Goal: Communication & Community: Participate in discussion

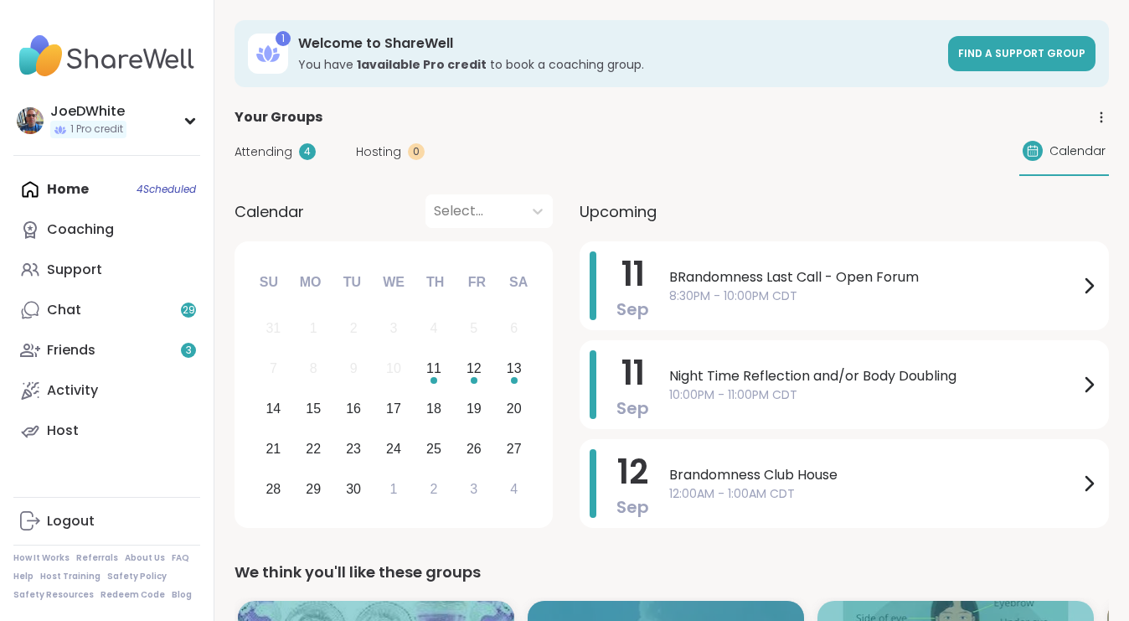
click at [896, 306] on div "BRandomness Last Call - Open Forum 8:30PM - 10:00PM CDT" at bounding box center [884, 285] width 430 height 69
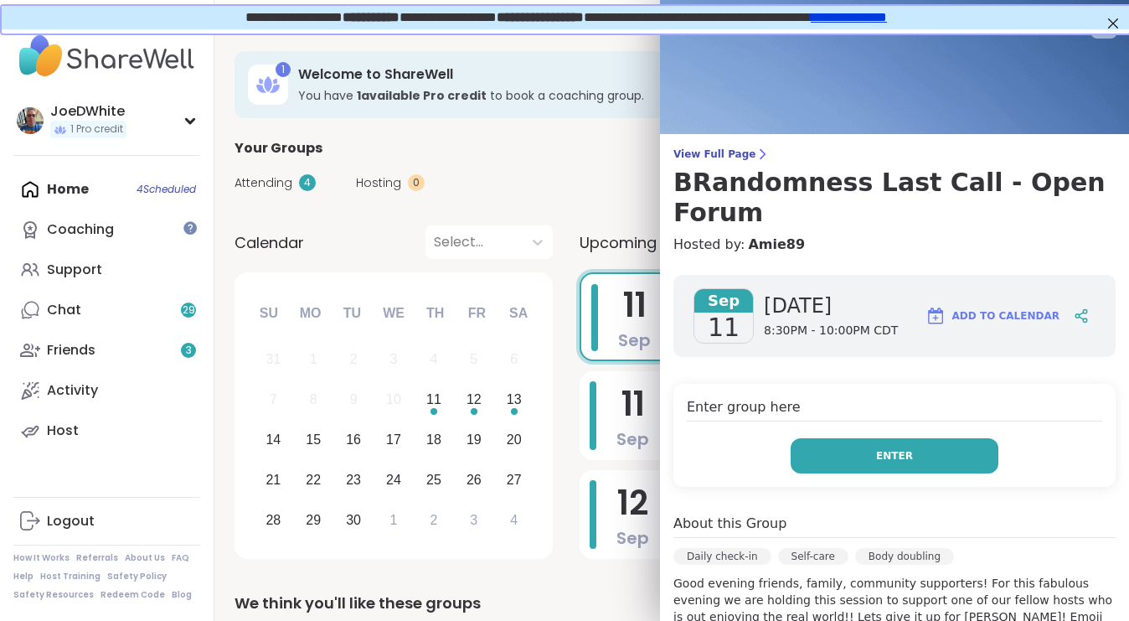
click at [863, 438] on button "Enter" at bounding box center [895, 455] width 208 height 35
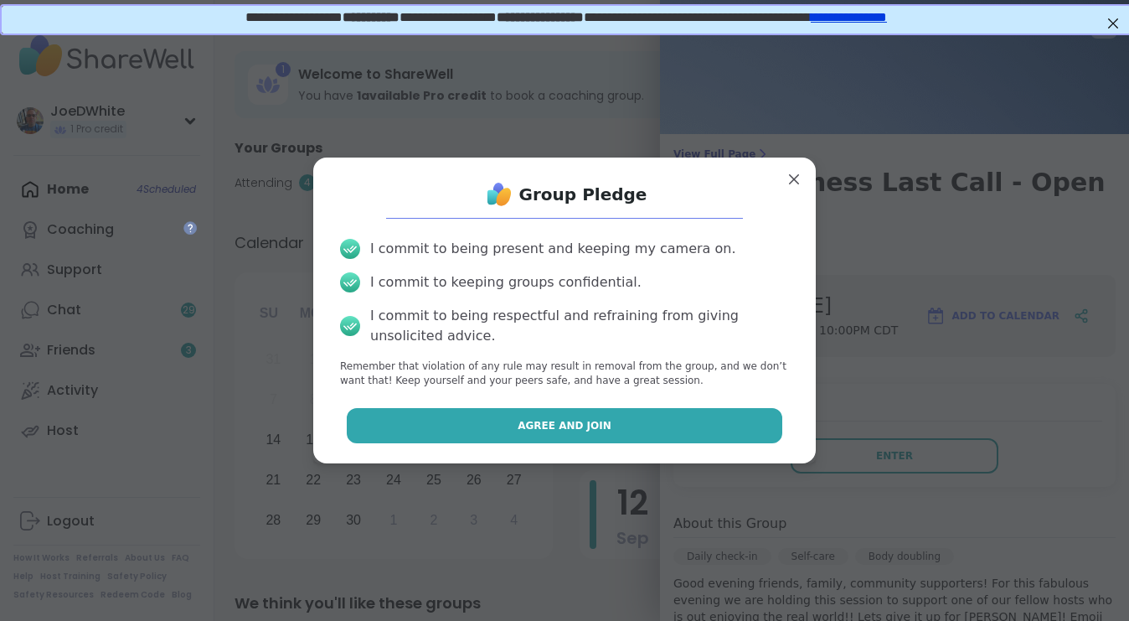
click at [606, 412] on button "Agree and Join" at bounding box center [565, 425] width 436 height 35
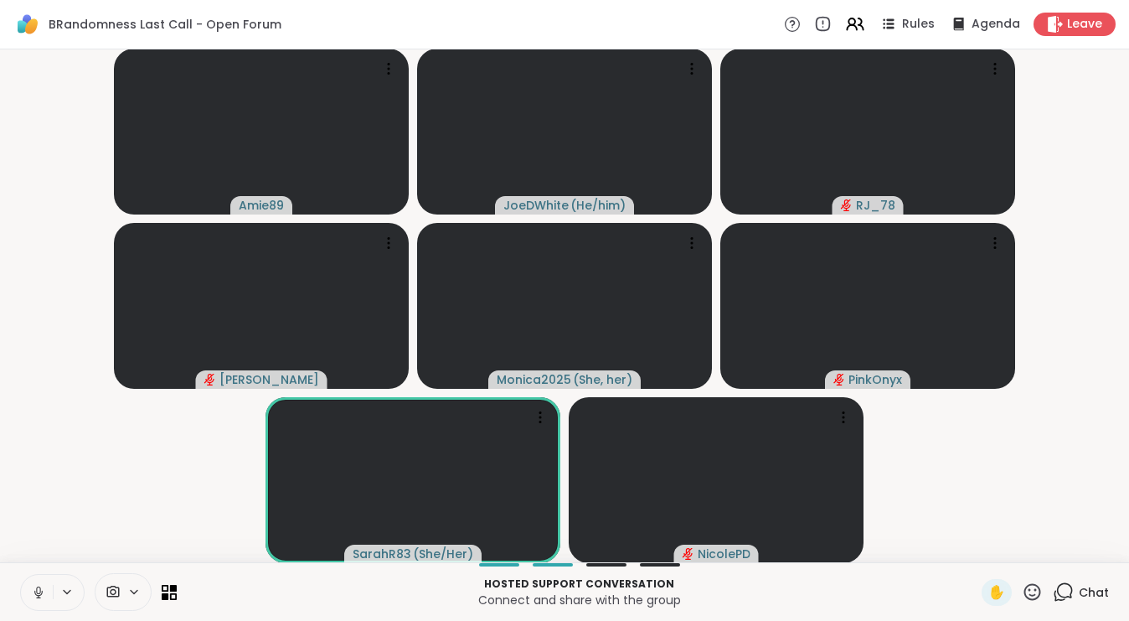
click at [27, 592] on button at bounding box center [37, 592] width 32 height 35
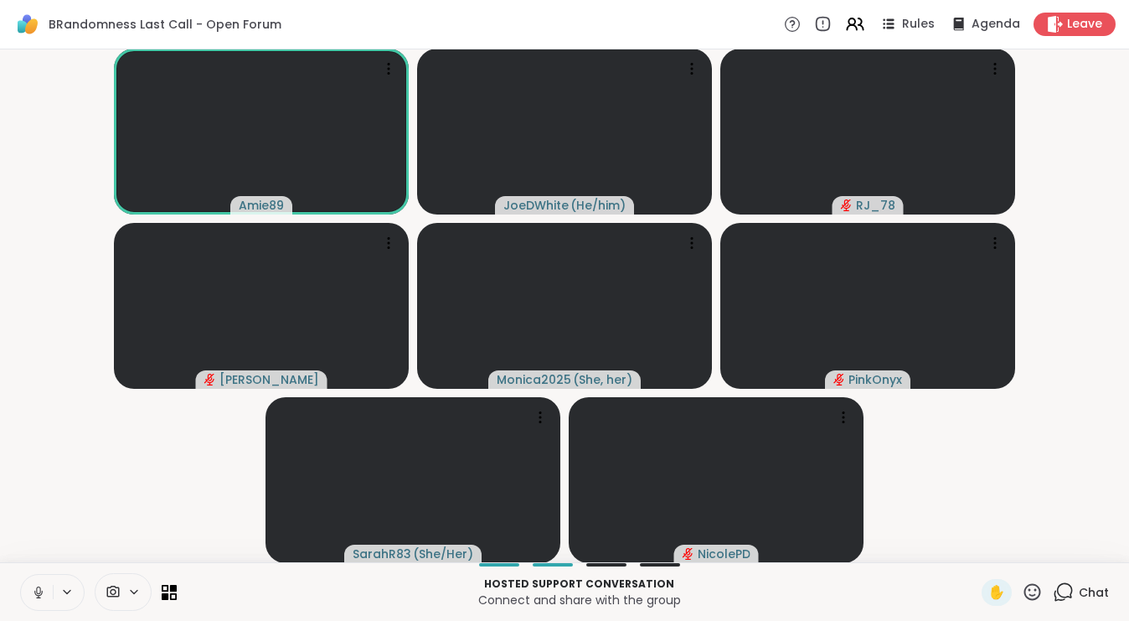
click at [40, 580] on button at bounding box center [37, 592] width 32 height 35
click at [43, 588] on icon at bounding box center [38, 592] width 15 height 15
click at [34, 590] on icon at bounding box center [38, 592] width 15 height 15
click at [34, 587] on icon at bounding box center [39, 592] width 12 height 12
click at [39, 588] on icon at bounding box center [38, 592] width 15 height 15
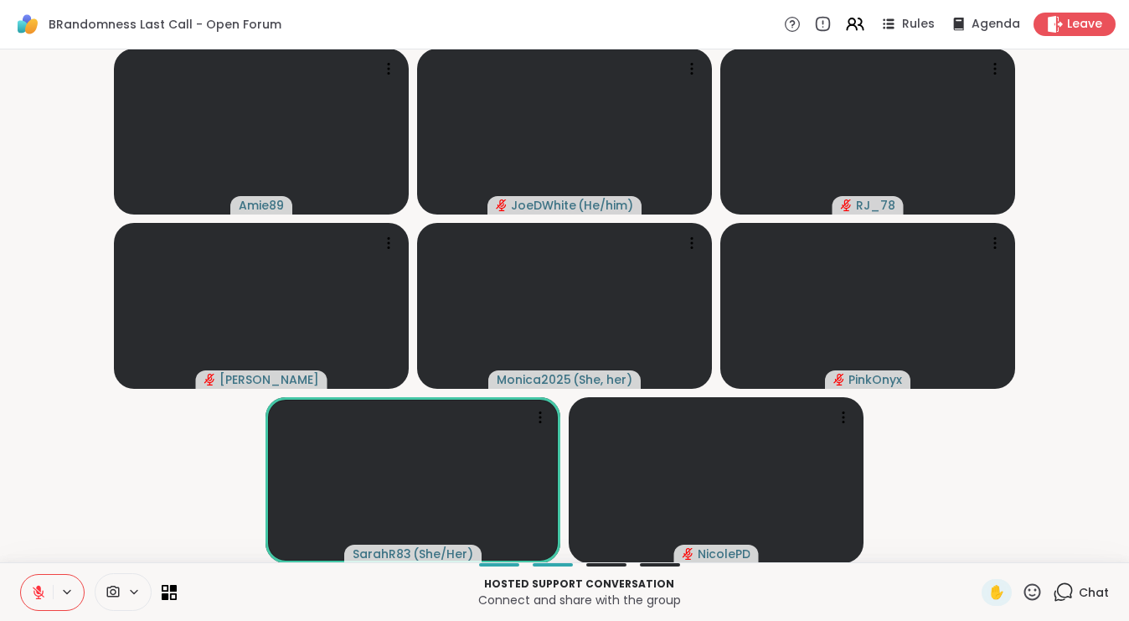
click at [42, 580] on button at bounding box center [37, 592] width 32 height 35
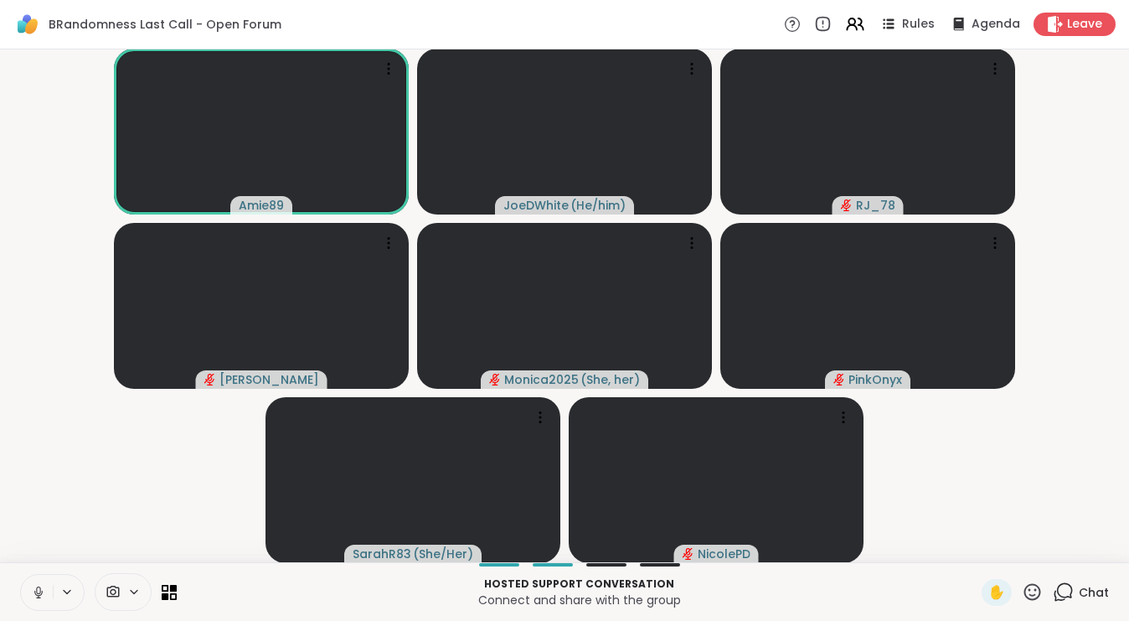
click at [37, 588] on icon at bounding box center [38, 590] width 4 height 8
click at [1025, 479] on video-player-container "Amie89 JoeDWhite ( He/him ) RJ_78 [PERSON_NAME] Monica2025 ( She, her ) PinkOny…" at bounding box center [564, 305] width 1109 height 499
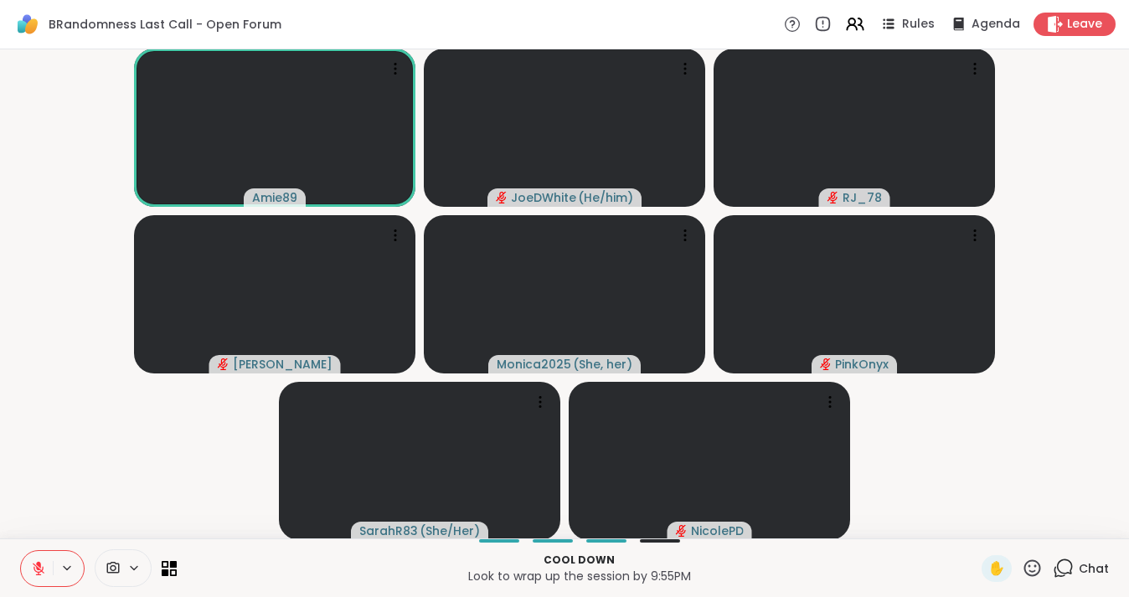
click at [33, 570] on icon at bounding box center [38, 568] width 15 height 15
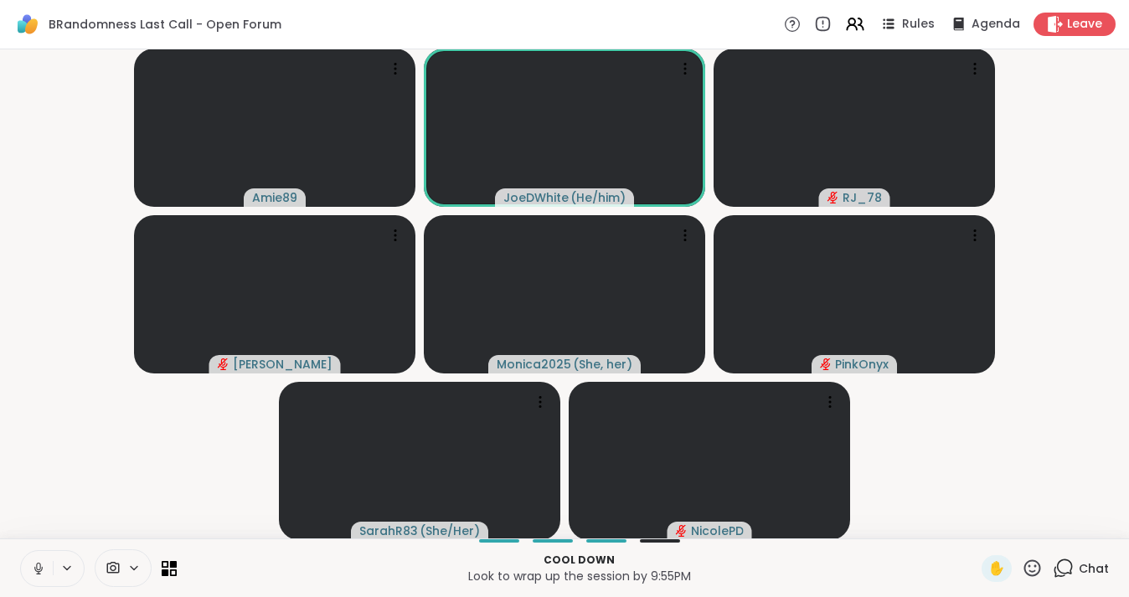
click at [32, 565] on icon at bounding box center [38, 568] width 15 height 15
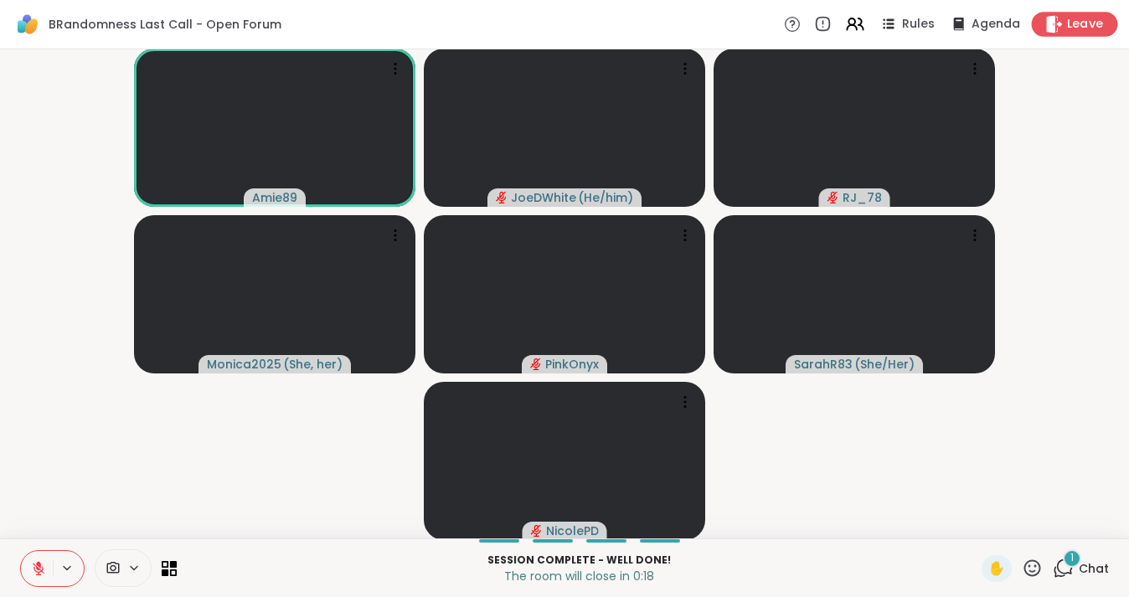
click at [1070, 25] on span "Leave" at bounding box center [1085, 25] width 37 height 18
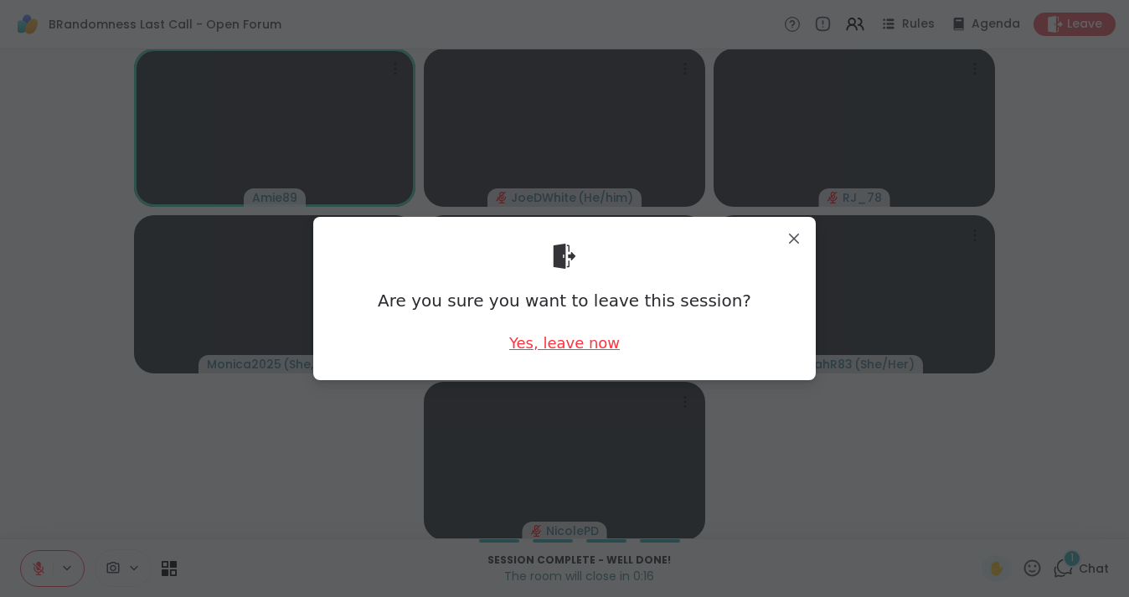
click at [558, 348] on div "Yes, leave now" at bounding box center [564, 343] width 111 height 21
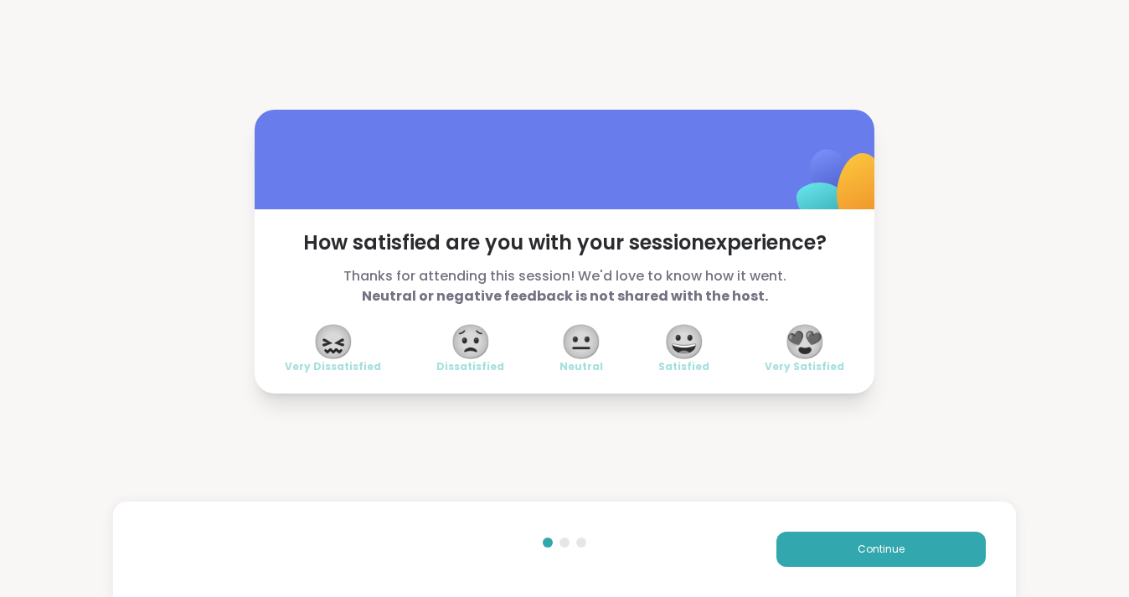
click at [812, 339] on span "😍" at bounding box center [805, 342] width 42 height 30
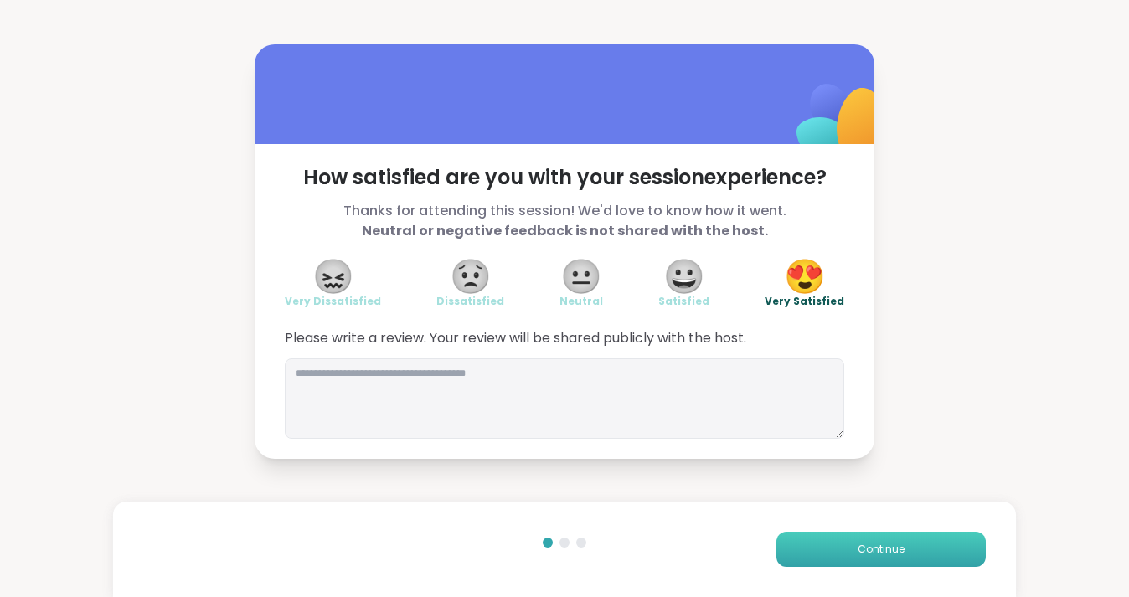
click at [853, 543] on button "Continue" at bounding box center [880, 549] width 209 height 35
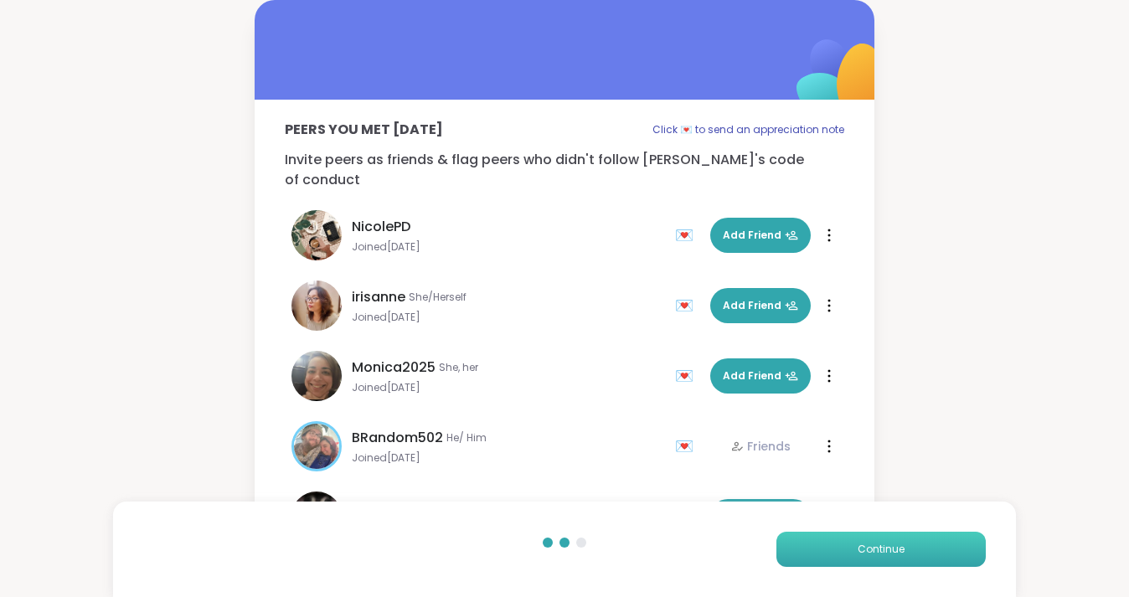
click at [853, 543] on button "Continue" at bounding box center [880, 549] width 209 height 35
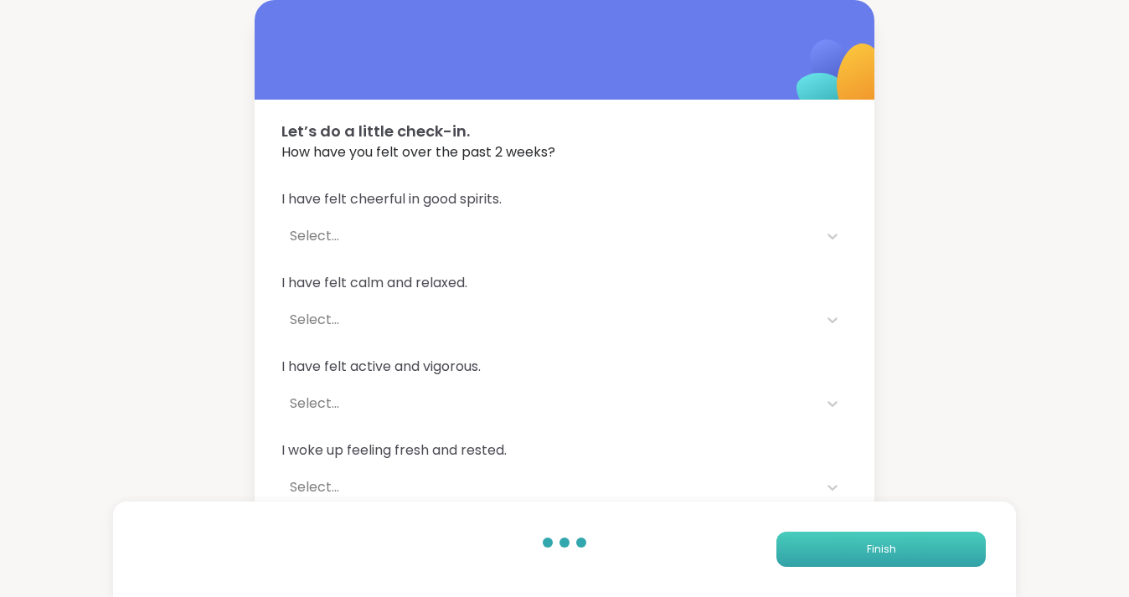
click at [853, 543] on button "Finish" at bounding box center [880, 549] width 209 height 35
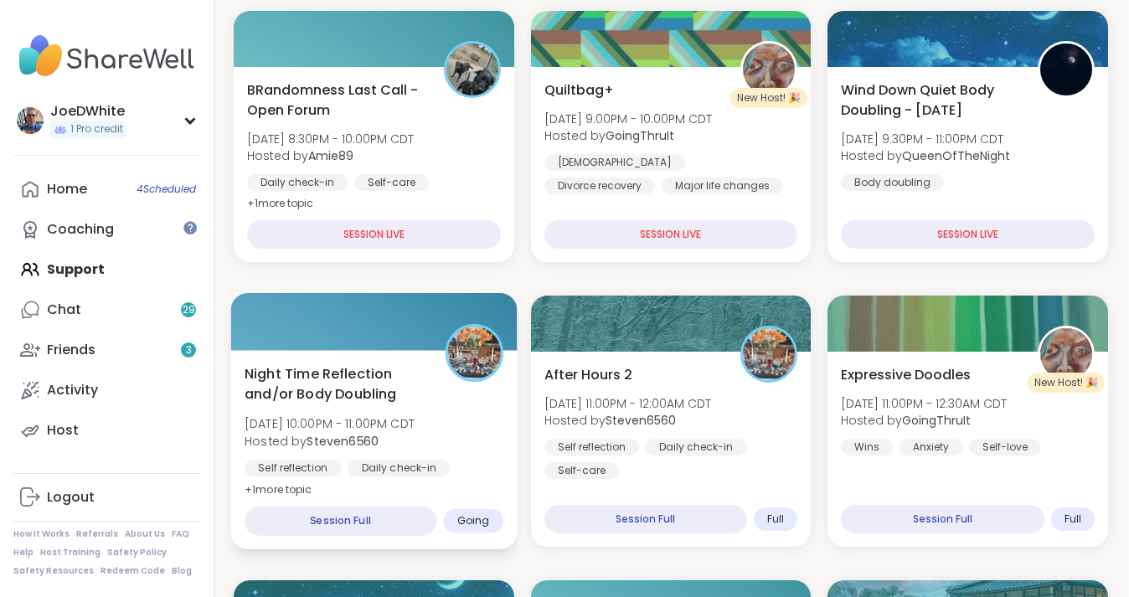
scroll to position [347, 1]
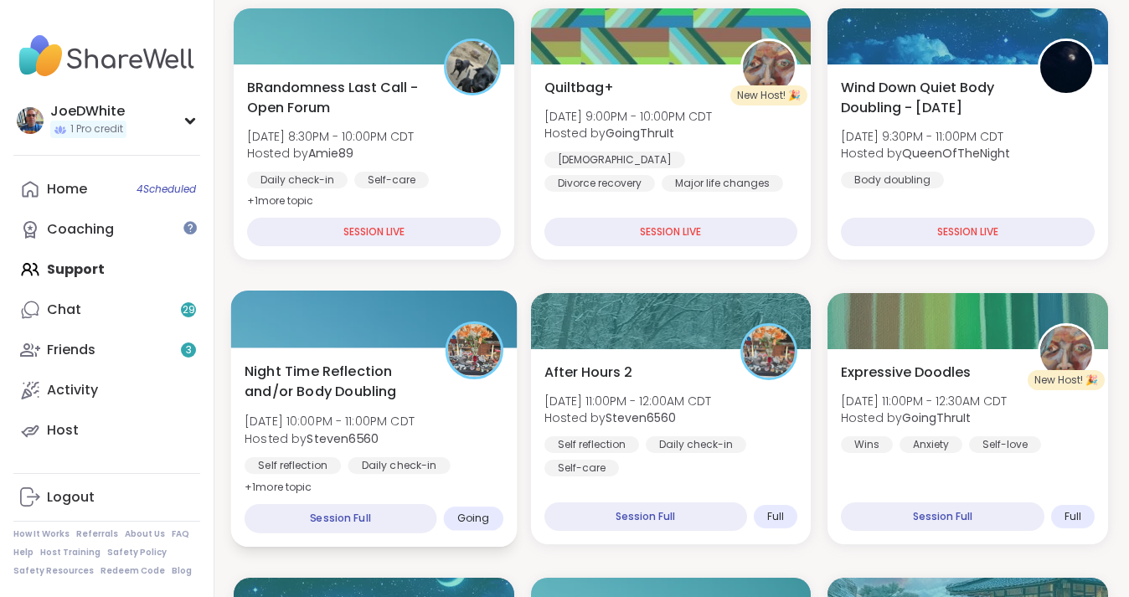
click at [399, 400] on span "Night Time Reflection and/or Body Doubling" at bounding box center [336, 381] width 182 height 41
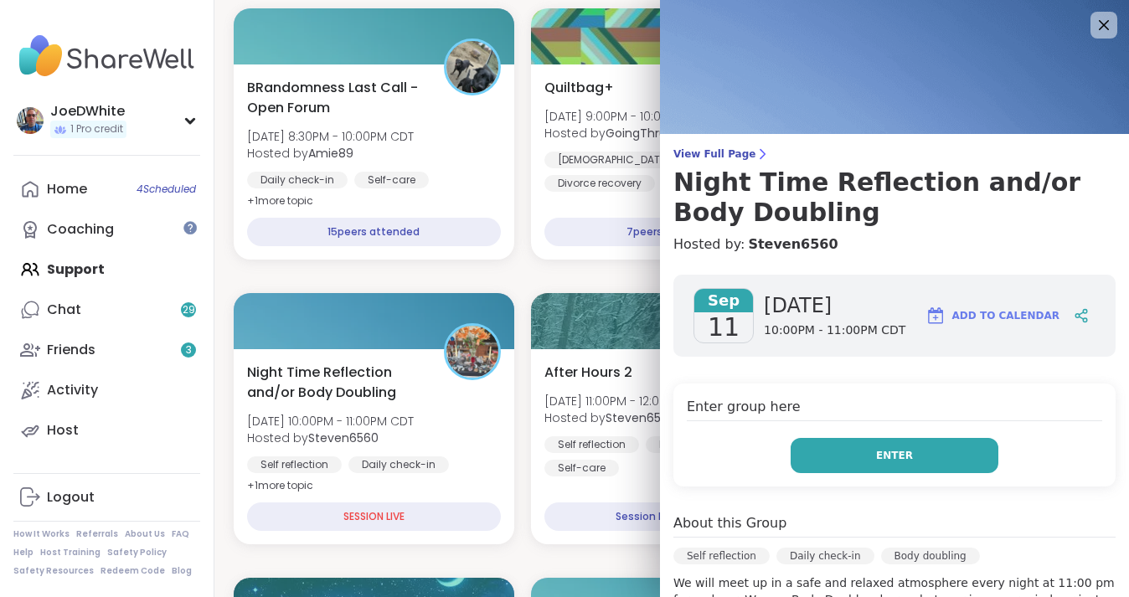
click at [880, 462] on span "Enter" at bounding box center [894, 455] width 37 height 15
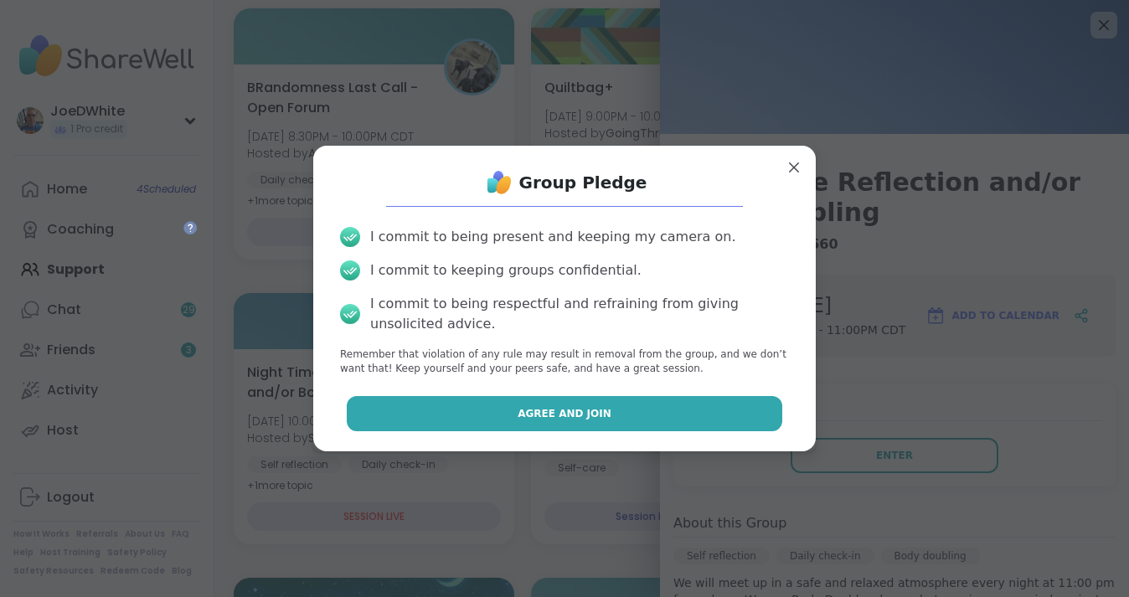
click at [665, 398] on button "Agree and Join" at bounding box center [565, 413] width 436 height 35
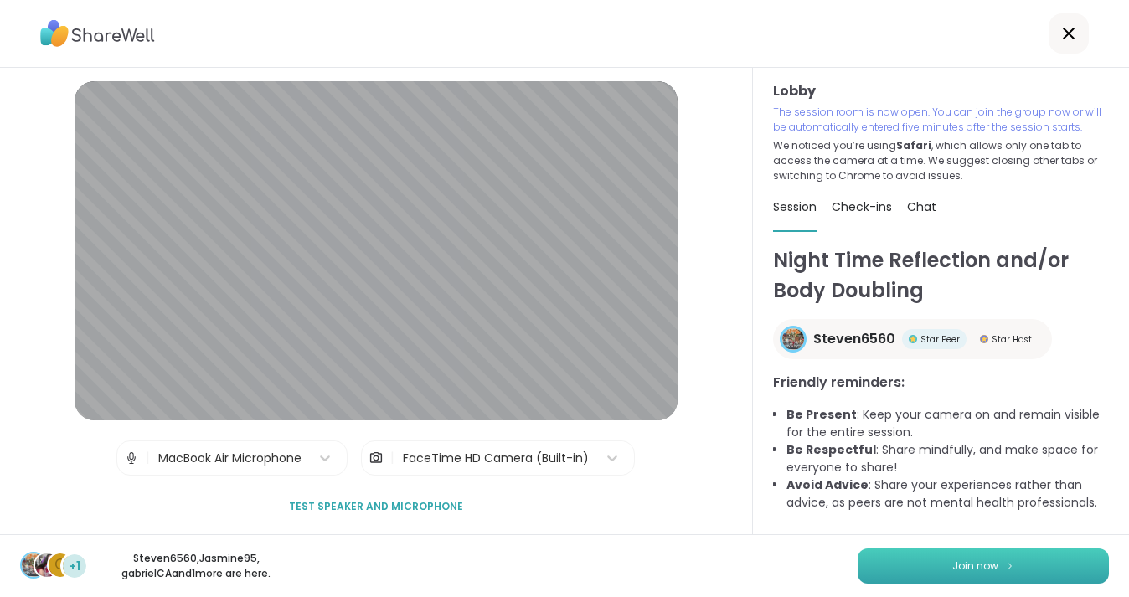
click at [989, 573] on span "Join now" at bounding box center [975, 566] width 46 height 15
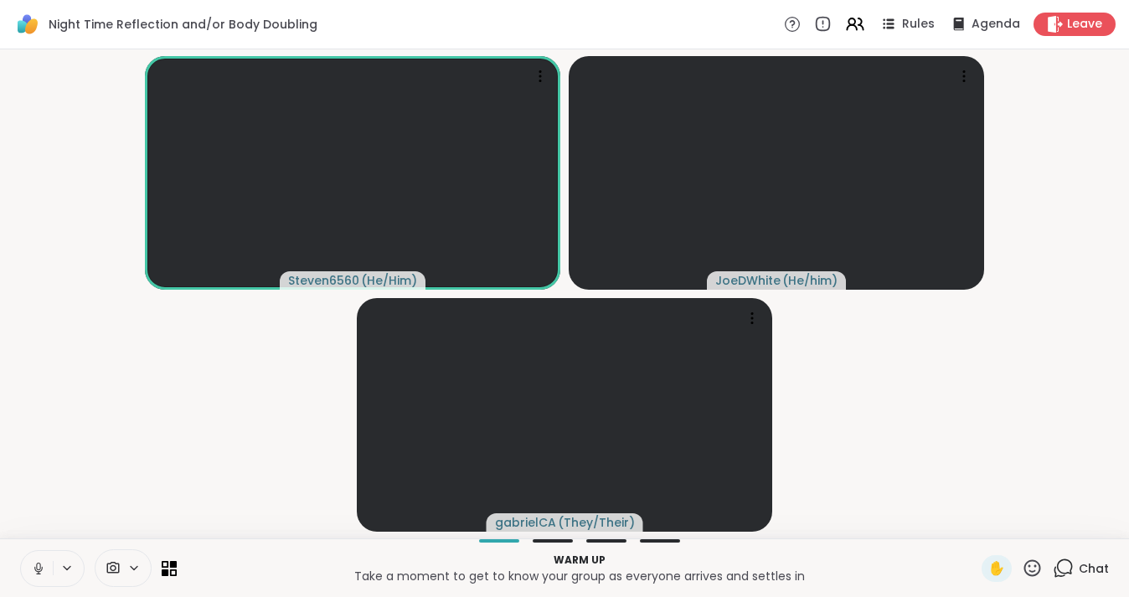
click at [39, 564] on icon at bounding box center [38, 568] width 15 height 15
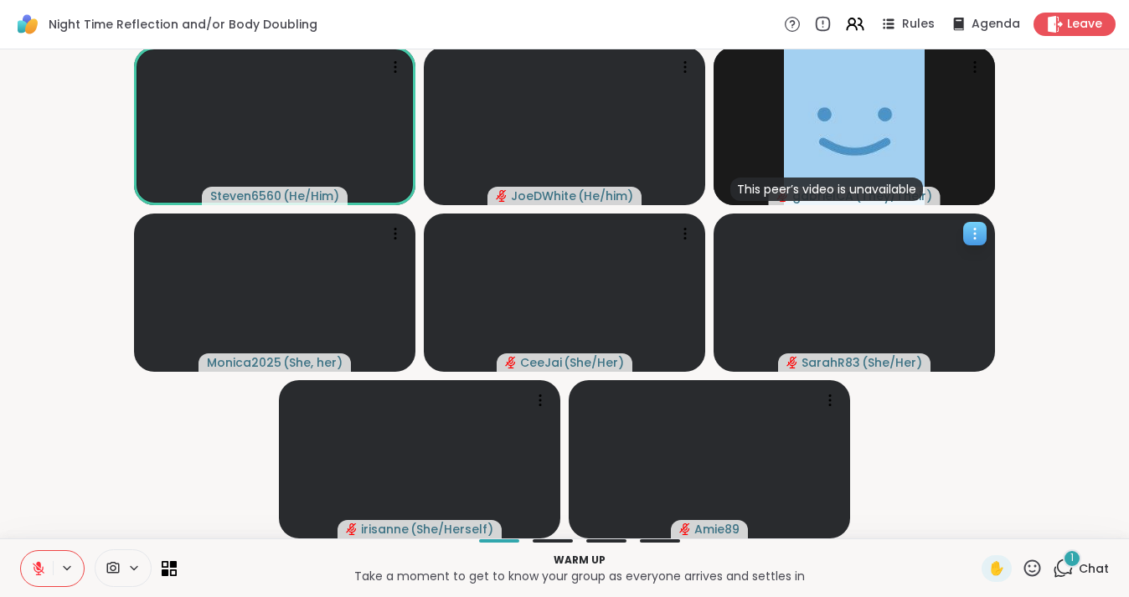
scroll to position [2, 0]
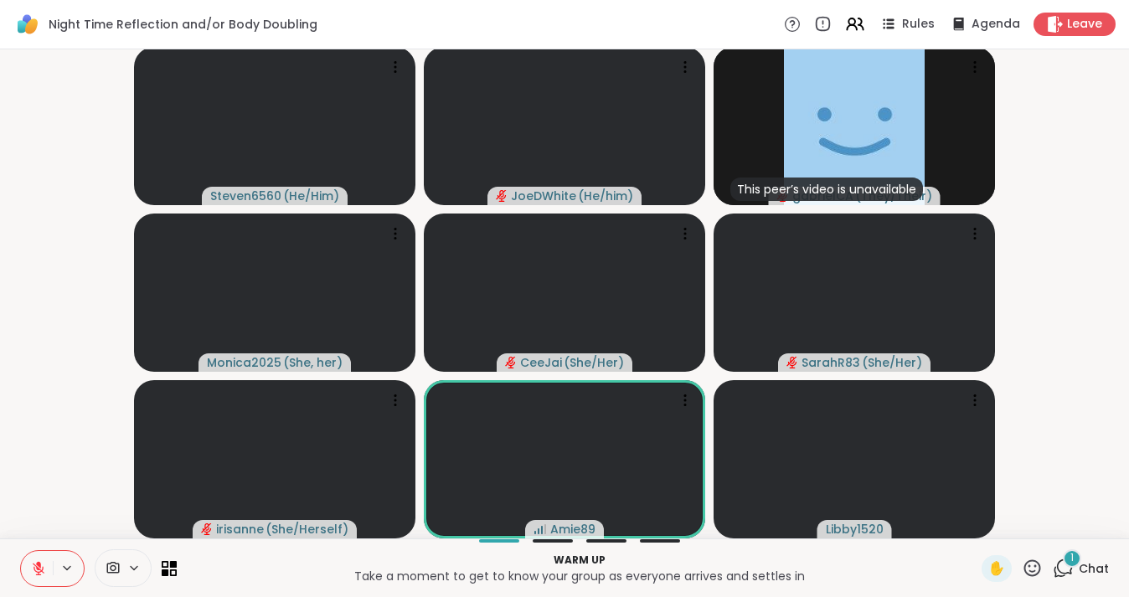
click at [1067, 555] on div "1" at bounding box center [1072, 558] width 18 height 18
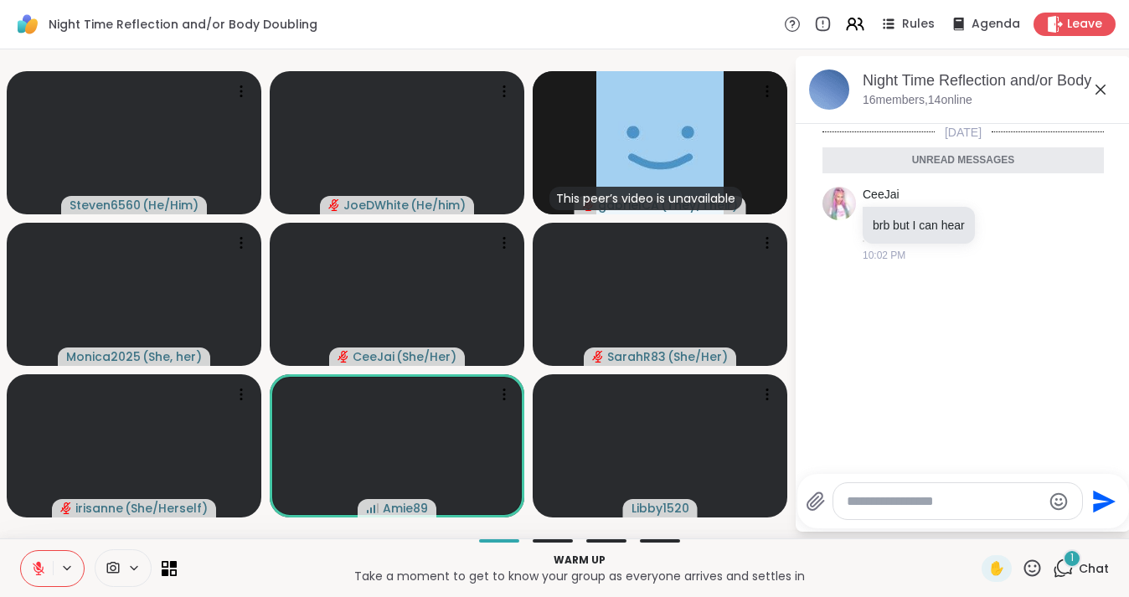
scroll to position [0, 0]
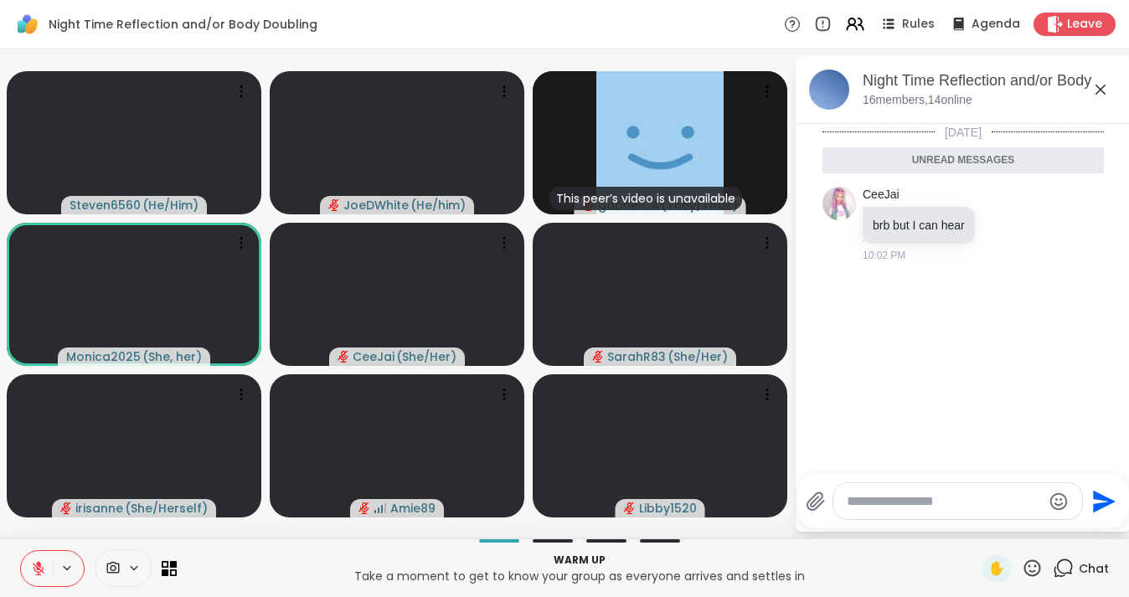
click at [1102, 99] on icon at bounding box center [1101, 90] width 20 height 20
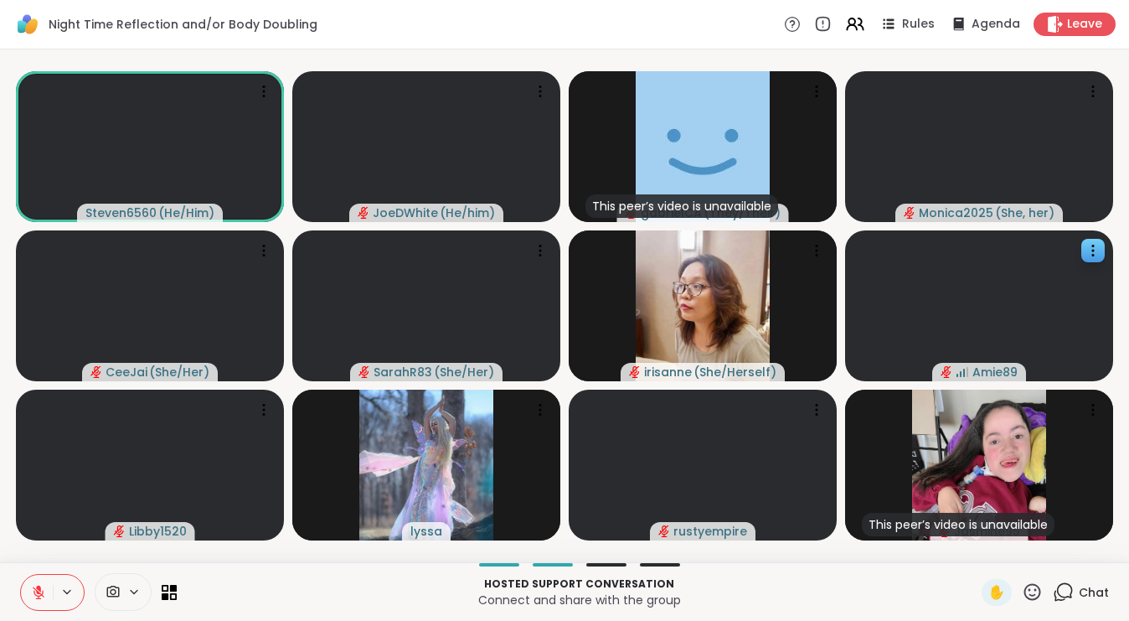
click at [33, 593] on icon at bounding box center [38, 592] width 15 height 15
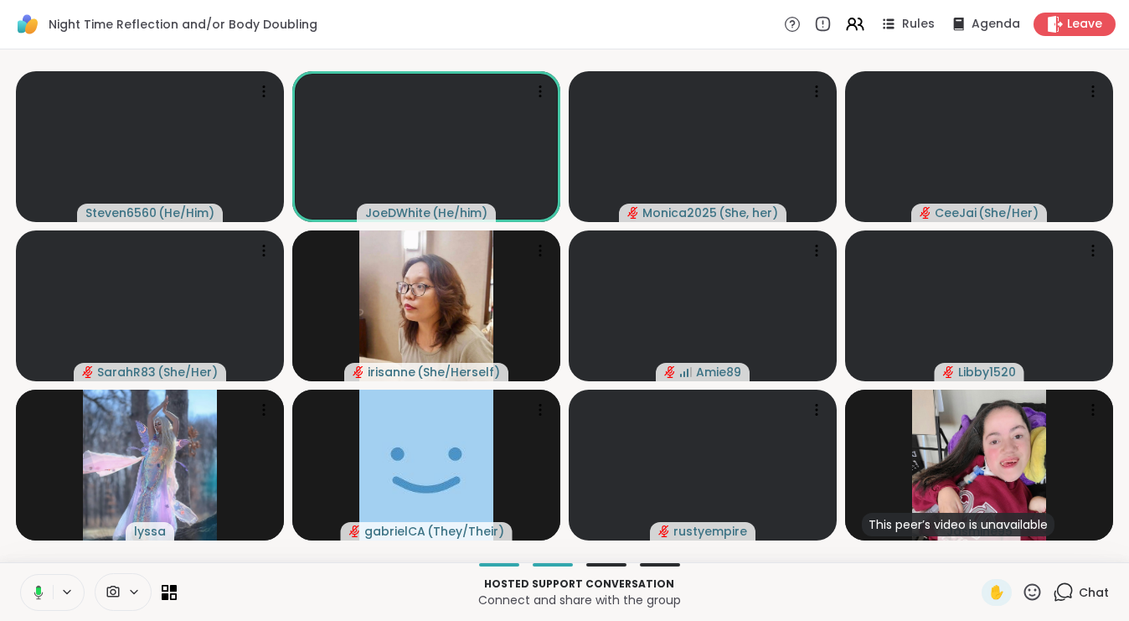
click at [35, 591] on icon at bounding box center [35, 592] width 15 height 15
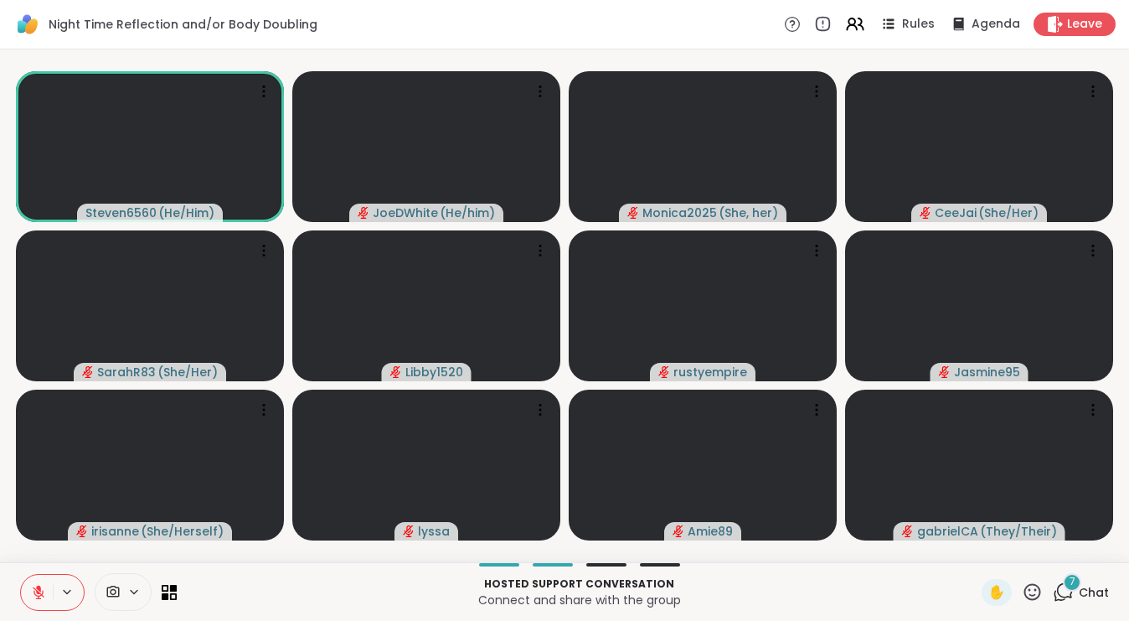
click at [1077, 580] on div "7" at bounding box center [1072, 582] width 18 height 18
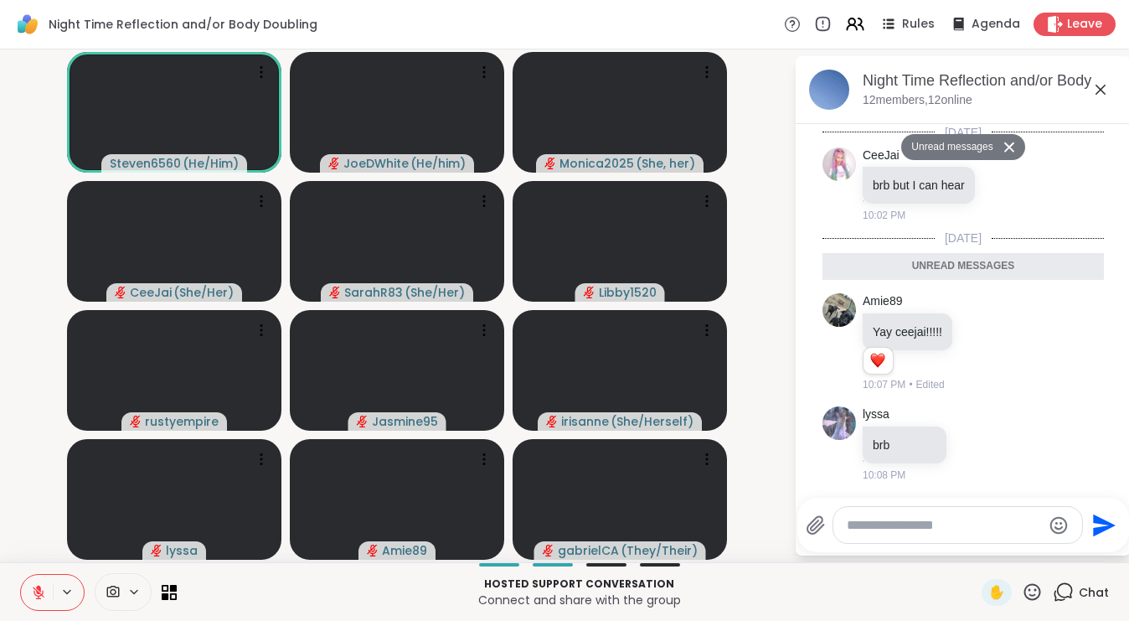
scroll to position [567, 0]
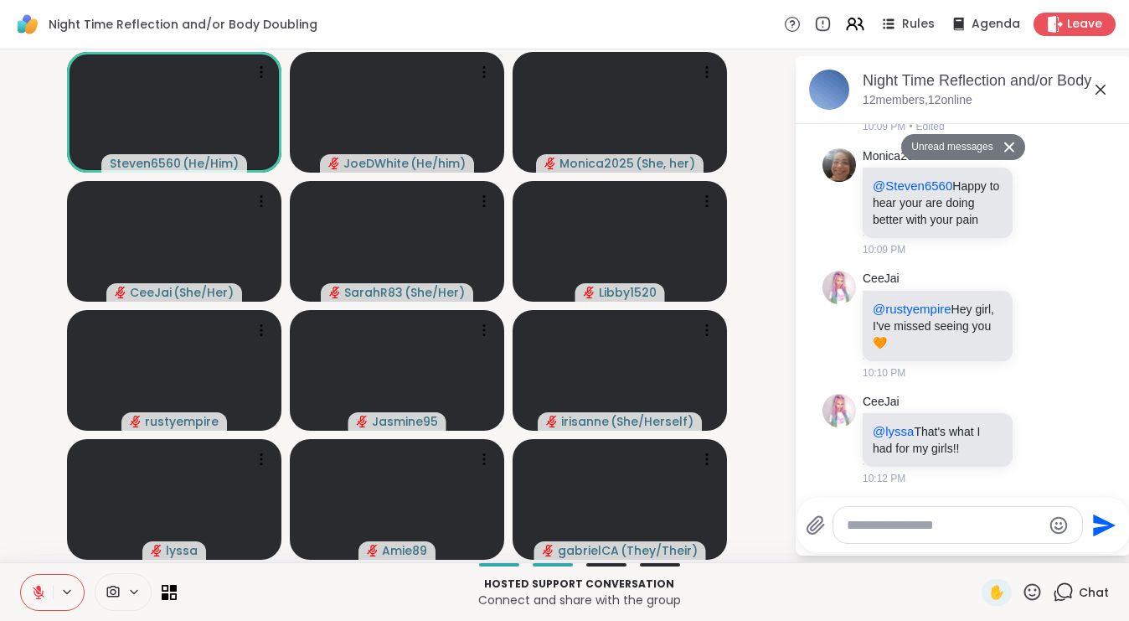
click at [1103, 83] on icon at bounding box center [1101, 90] width 20 height 20
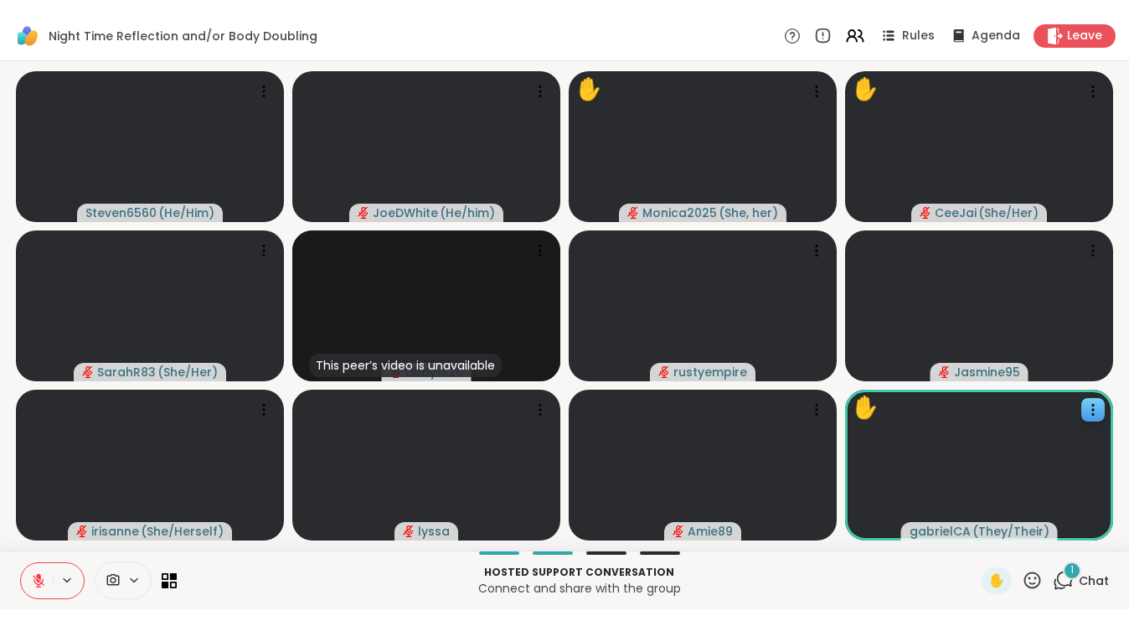
scroll to position [0, 0]
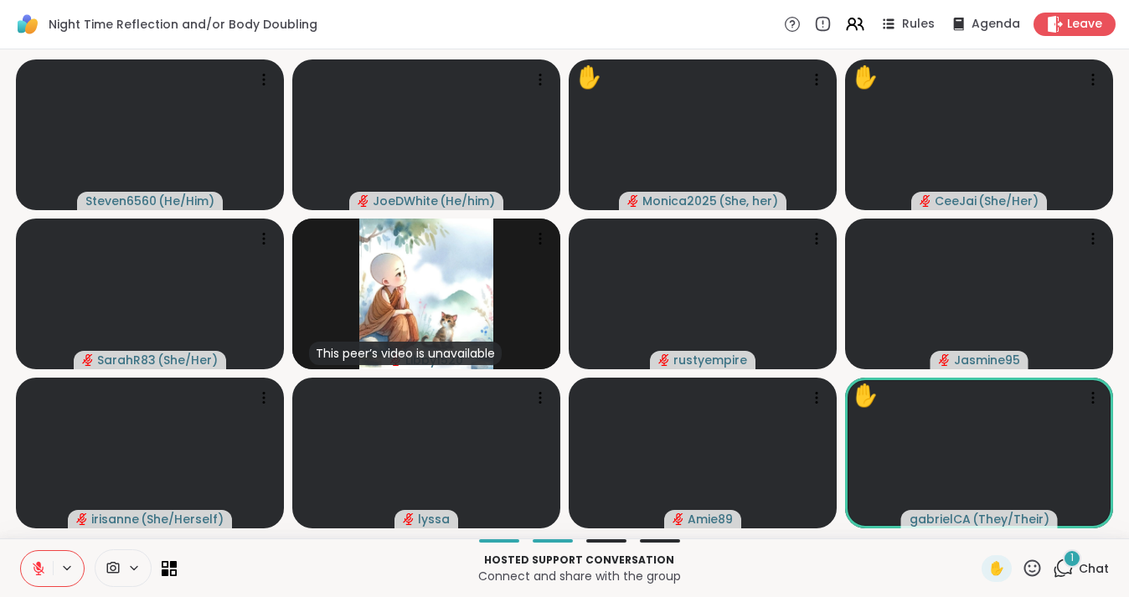
click at [1071, 579] on icon at bounding box center [1063, 568] width 21 height 21
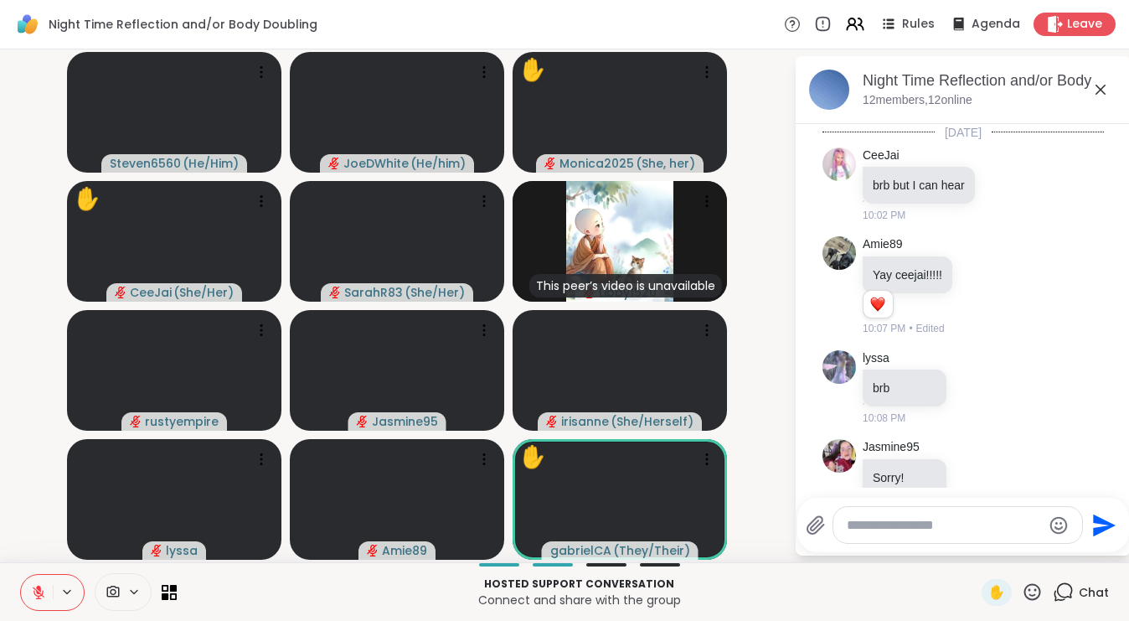
click at [909, 519] on textarea "Type your message" at bounding box center [944, 525] width 195 height 17
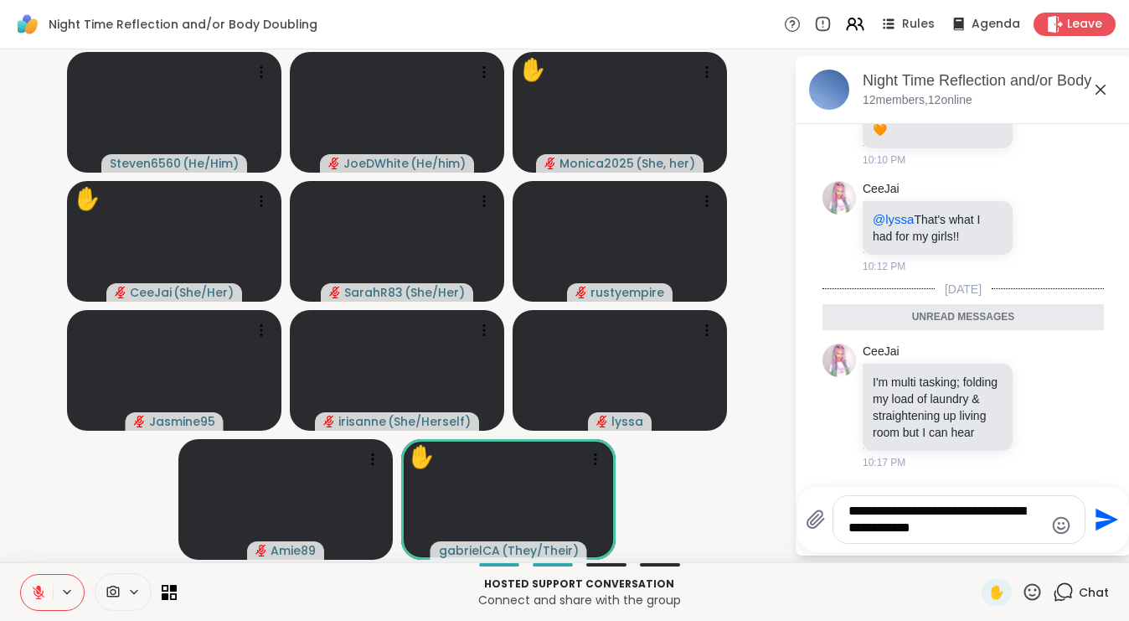
type textarea "**********"
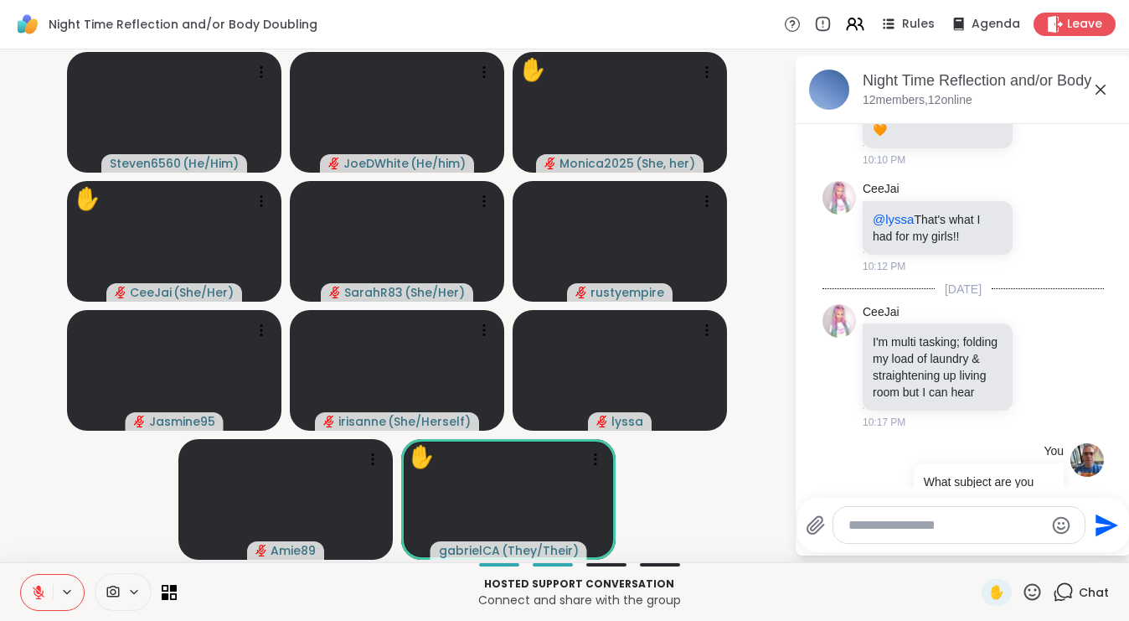
scroll to position [806, 0]
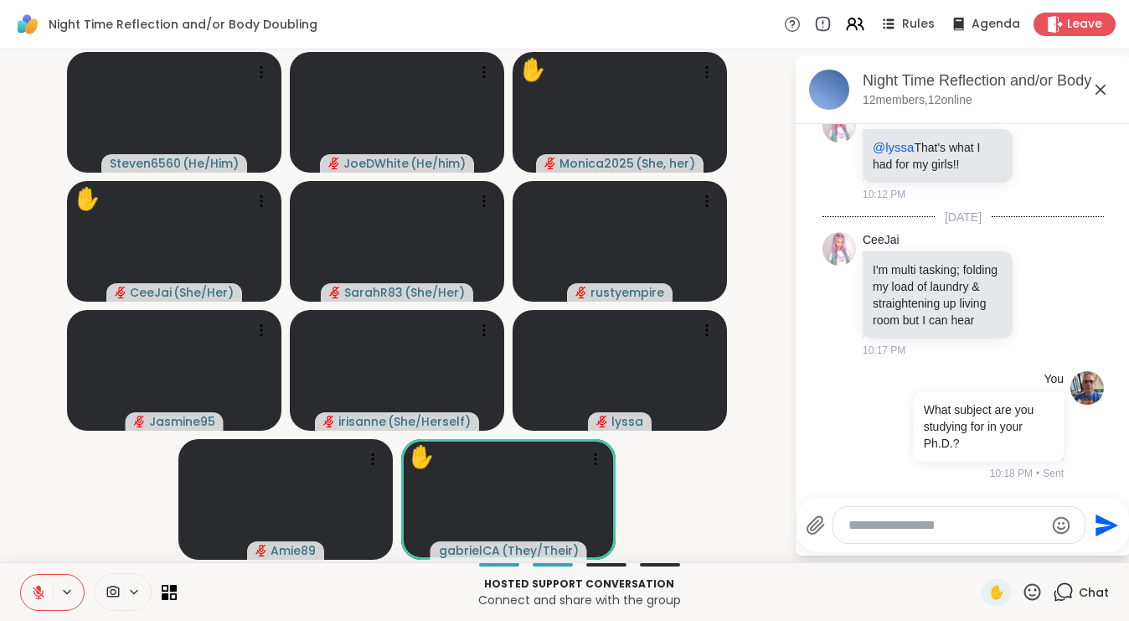
click at [1103, 87] on icon at bounding box center [1101, 90] width 10 height 10
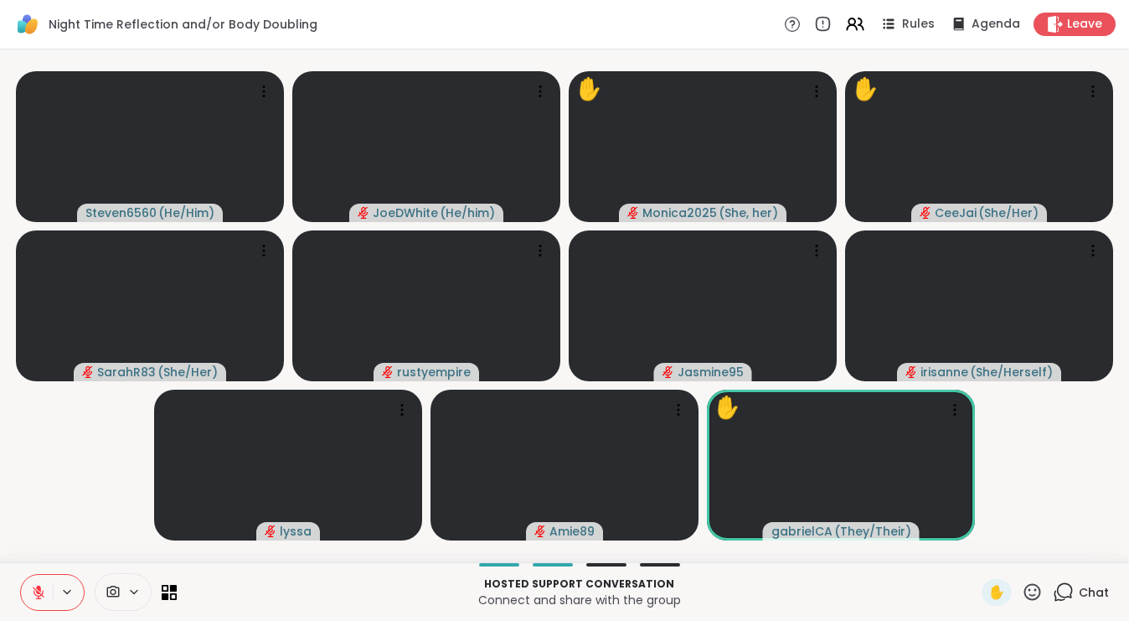
click at [1071, 590] on icon at bounding box center [1063, 591] width 21 height 21
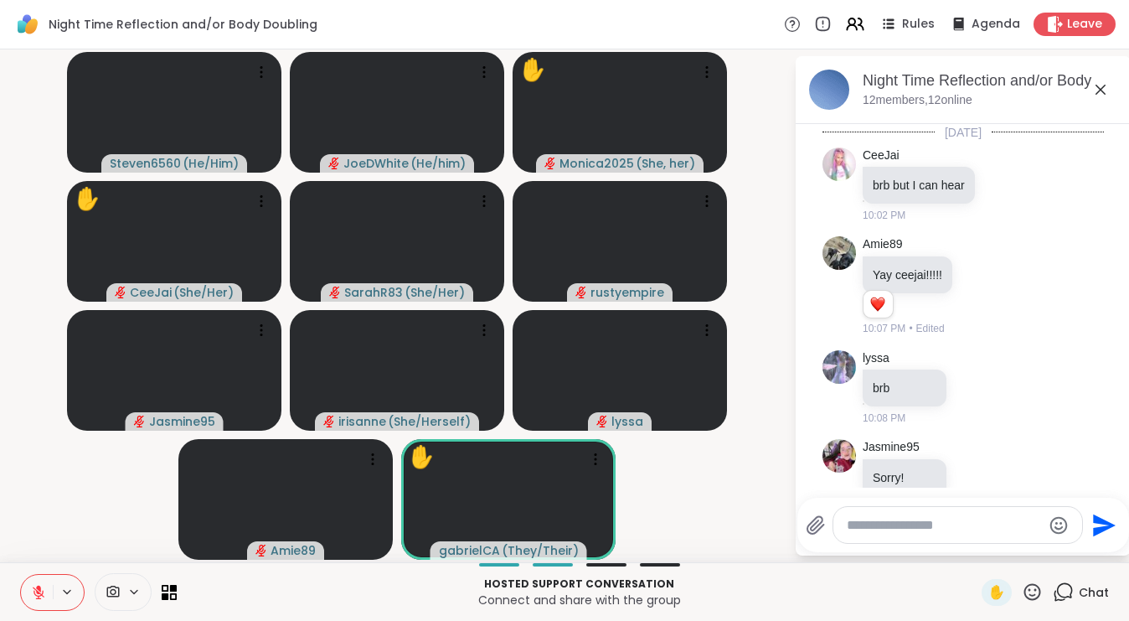
scroll to position [789, 0]
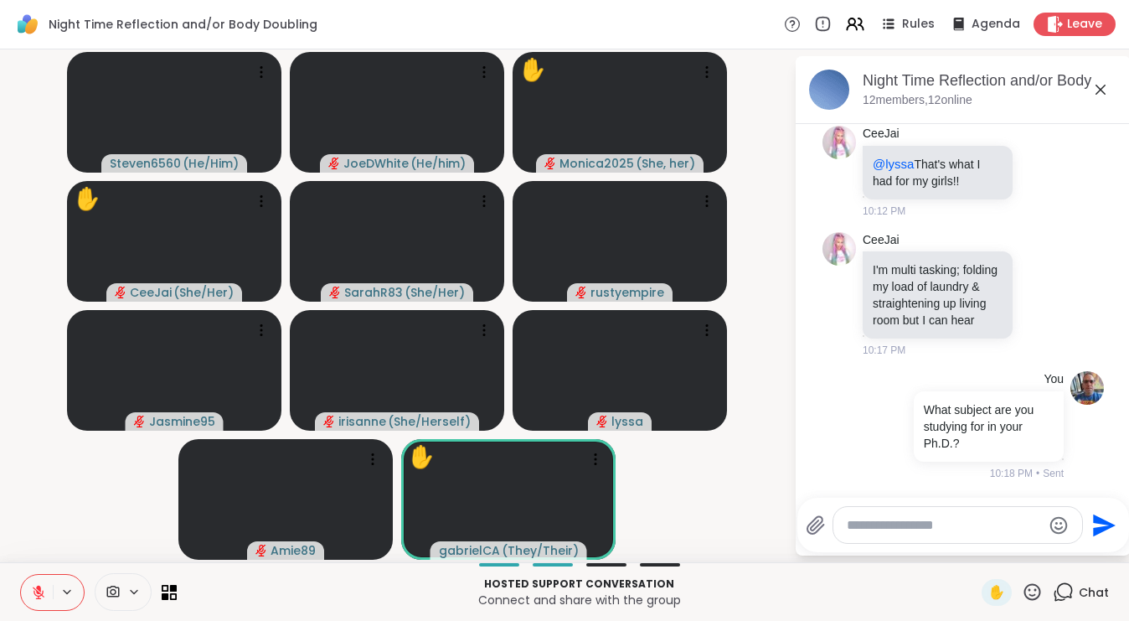
click at [1102, 87] on icon at bounding box center [1101, 90] width 20 height 20
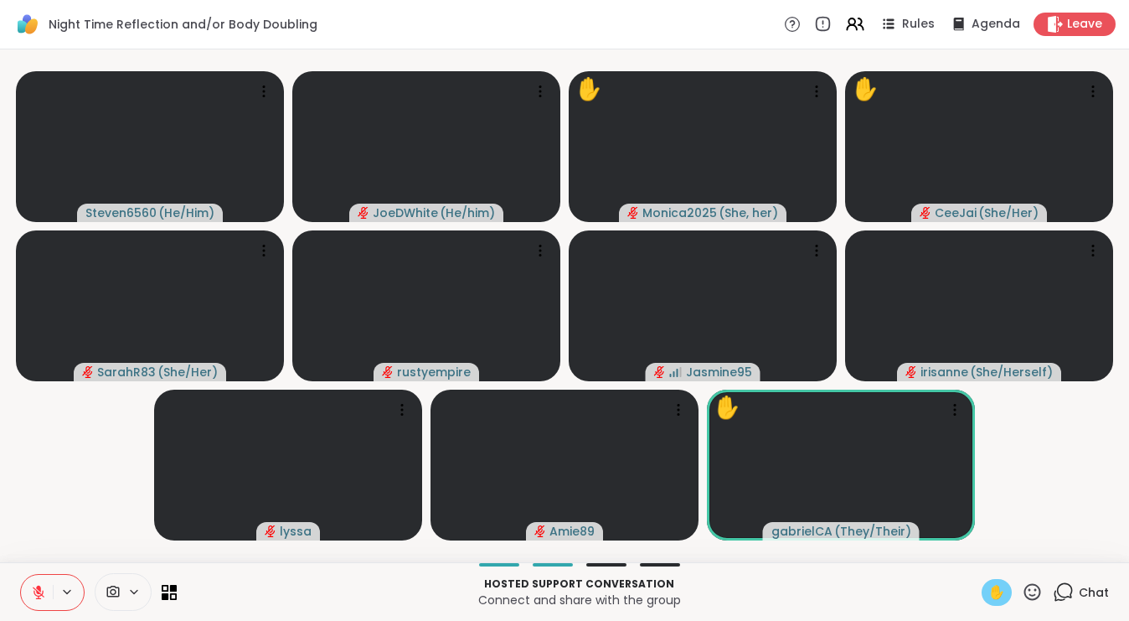
click at [1000, 592] on span "✋" at bounding box center [996, 592] width 17 height 20
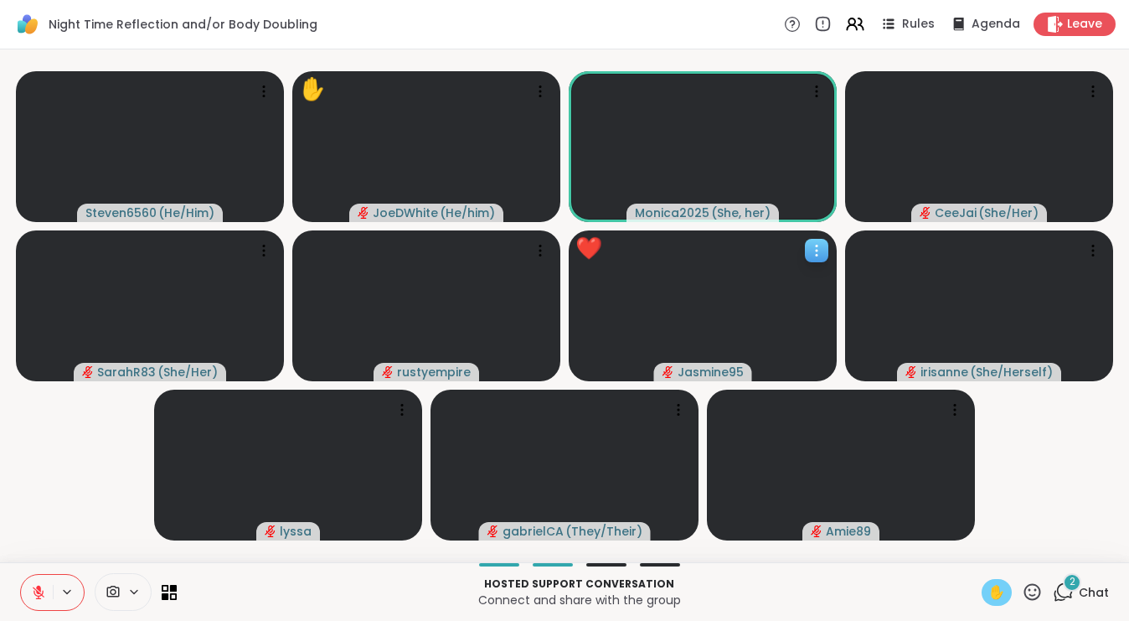
scroll to position [0, 0]
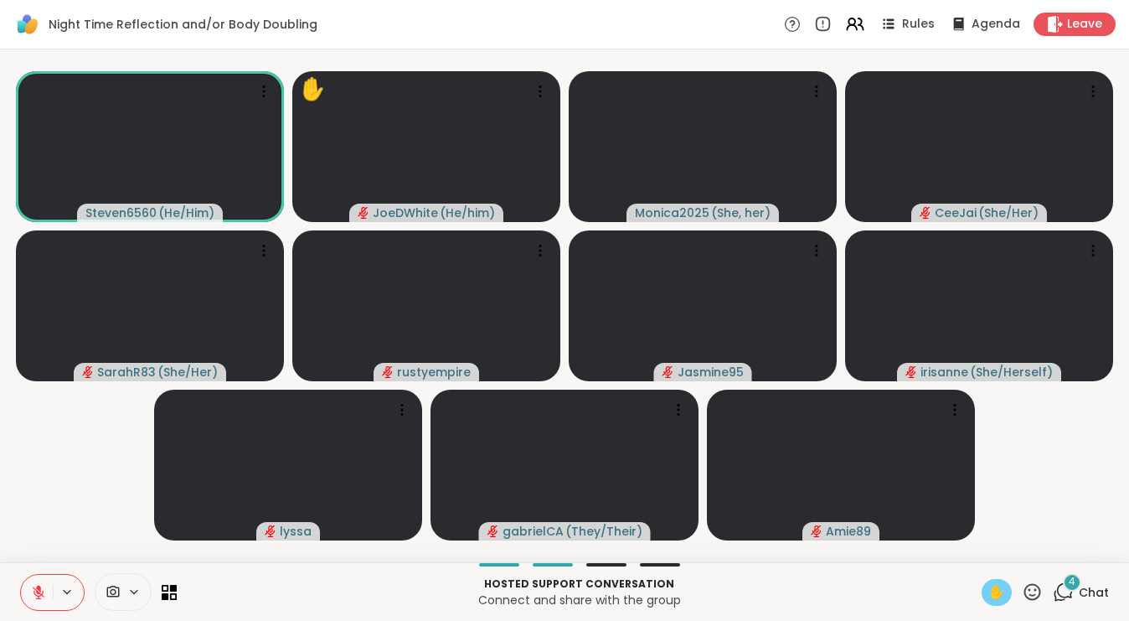
click at [42, 589] on icon at bounding box center [38, 592] width 15 height 15
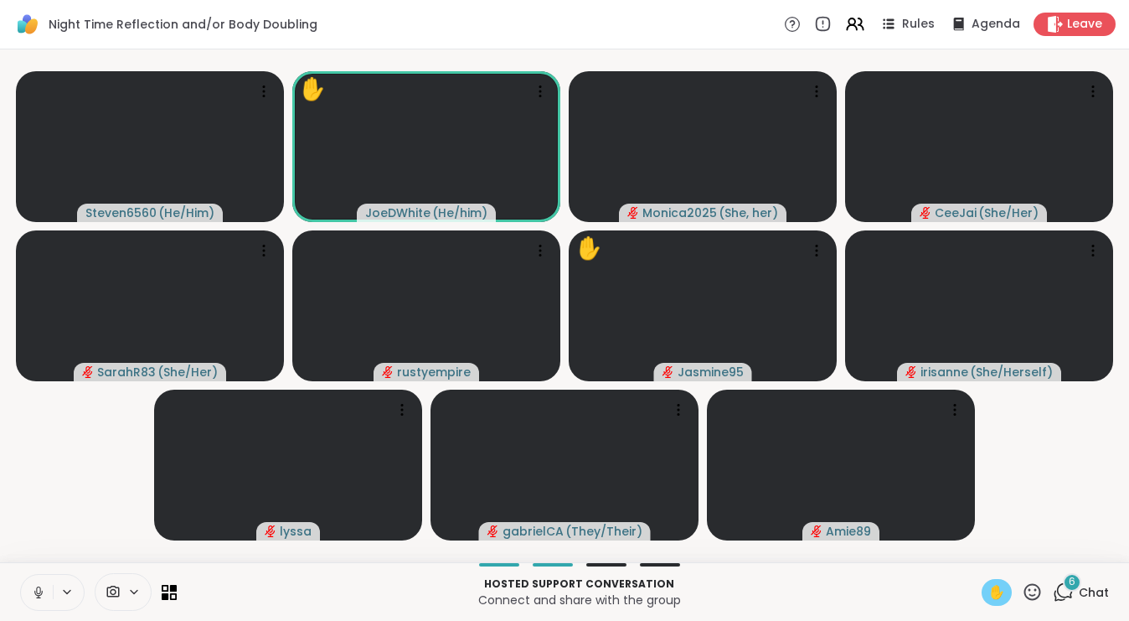
click at [39, 591] on icon at bounding box center [38, 592] width 15 height 15
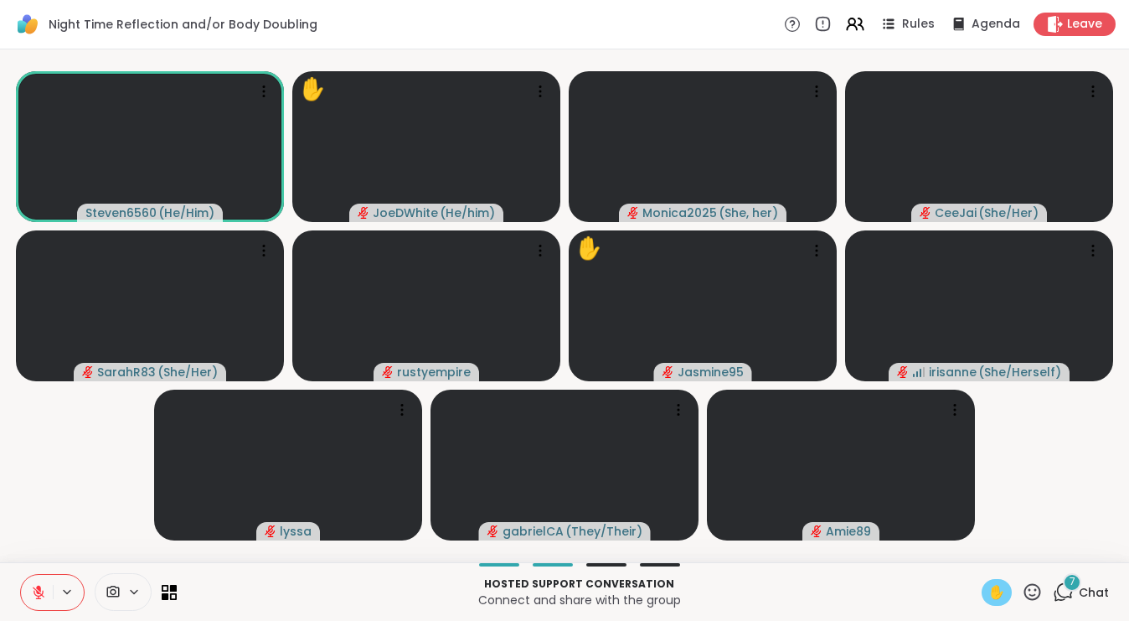
click at [996, 588] on span "✋" at bounding box center [996, 592] width 17 height 20
click at [1071, 587] on span "7" at bounding box center [1073, 582] width 6 height 14
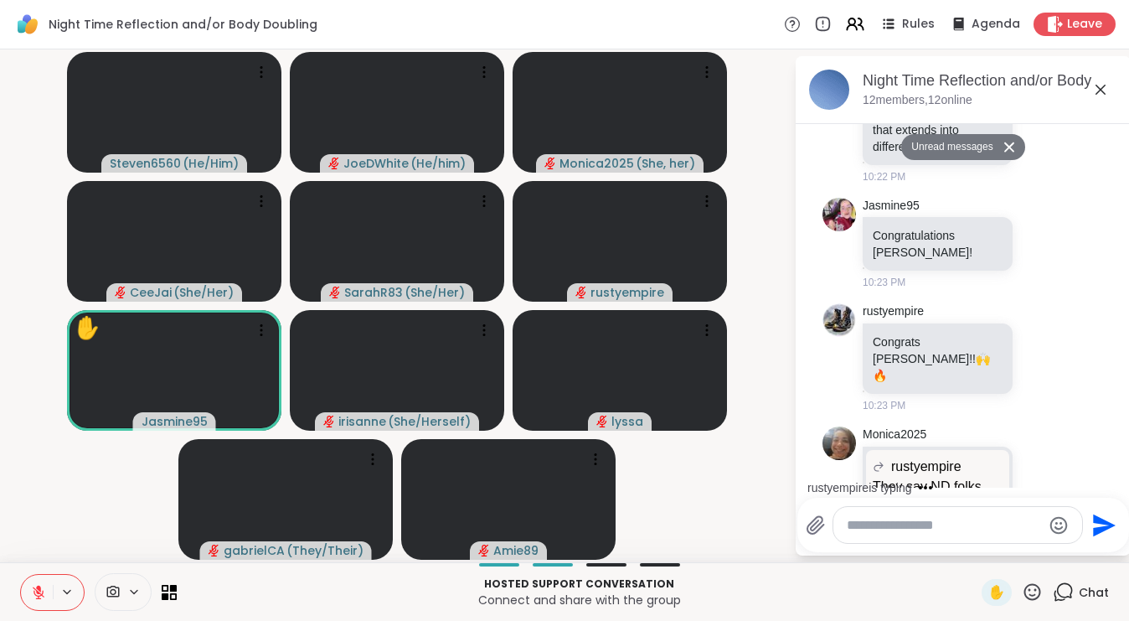
scroll to position [1862, 0]
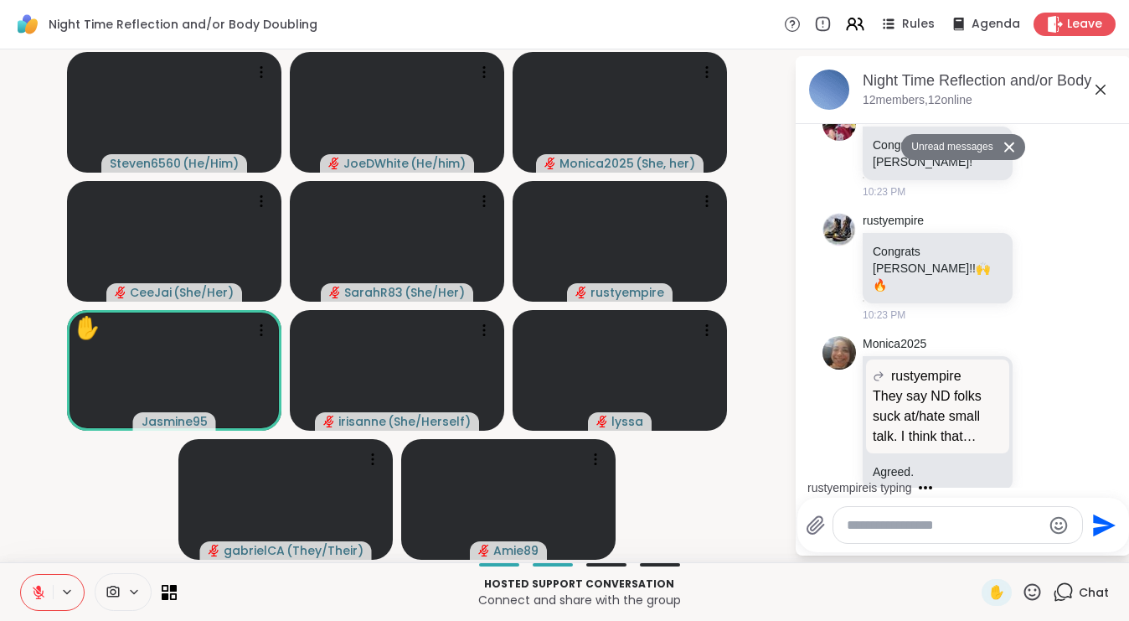
click at [924, 519] on textarea "Type your message" at bounding box center [944, 525] width 195 height 17
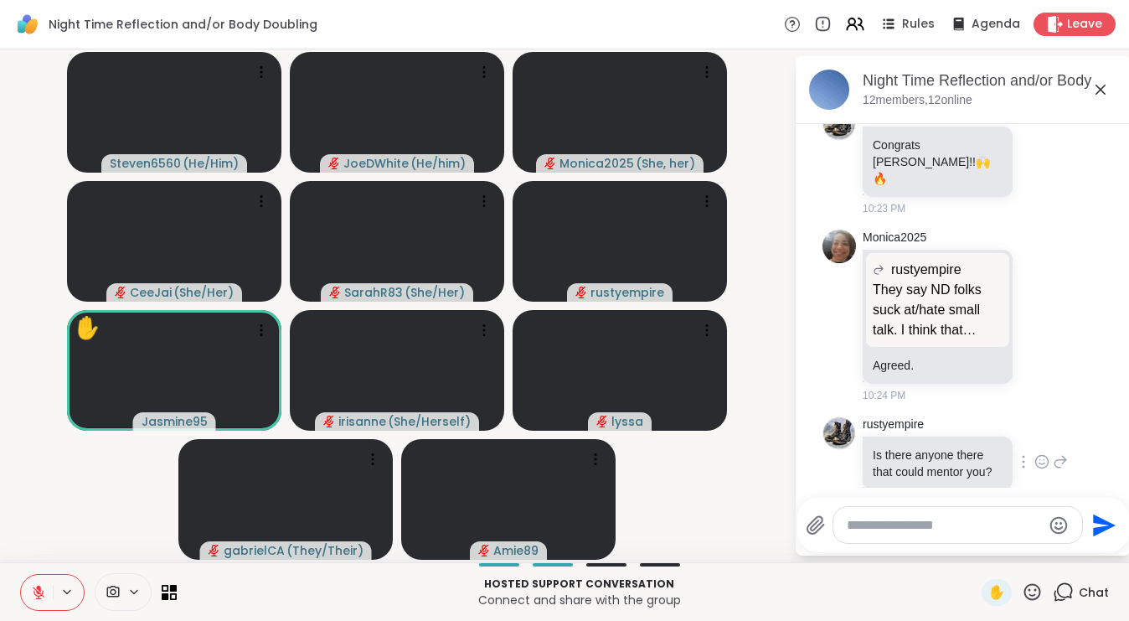
click at [1059, 451] on icon at bounding box center [1060, 461] width 15 height 20
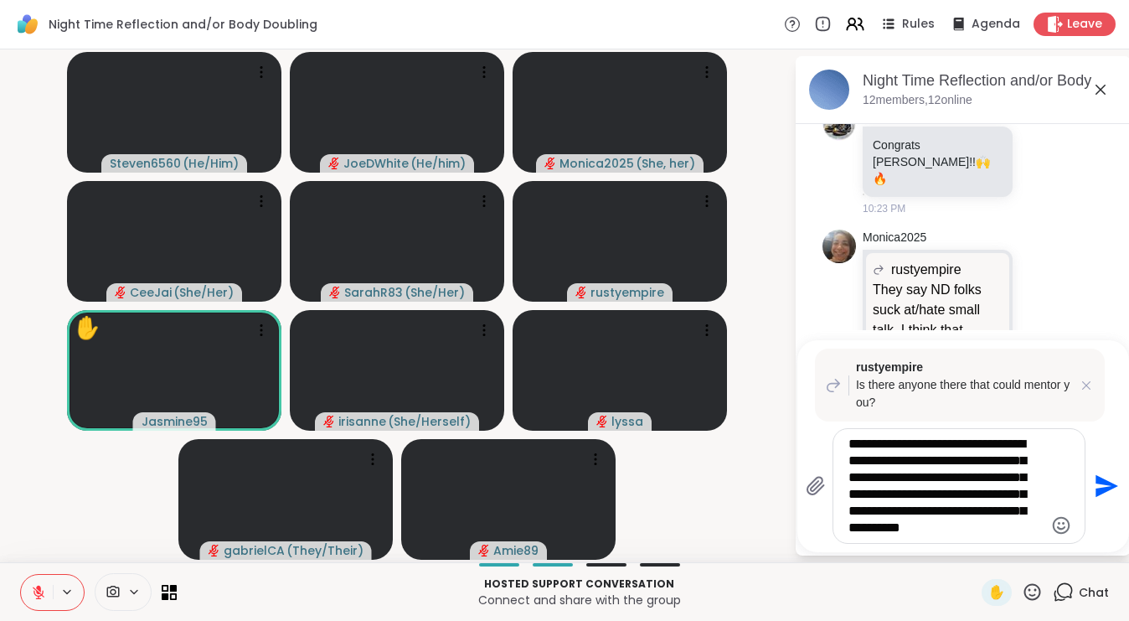
type textarea "**********"
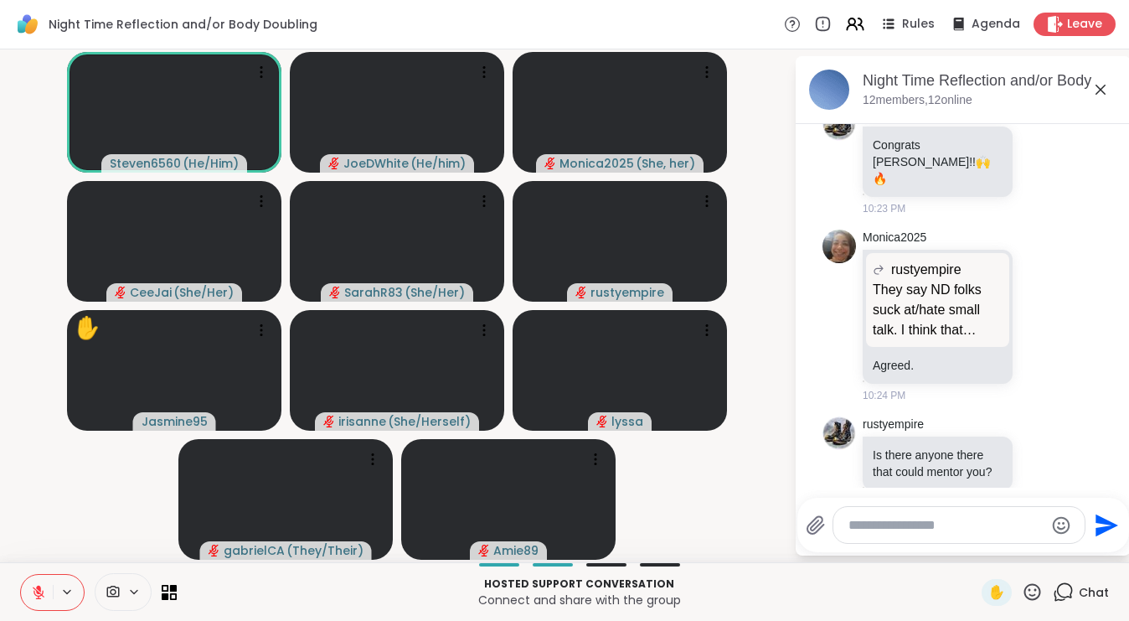
scroll to position [2248, 0]
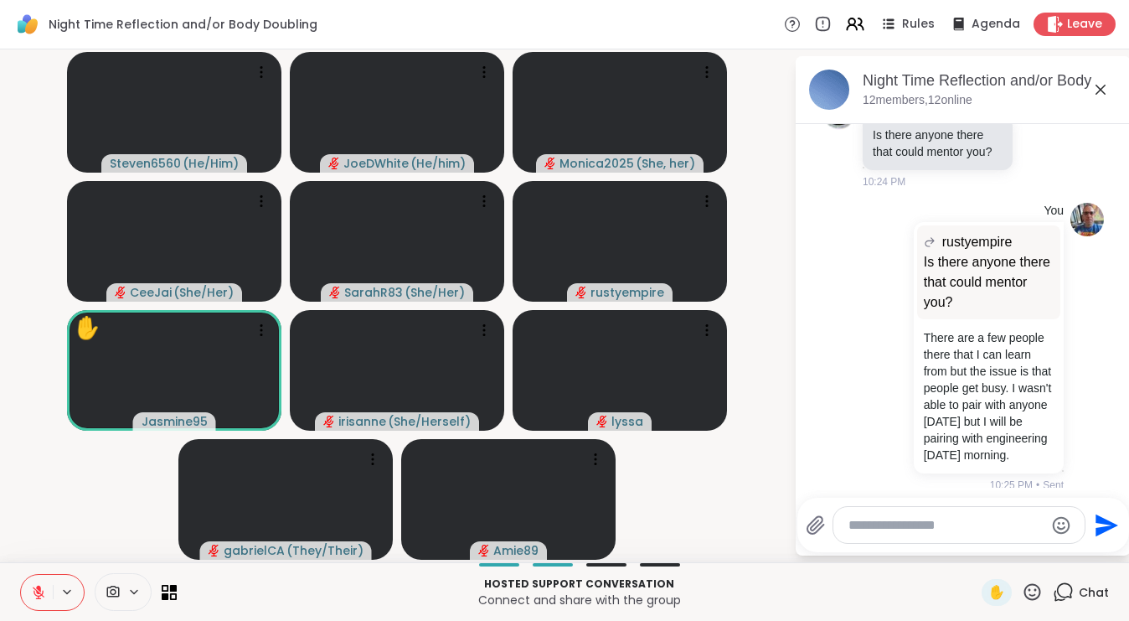
click at [1105, 91] on icon at bounding box center [1101, 90] width 20 height 20
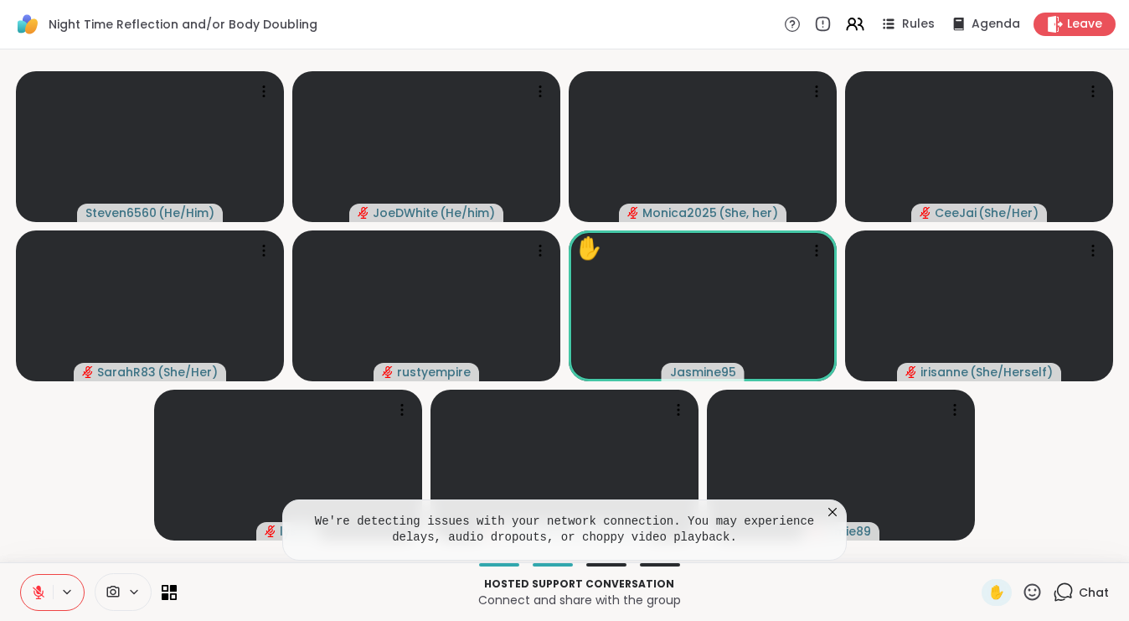
click at [831, 513] on icon at bounding box center [832, 511] width 17 height 17
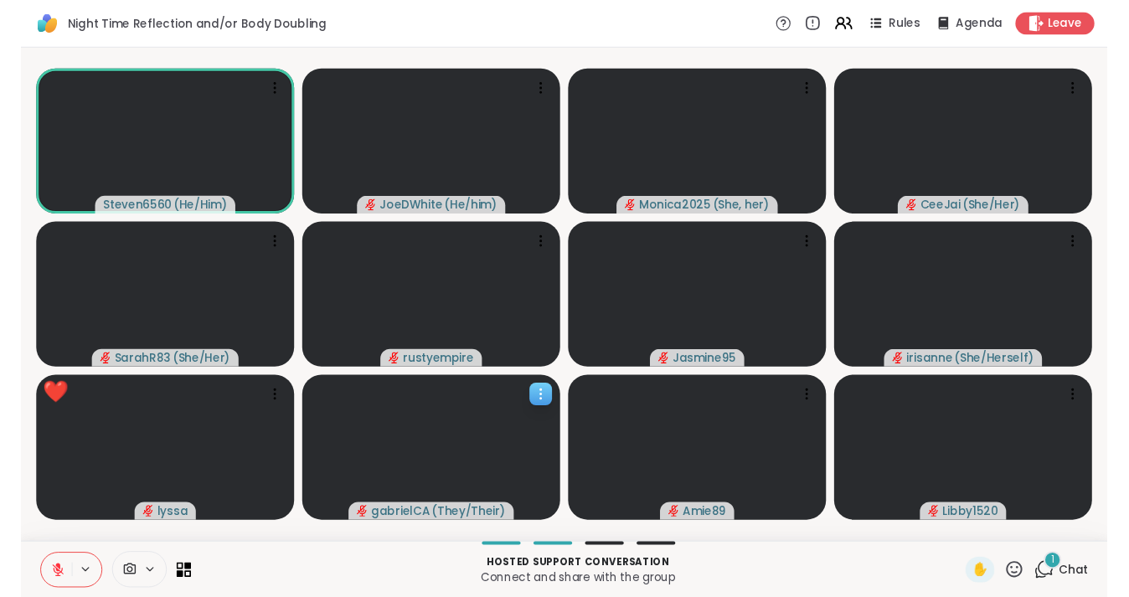
scroll to position [0, 0]
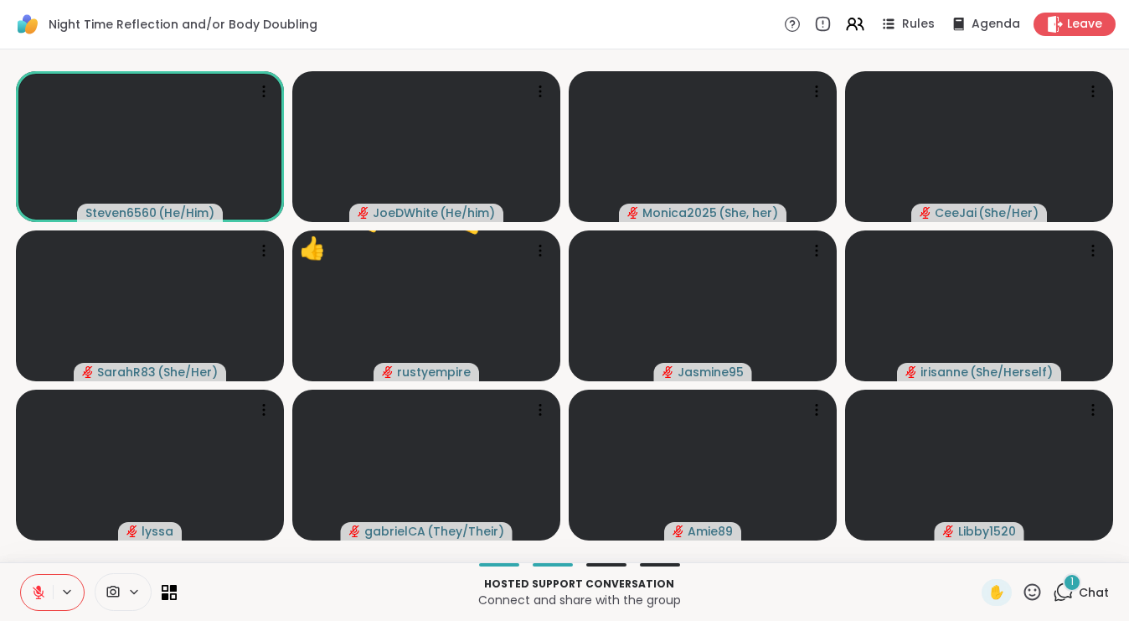
click at [1083, 591] on span "Chat" at bounding box center [1094, 592] width 30 height 17
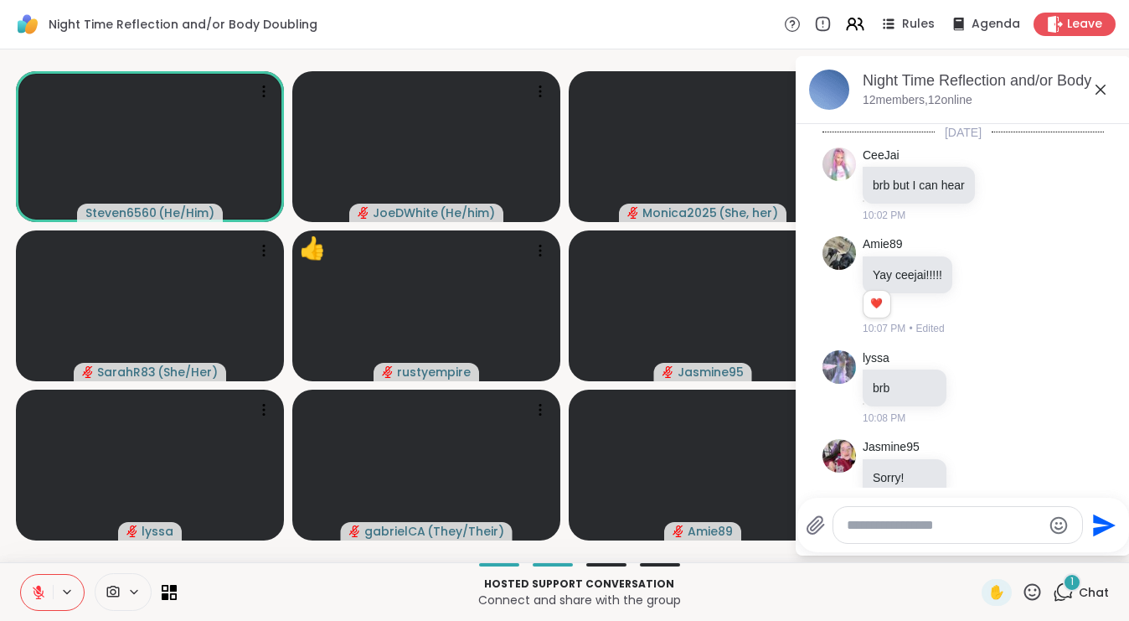
click at [1062, 573] on div "Hosted support conversation Connect and share with the group ✋ 1 Chat" at bounding box center [564, 591] width 1129 height 59
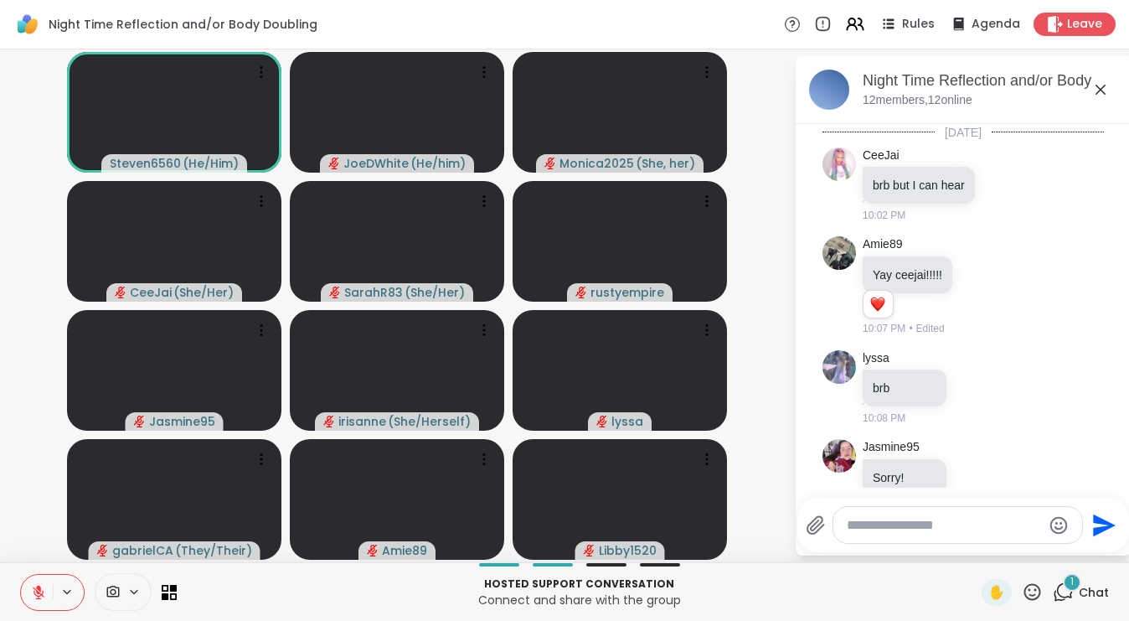
click at [1103, 88] on icon at bounding box center [1101, 90] width 20 height 20
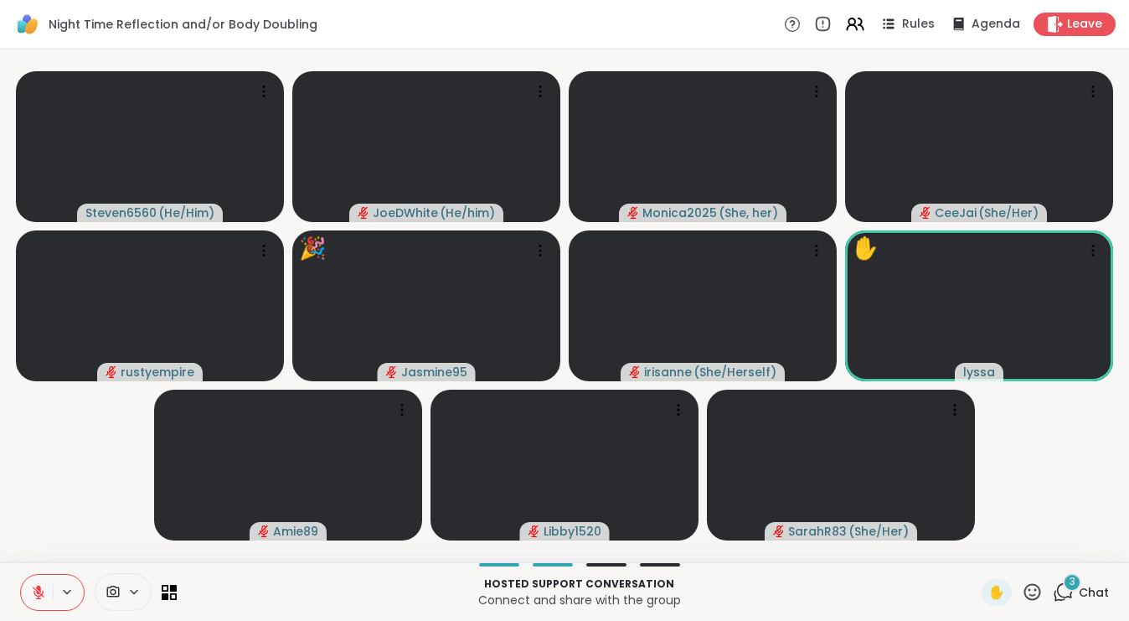
click at [1058, 579] on div "3 Chat" at bounding box center [1081, 592] width 56 height 27
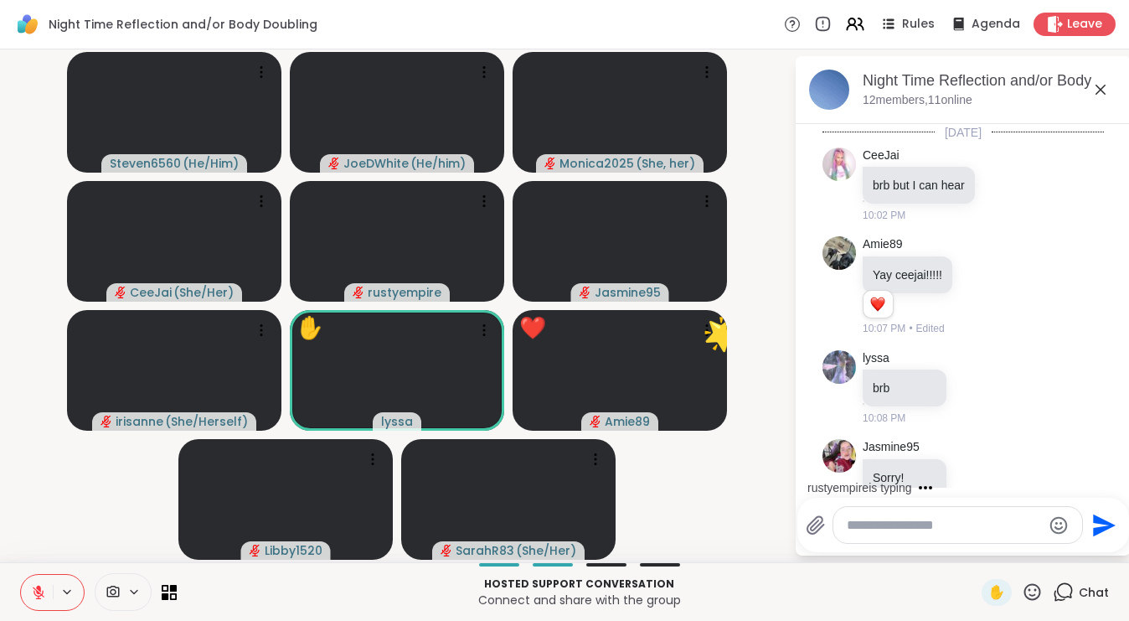
click at [1098, 89] on icon at bounding box center [1101, 90] width 20 height 20
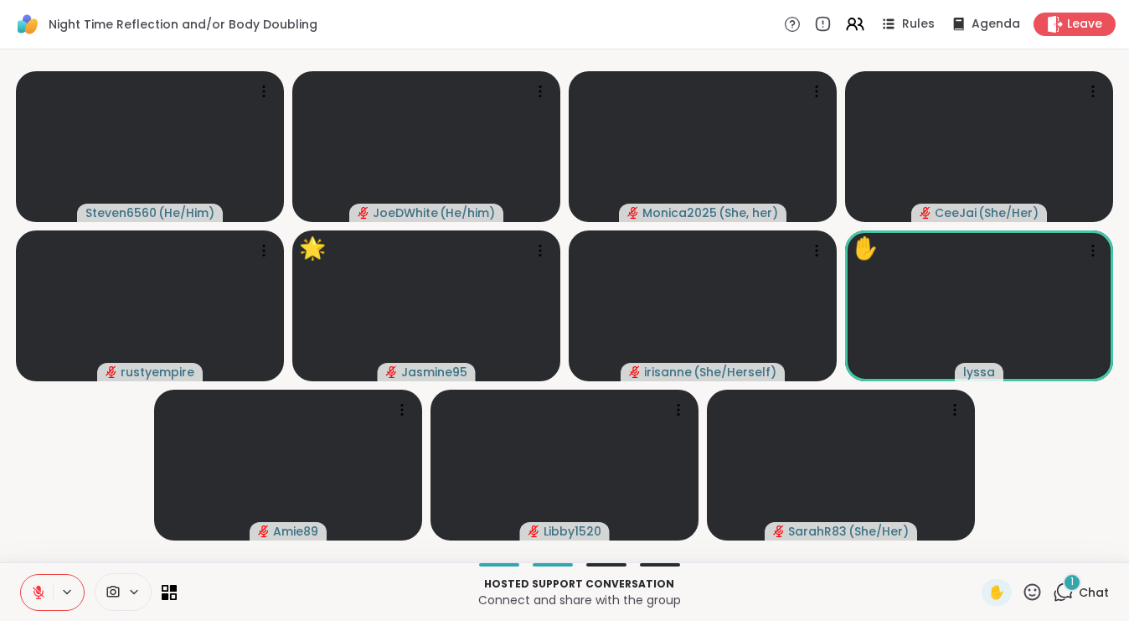
click at [1066, 433] on video-player-container "Steven6560 ( He/Him ) JoeDWhite ( He/him ) Monica2025 ( She, her ) CeeJai ( She…" at bounding box center [564, 305] width 1109 height 499
click at [1074, 593] on icon at bounding box center [1063, 591] width 21 height 21
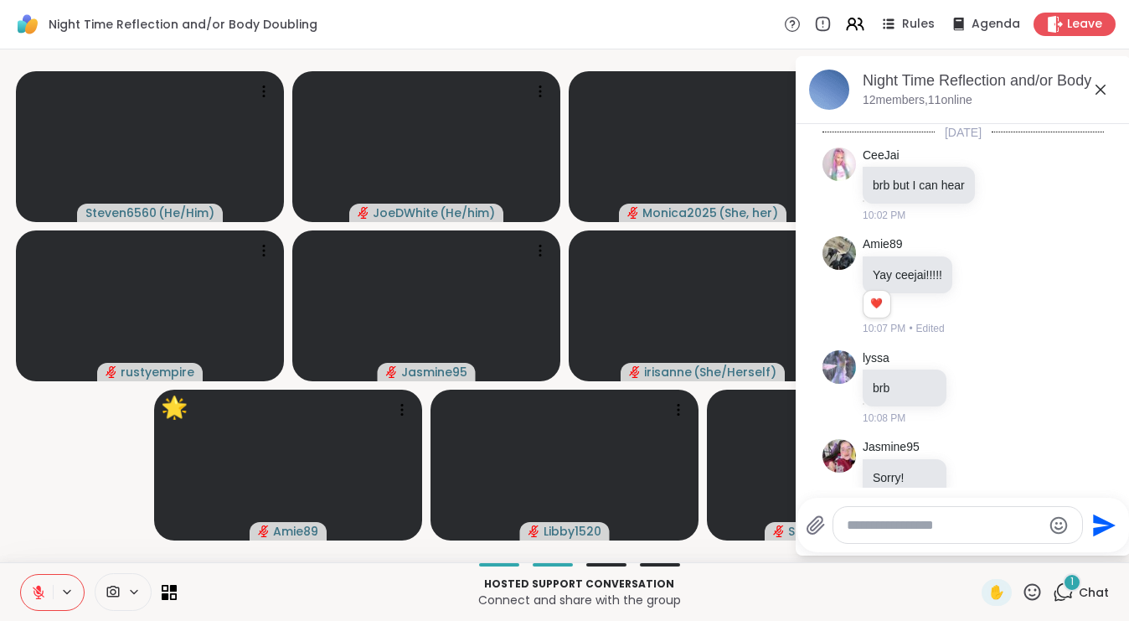
click at [1101, 88] on icon at bounding box center [1101, 90] width 20 height 20
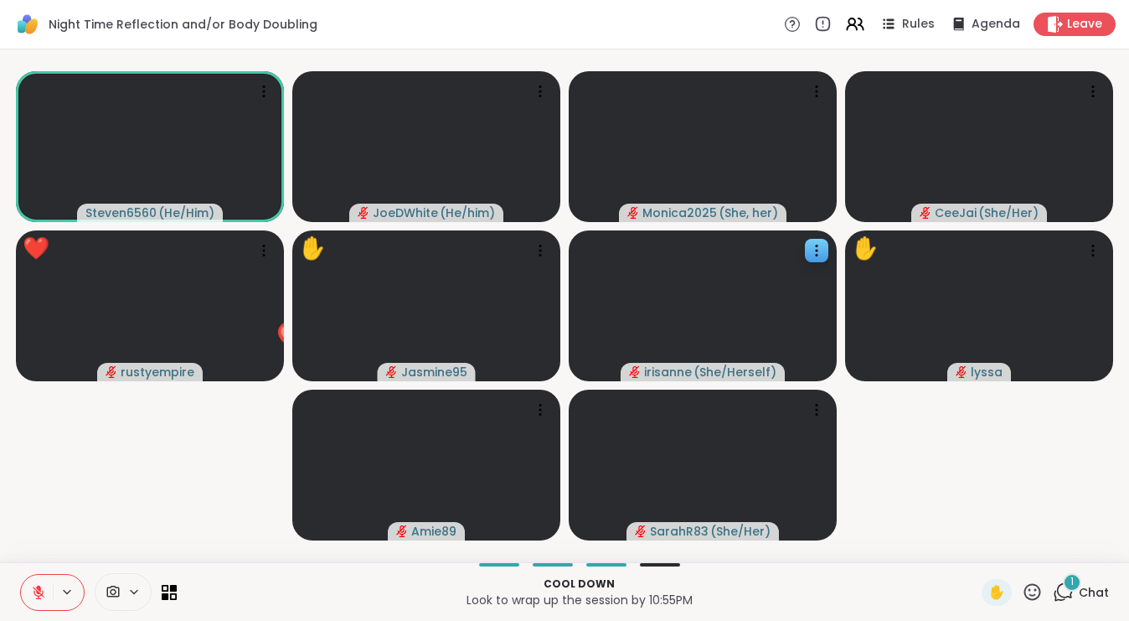
click at [1081, 575] on div "Cool down Look to wrap up the session by 10:55PM ✋ 1 Chat" at bounding box center [564, 591] width 1129 height 59
click at [1078, 582] on div "1" at bounding box center [1072, 582] width 18 height 18
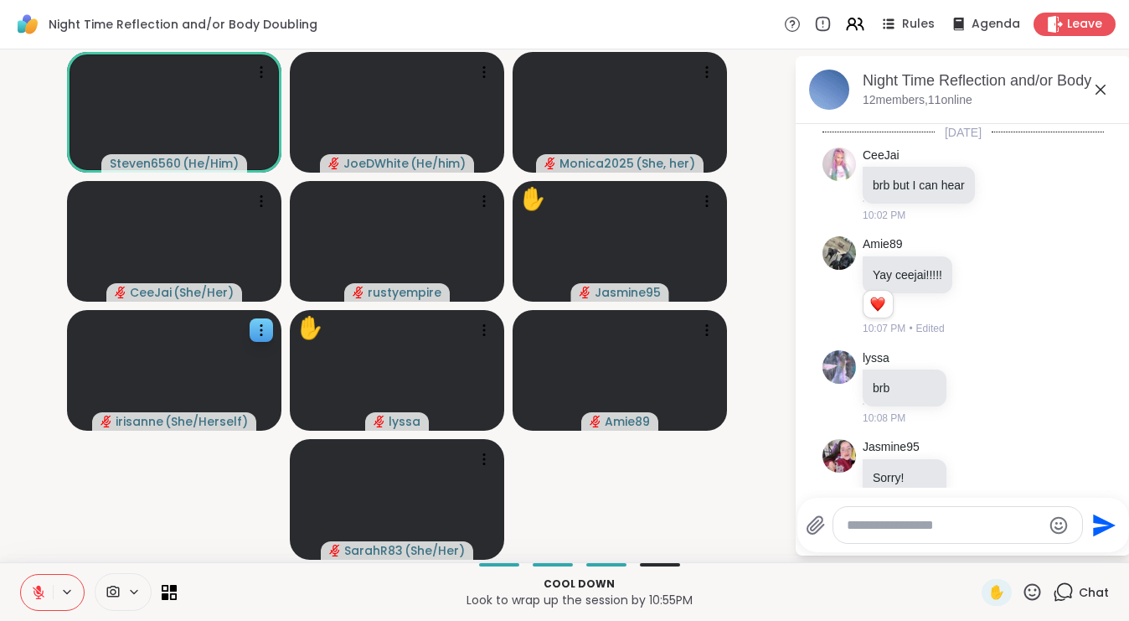
click at [1104, 90] on icon at bounding box center [1101, 90] width 20 height 20
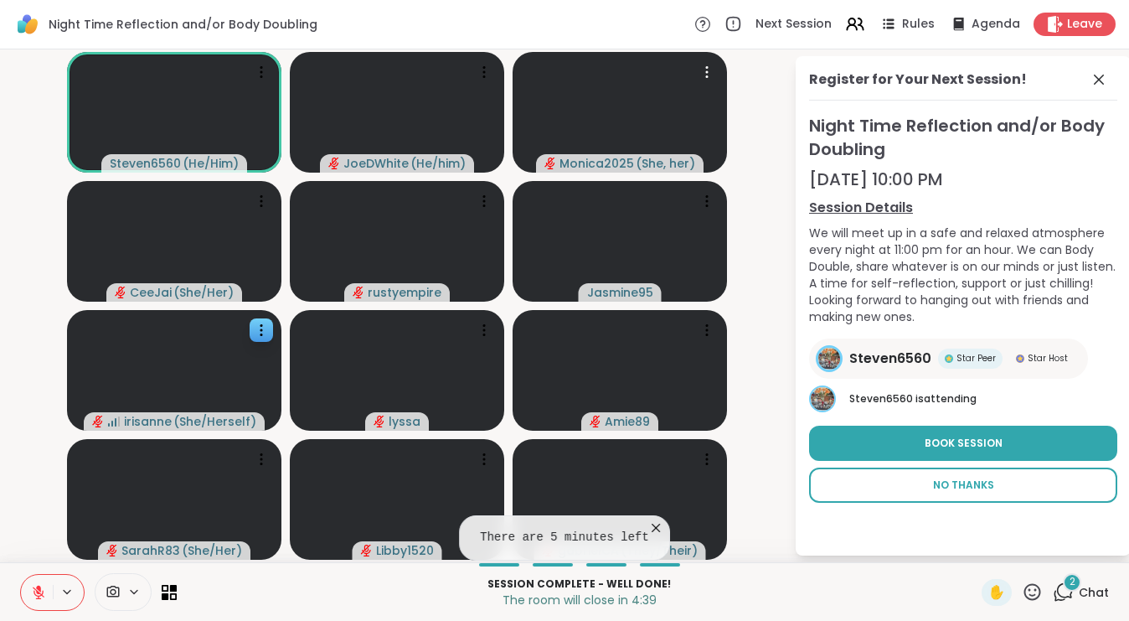
click at [956, 487] on span "No Thanks" at bounding box center [963, 484] width 61 height 15
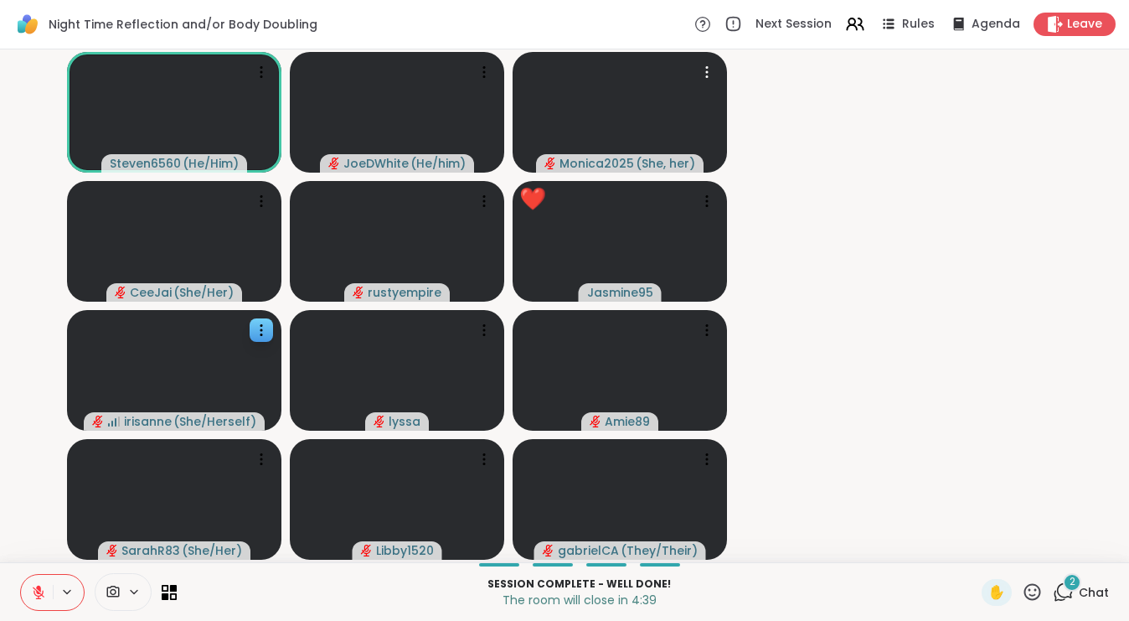
click at [945, 486] on video-player-container "Steven6560 ( He/Him ) JoeDWhite ( He/him ) Monica2025 ( She, her ) CeeJai ( She…" at bounding box center [564, 305] width 1109 height 499
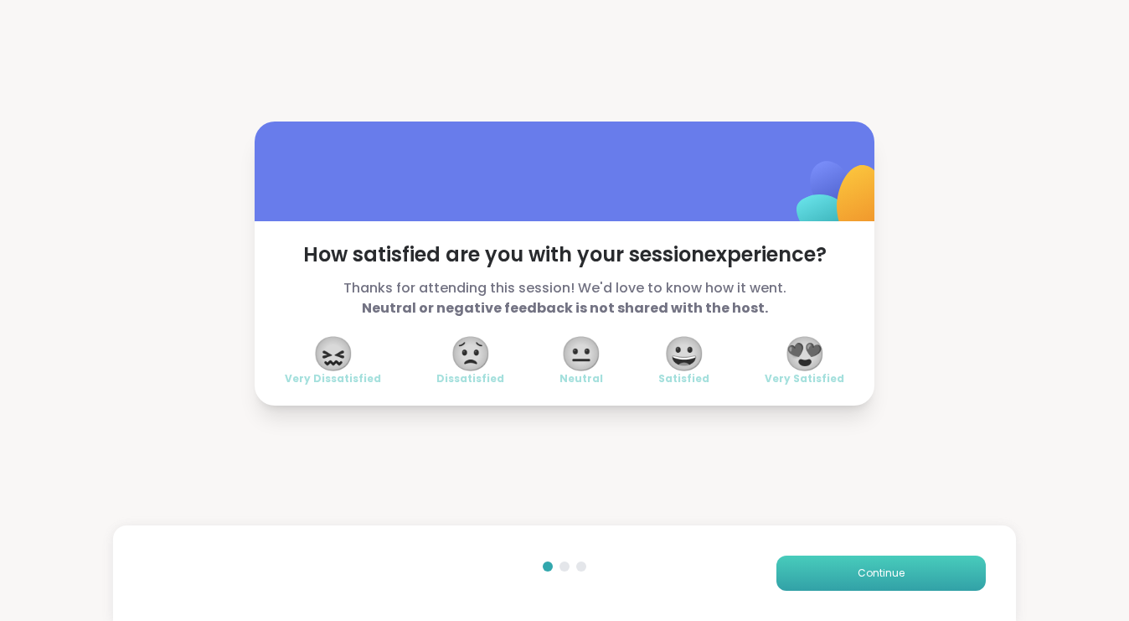
click at [829, 570] on button "Continue" at bounding box center [880, 572] width 209 height 35
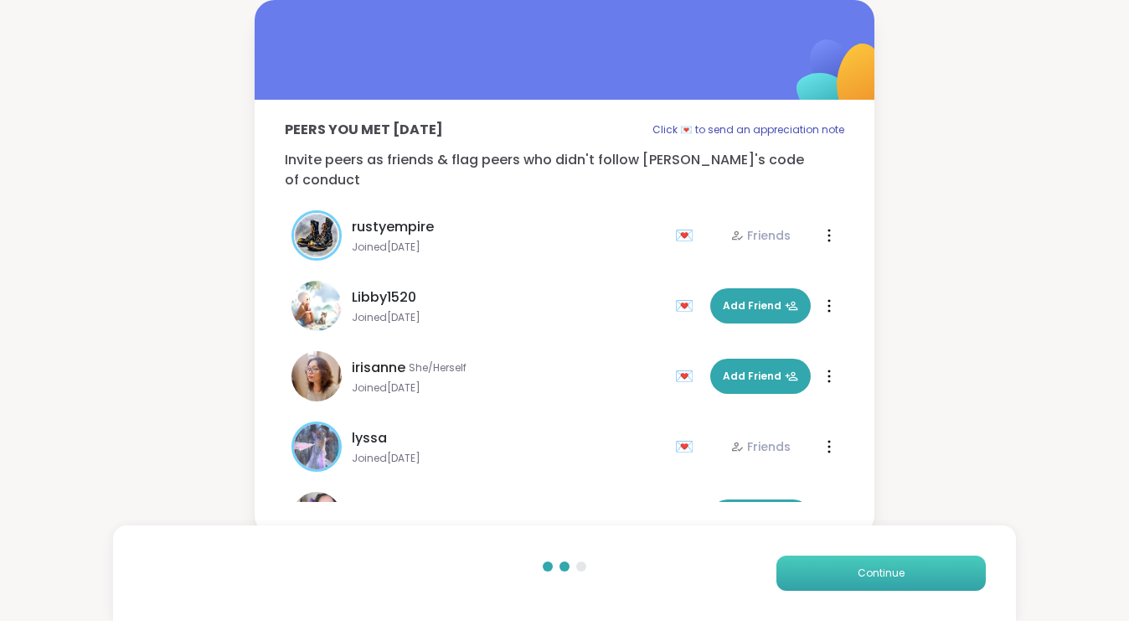
click at [829, 570] on button "Continue" at bounding box center [880, 572] width 209 height 35
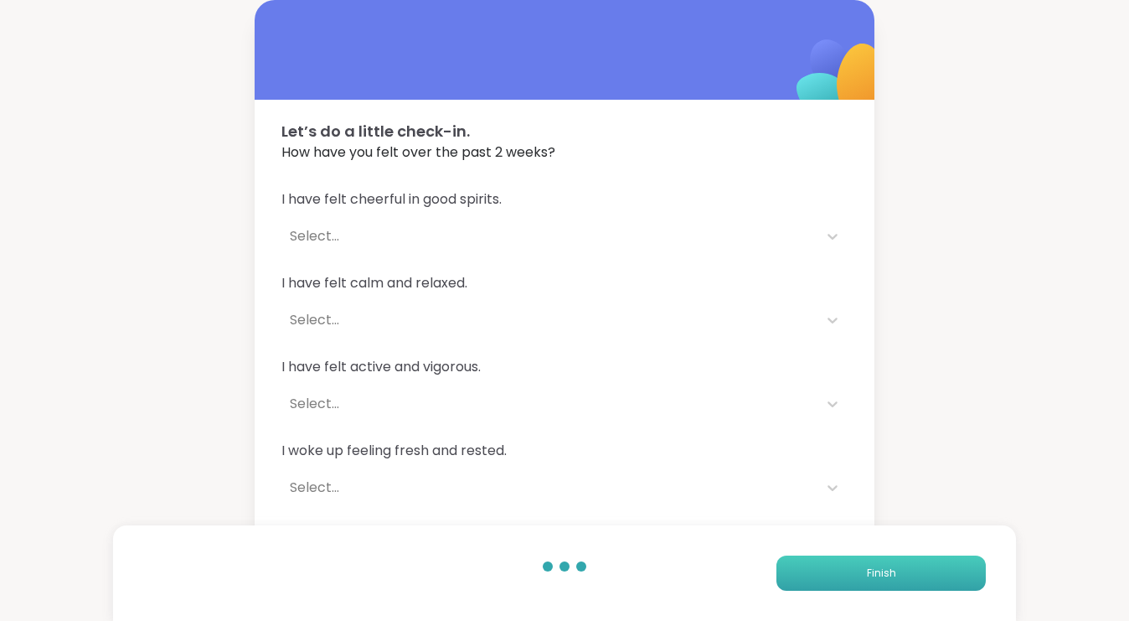
click at [829, 570] on button "Finish" at bounding box center [880, 572] width 209 height 35
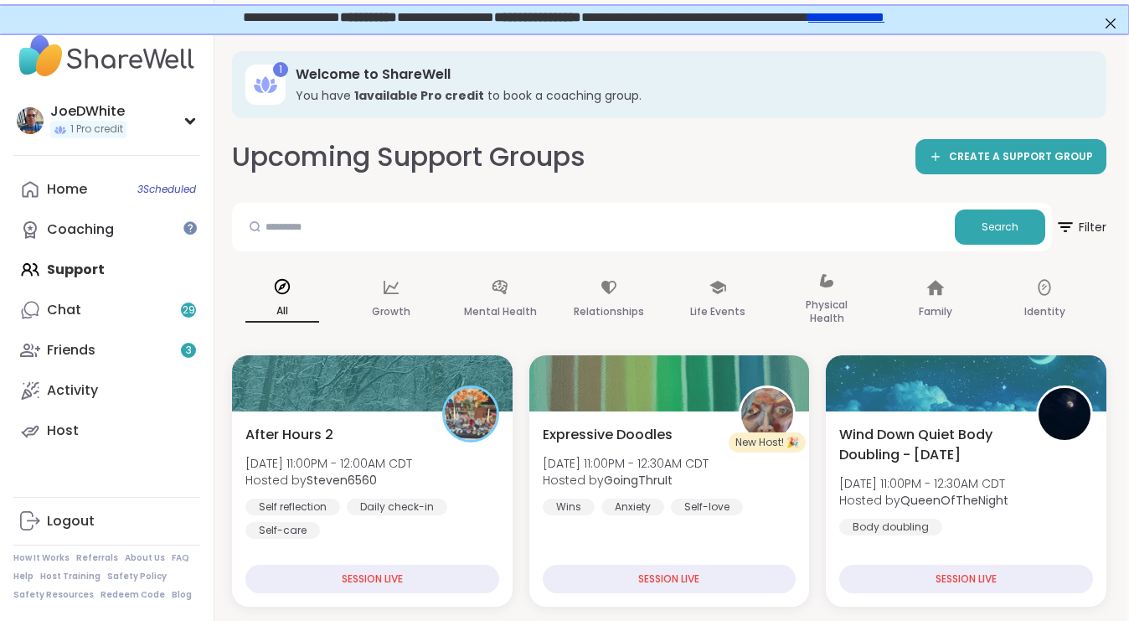
scroll to position [0, 3]
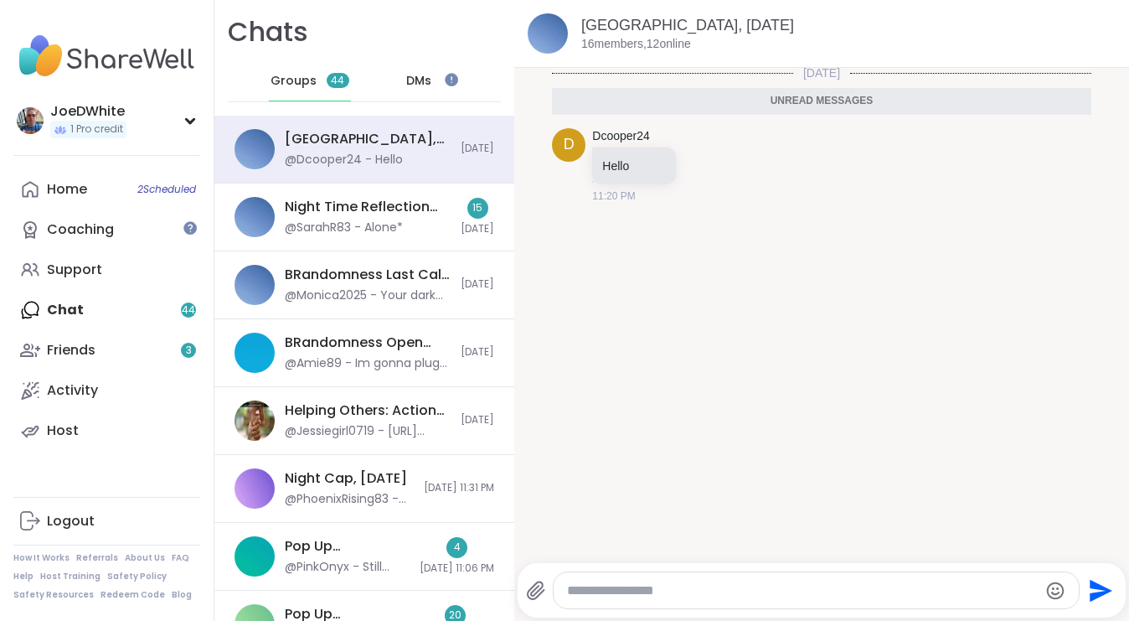
scroll to position [3, 0]
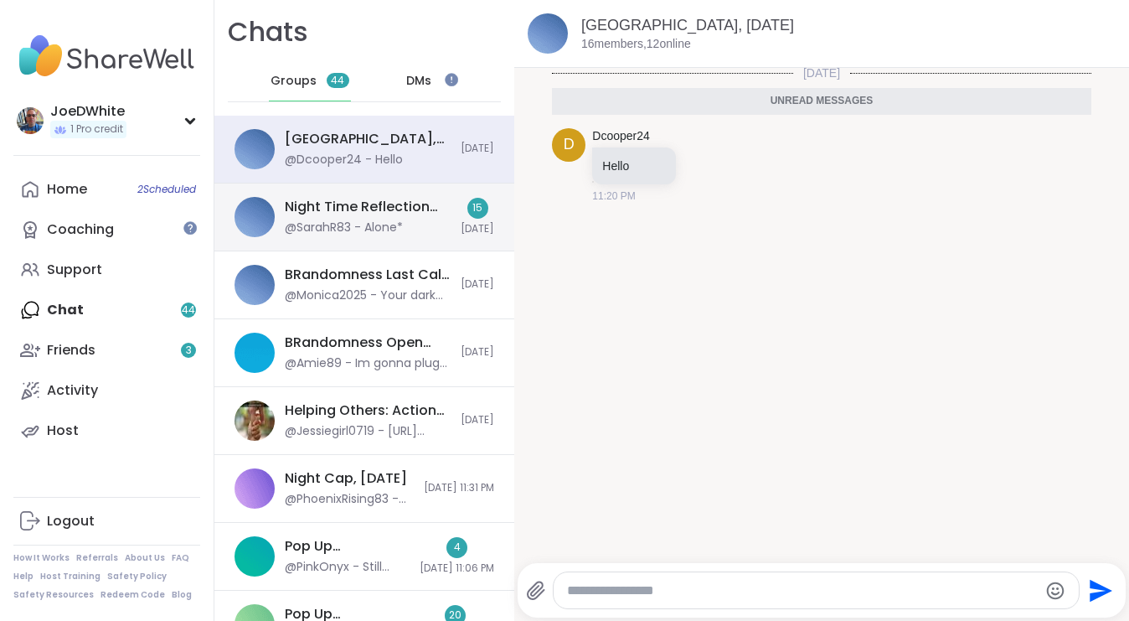
click at [364, 210] on div "Night Time Reflection and/or Body Doubling, [DATE]" at bounding box center [368, 207] width 166 height 18
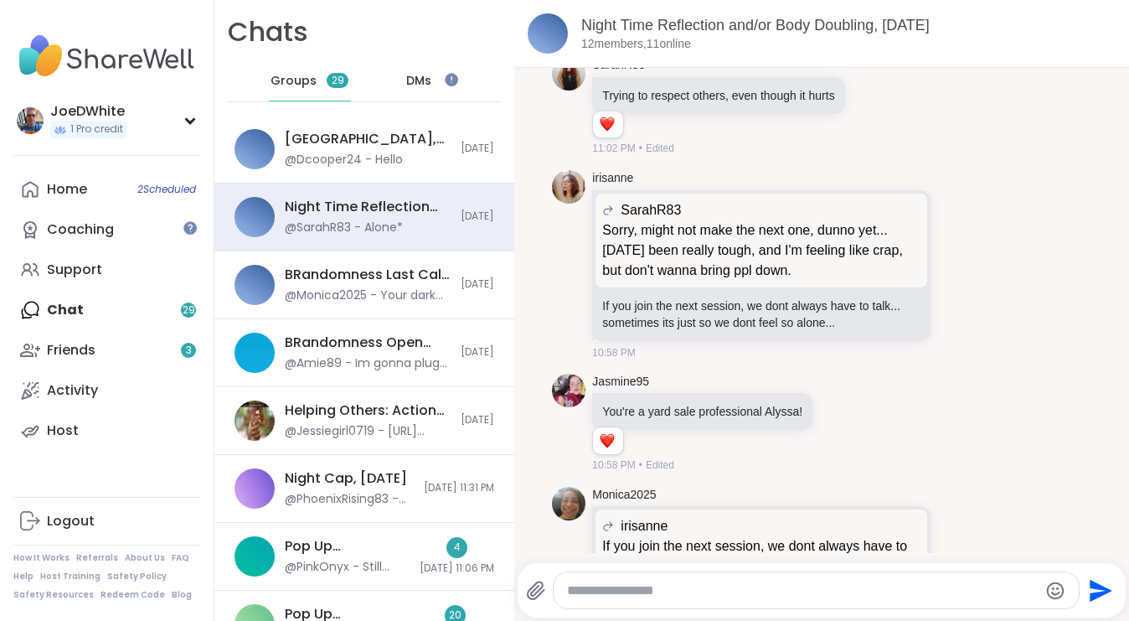
scroll to position [4612, 0]
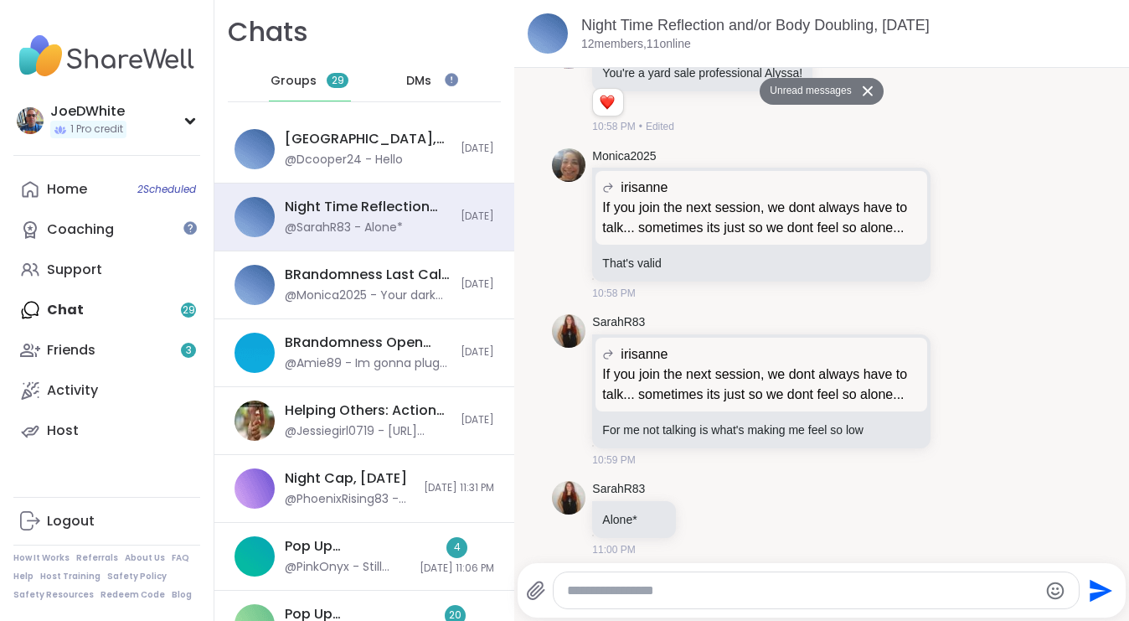
click at [120, 300] on div "Home 2 Scheduled Coaching Support Chat 29 Friends 3 Activity Host" at bounding box center [106, 309] width 187 height 281
click at [115, 343] on link "Friends 3" at bounding box center [106, 350] width 187 height 40
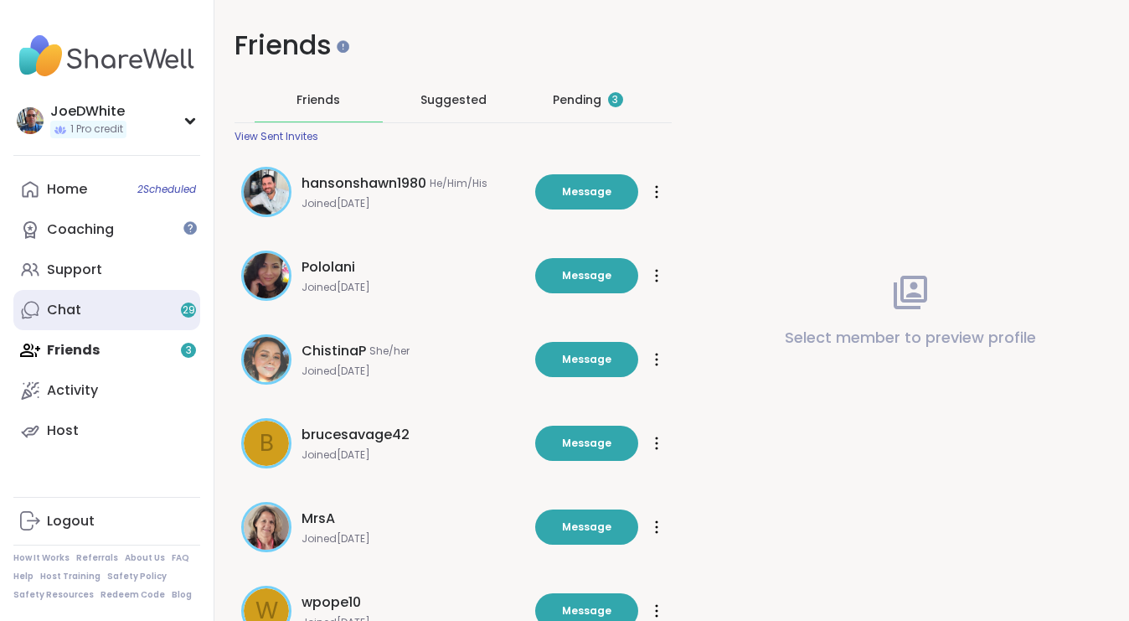
click at [98, 301] on link "Chat 29" at bounding box center [106, 310] width 187 height 40
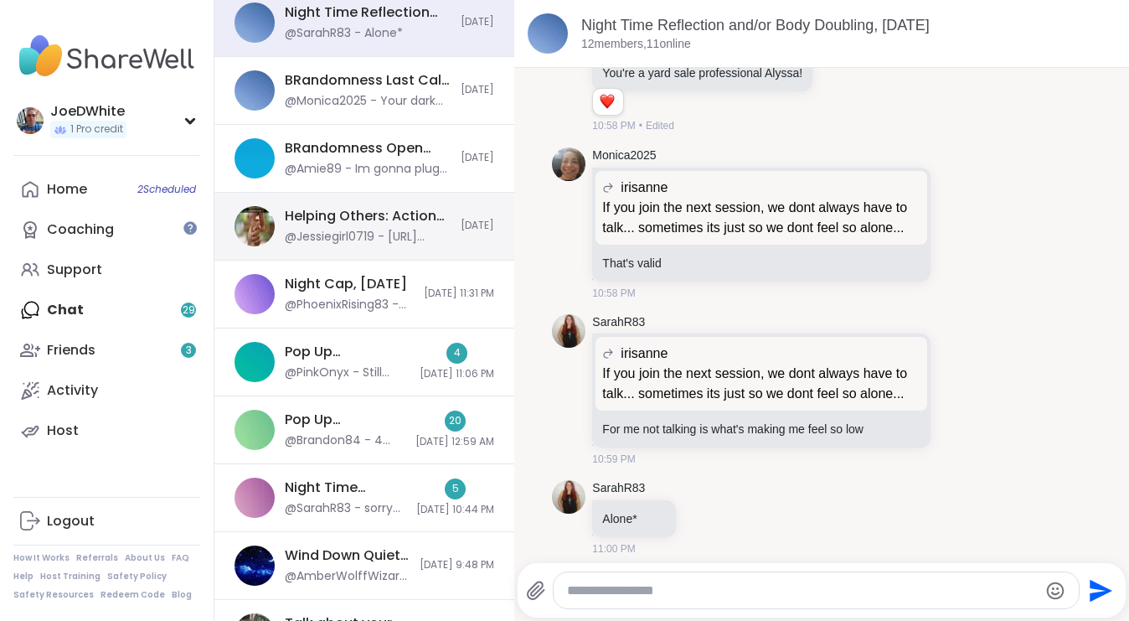
scroll to position [271, 0]
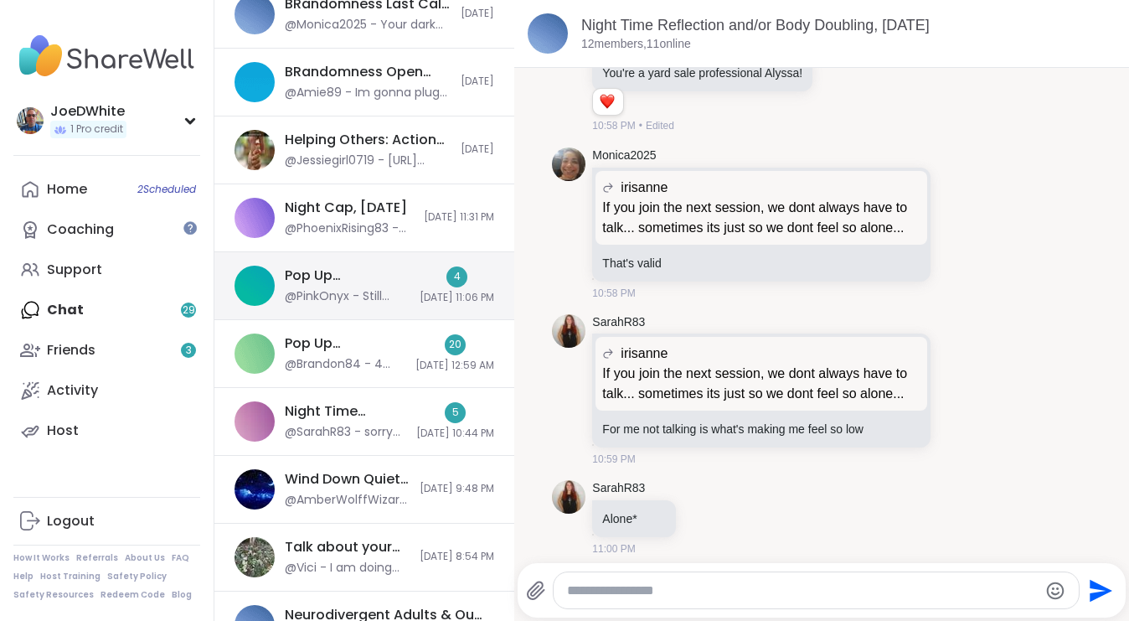
click at [374, 274] on div "Pop Up BRandomness Last Call, [DATE]" at bounding box center [347, 275] width 125 height 18
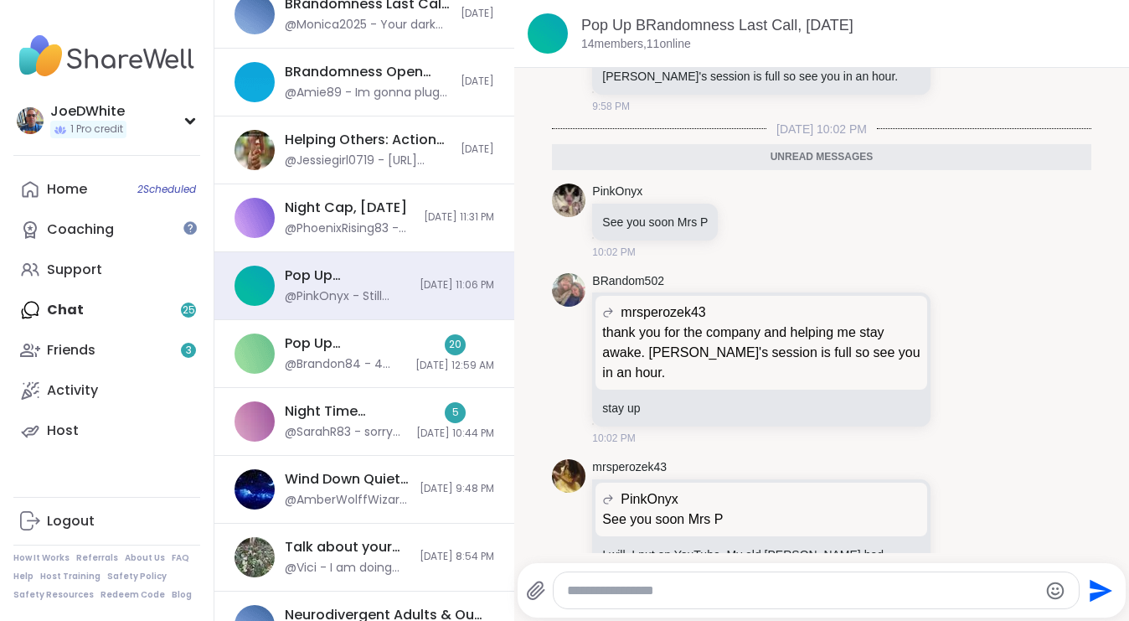
scroll to position [6345, 0]
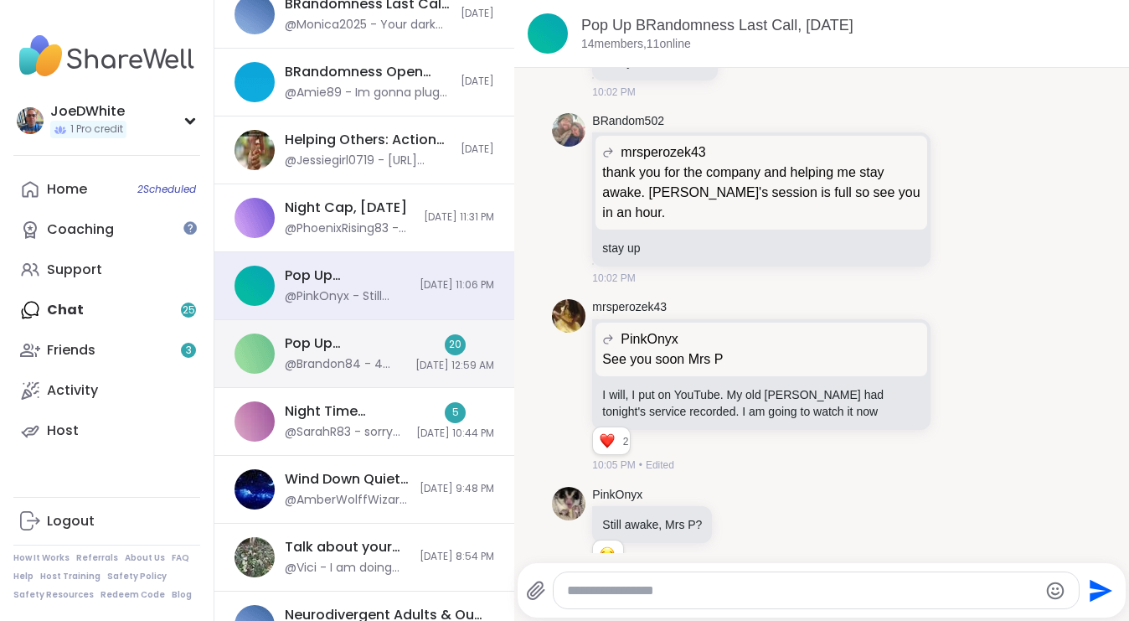
click at [322, 358] on div "@Brandon84 - 4 shiggity" at bounding box center [345, 364] width 121 height 17
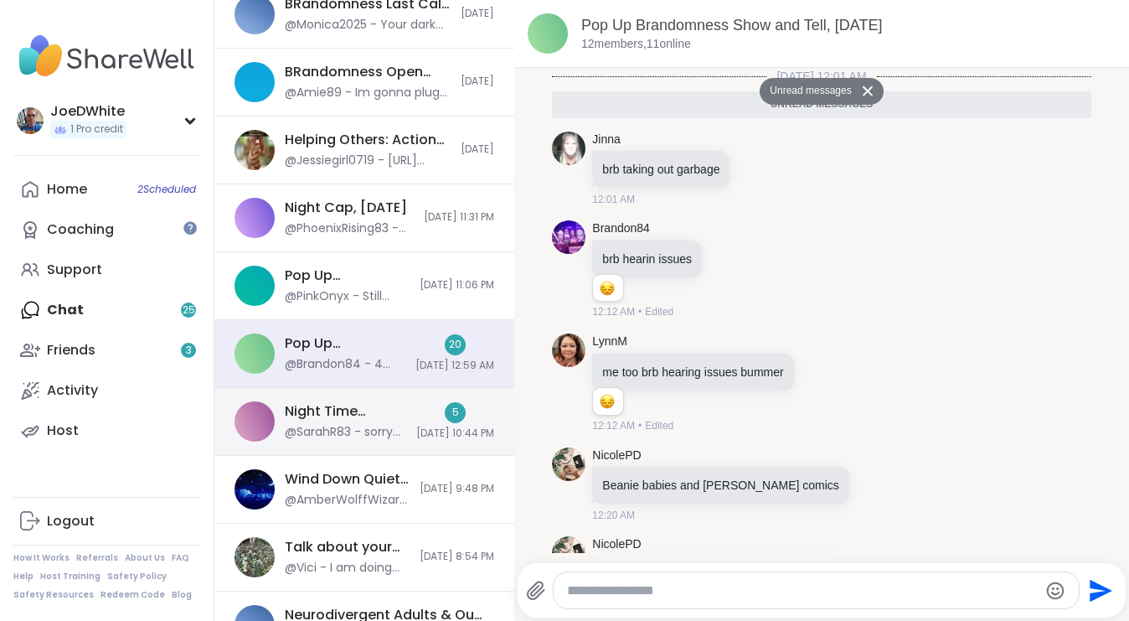
scroll to position [2026, 0]
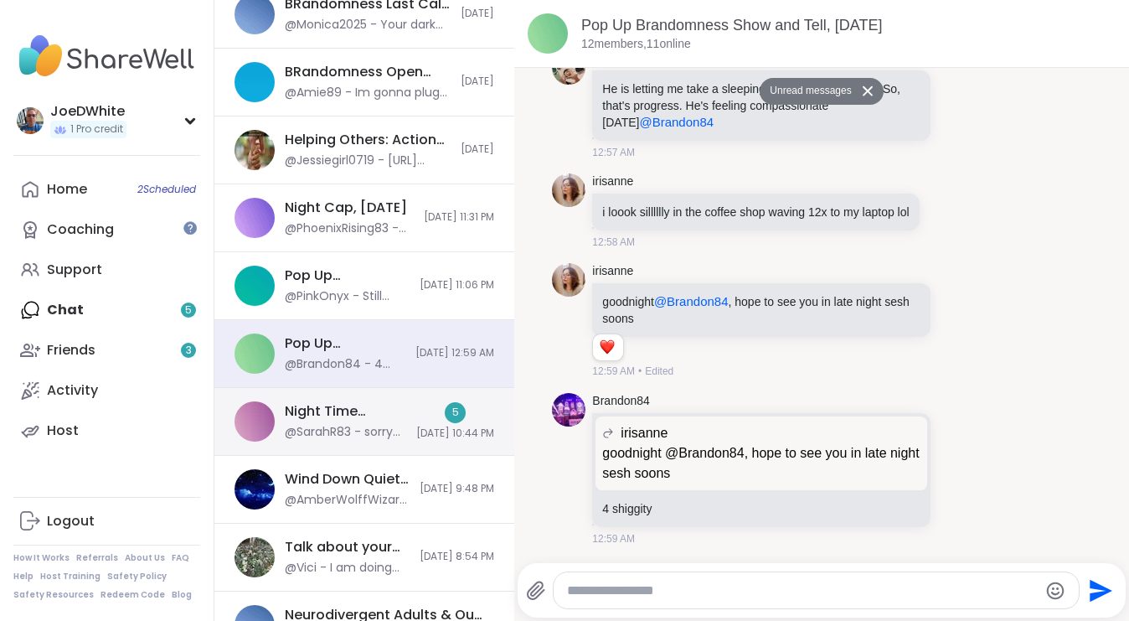
click at [331, 417] on div "Night Time Reflection and/or Body Doubling, [DATE]" at bounding box center [345, 411] width 121 height 18
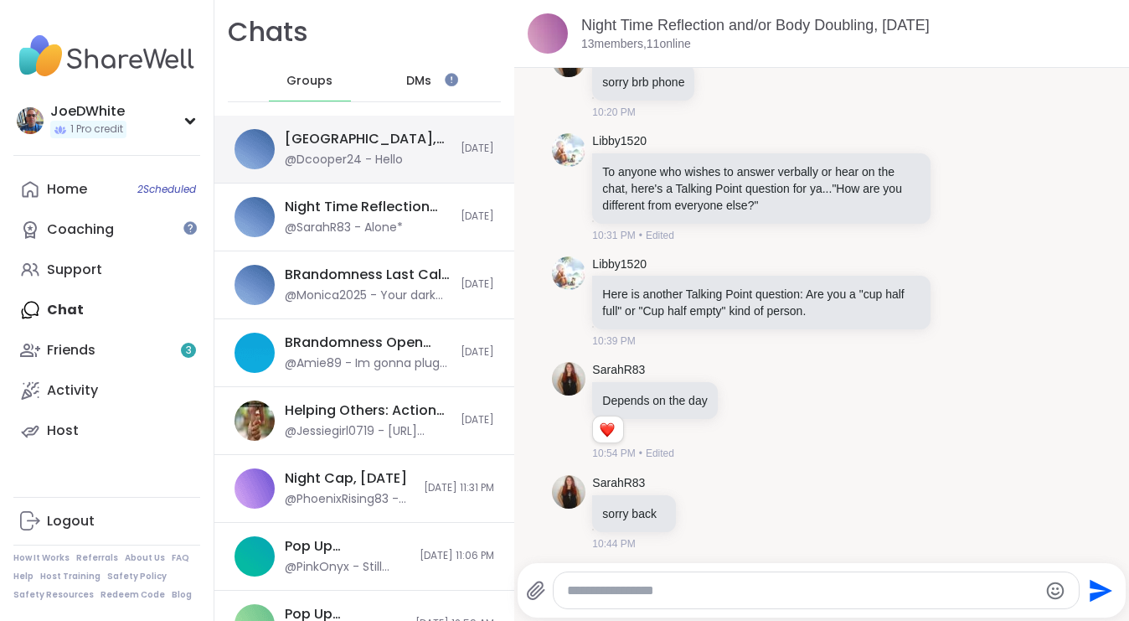
scroll to position [0, 0]
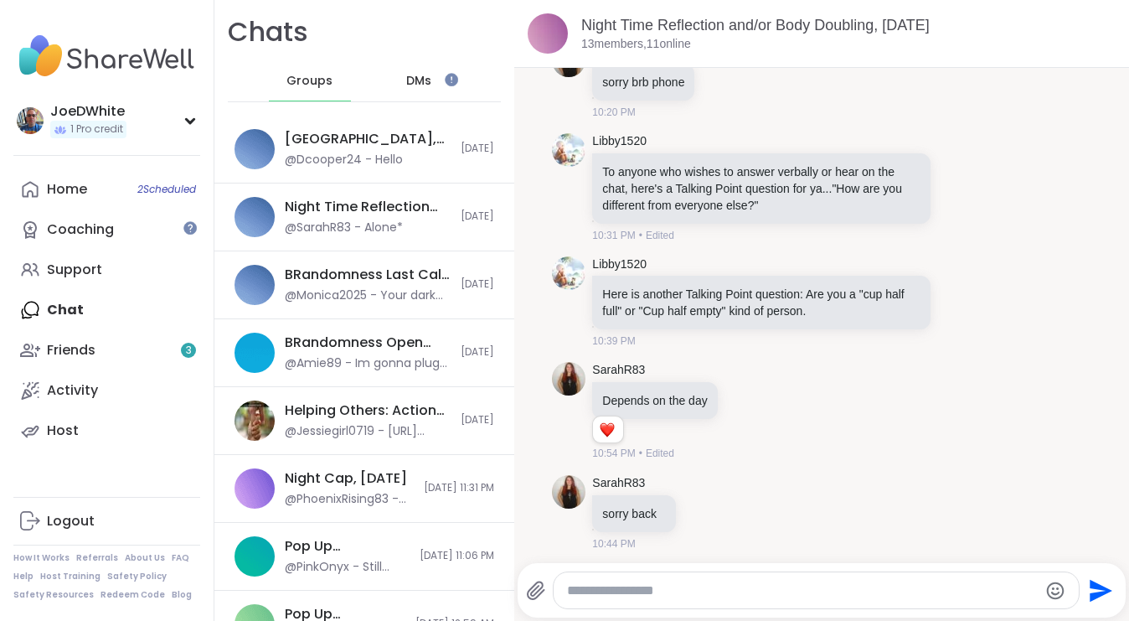
click at [420, 83] on span "DMs" at bounding box center [418, 81] width 25 height 17
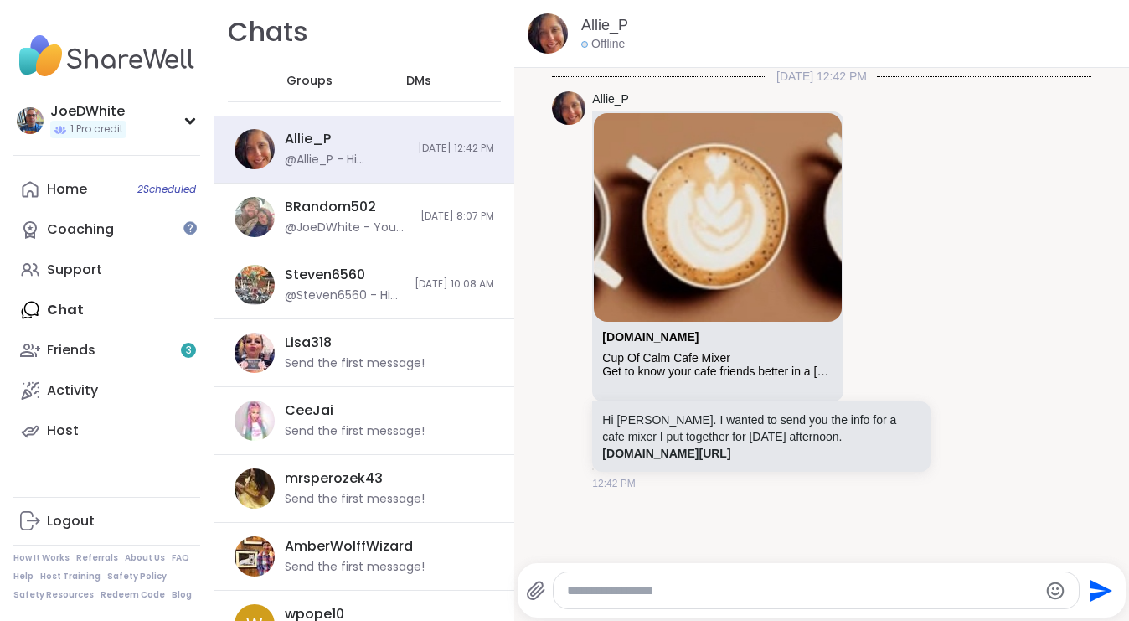
click at [315, 80] on span "Groups" at bounding box center [309, 81] width 46 height 17
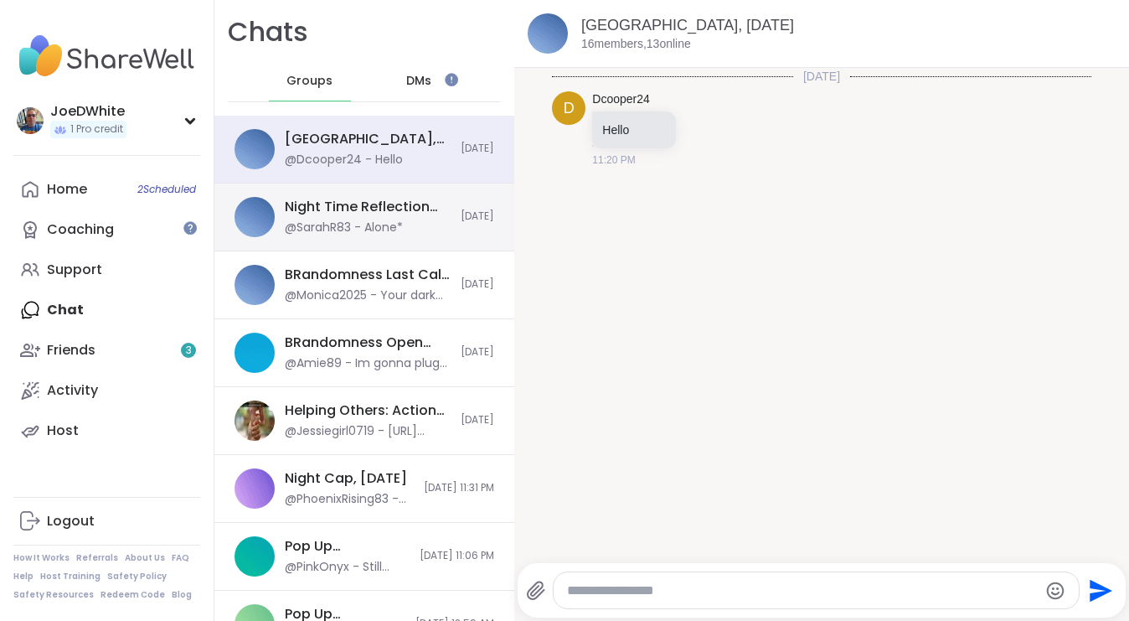
click at [327, 225] on div "@SarahR83 - Alone*" at bounding box center [344, 227] width 118 height 17
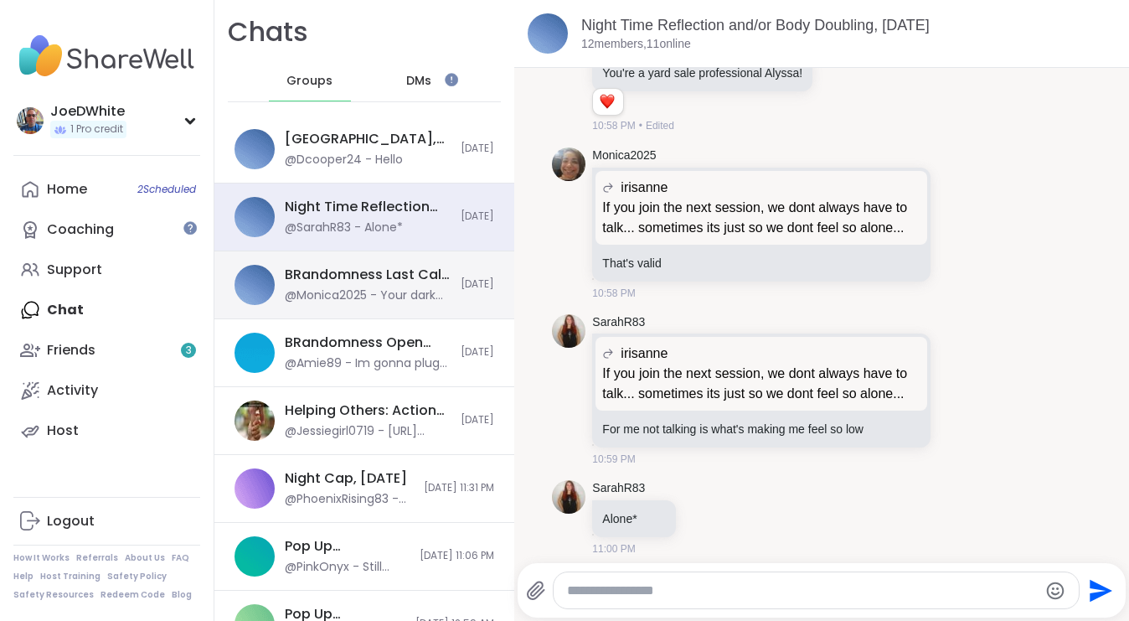
click at [331, 305] on div "BRandomness Last Call - Open Forum, [DATE] @Monica2025 - Your dark screen is me…" at bounding box center [364, 285] width 300 height 68
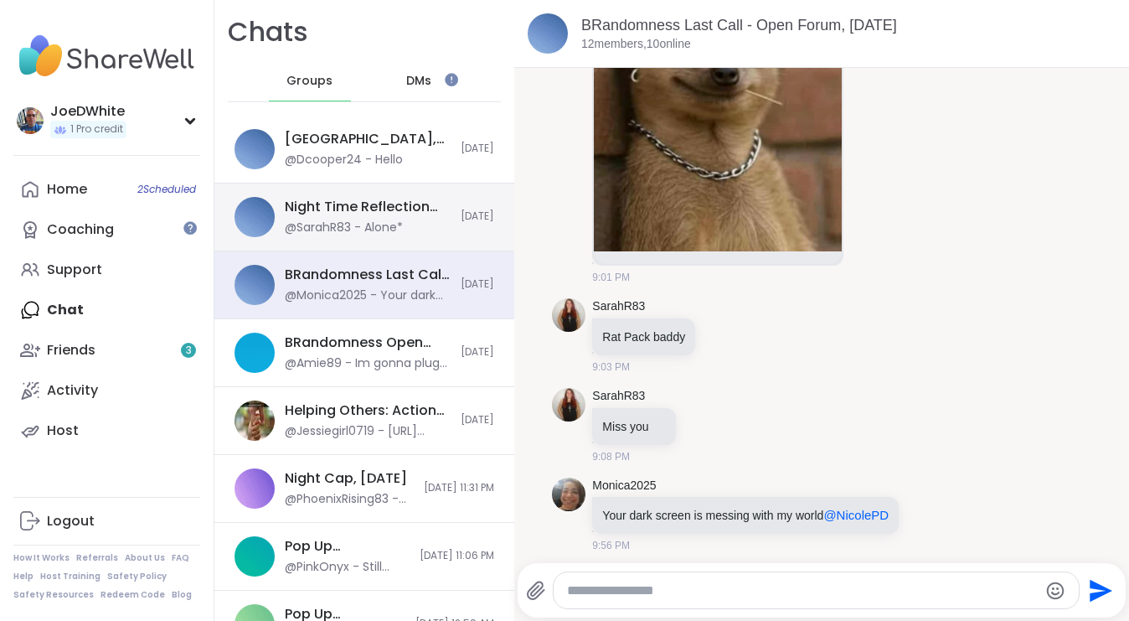
click at [349, 211] on div "Night Time Reflection and/or Body Doubling, [DATE]" at bounding box center [368, 207] width 166 height 18
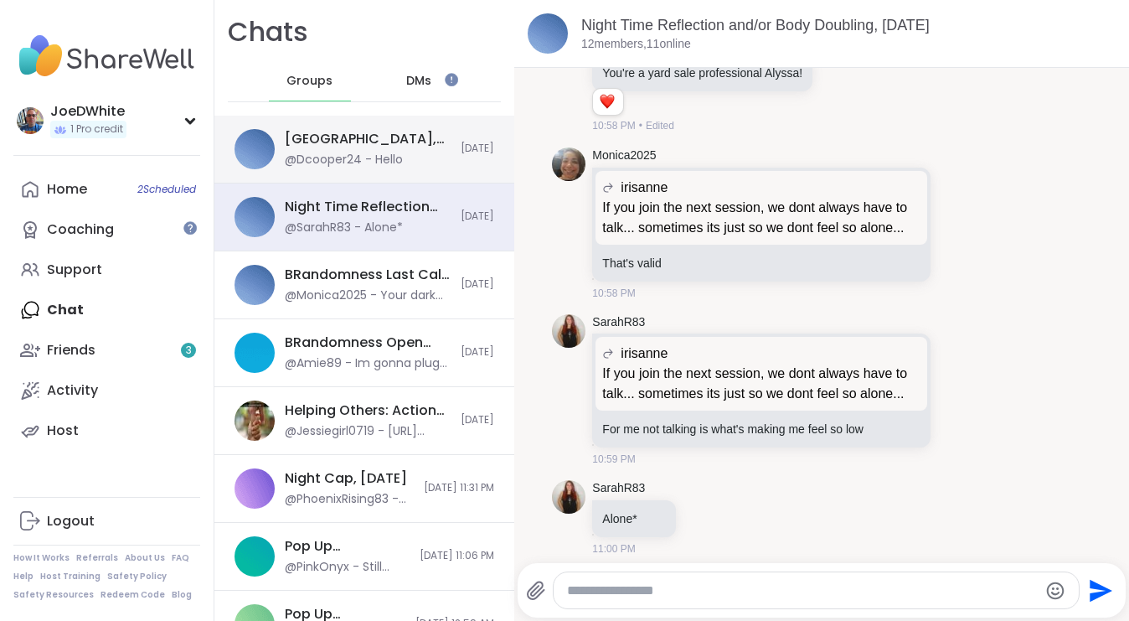
click at [348, 152] on div "@Dcooper24 - Hello" at bounding box center [344, 160] width 118 height 17
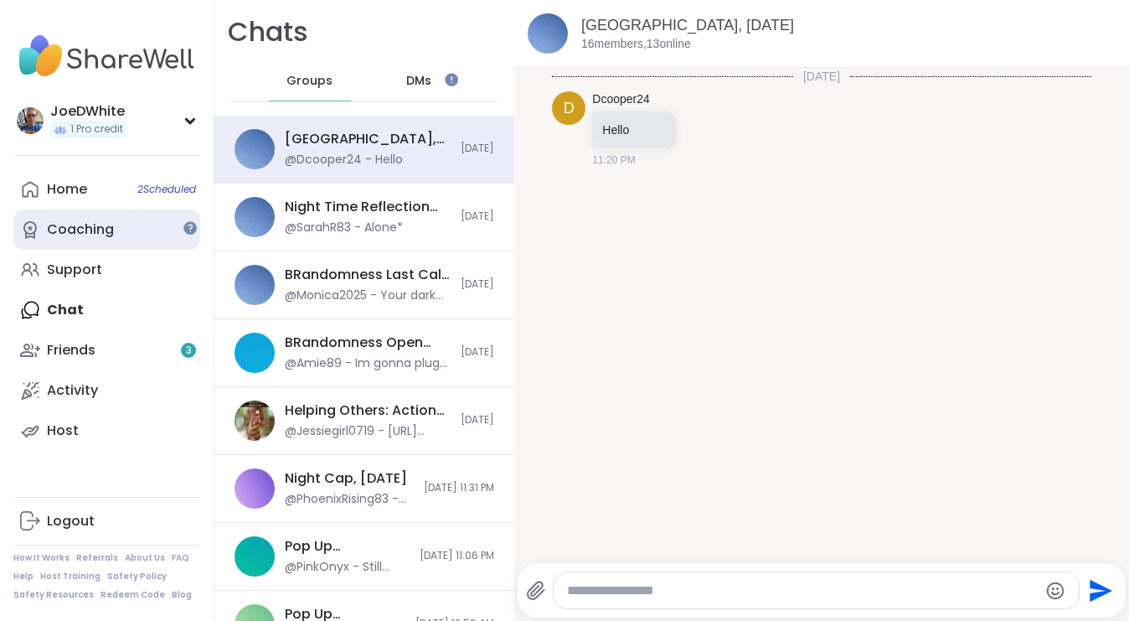
click at [63, 240] on link "Coaching" at bounding box center [106, 229] width 187 height 40
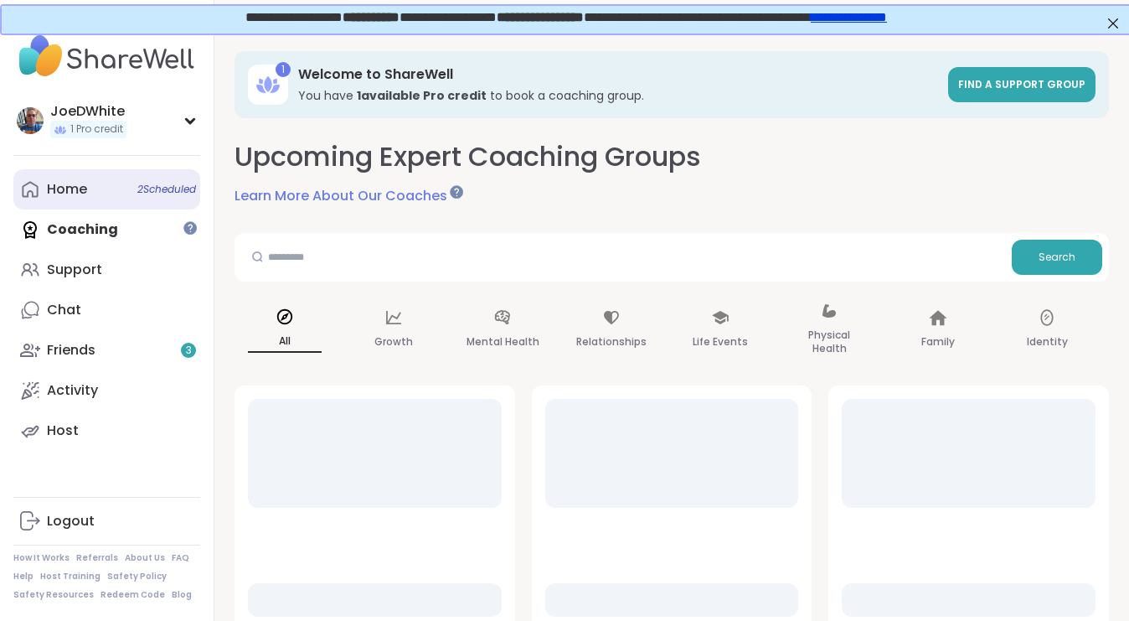
click at [66, 188] on div "Home 2 Scheduled" at bounding box center [67, 189] width 40 height 18
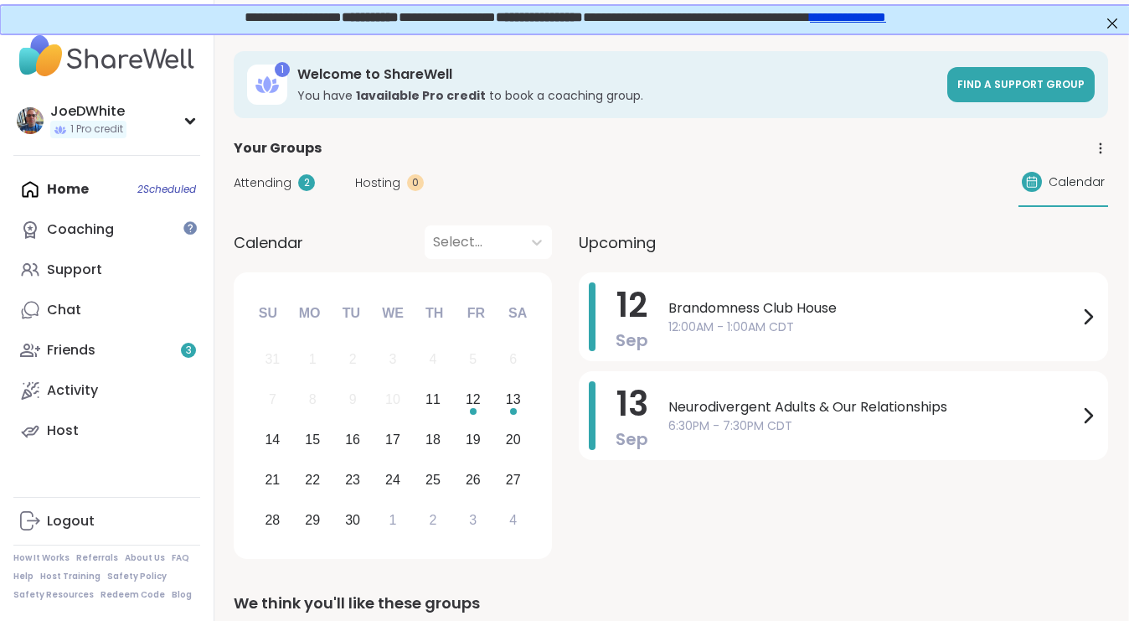
scroll to position [0, 1]
click at [54, 264] on div "Support" at bounding box center [74, 270] width 55 height 18
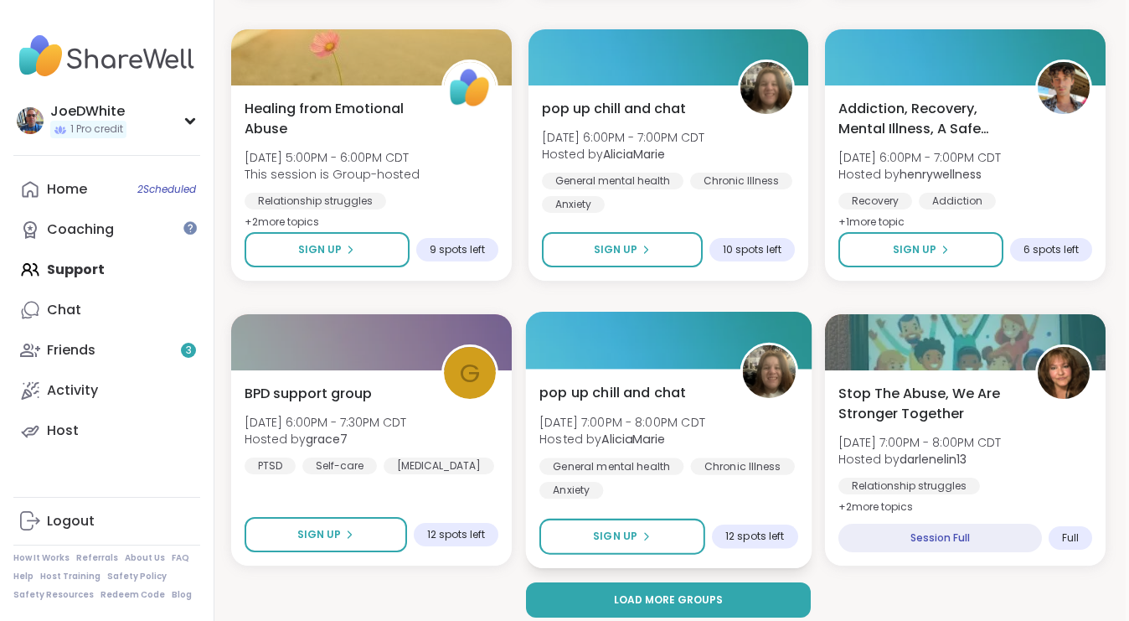
scroll to position [3169, 3]
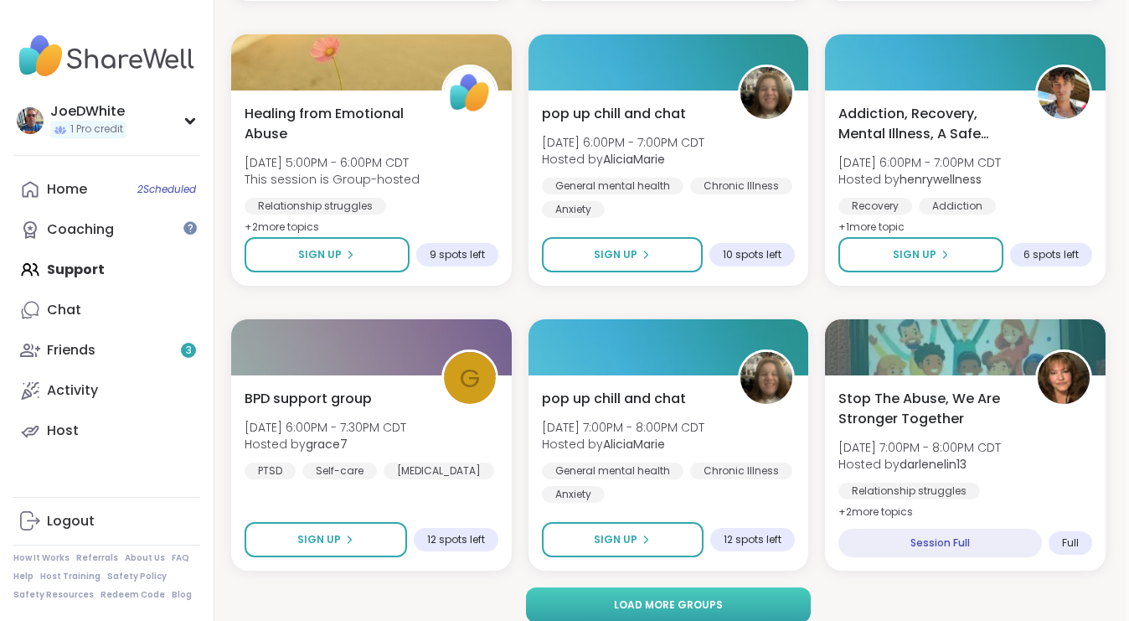
click at [757, 600] on button "Load more groups" at bounding box center [668, 604] width 285 height 35
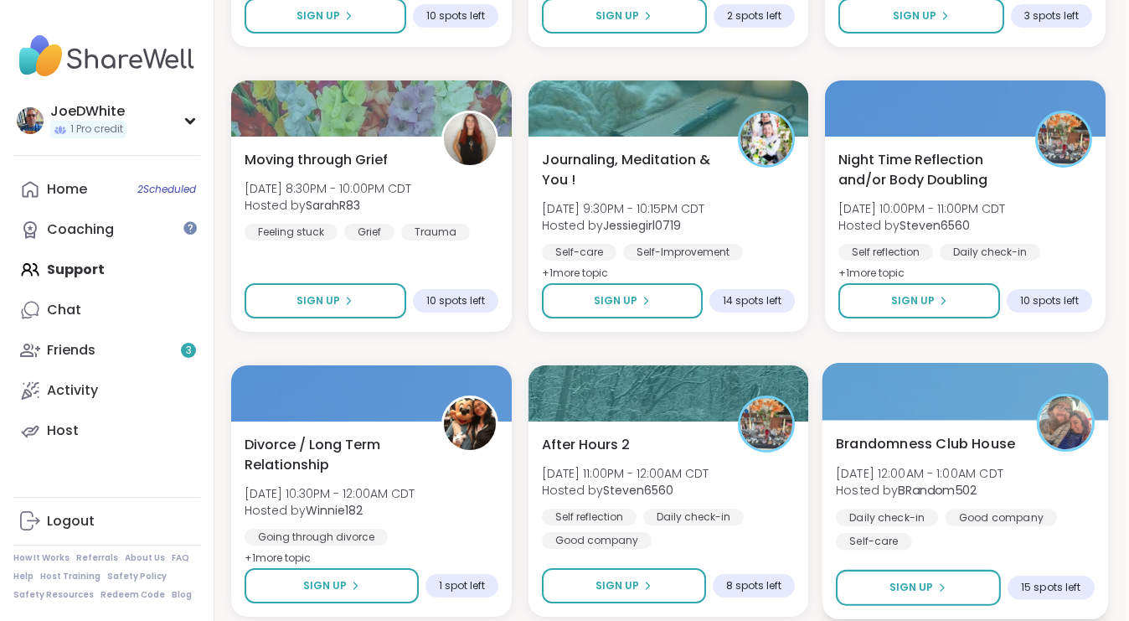
scroll to position [3980, 3]
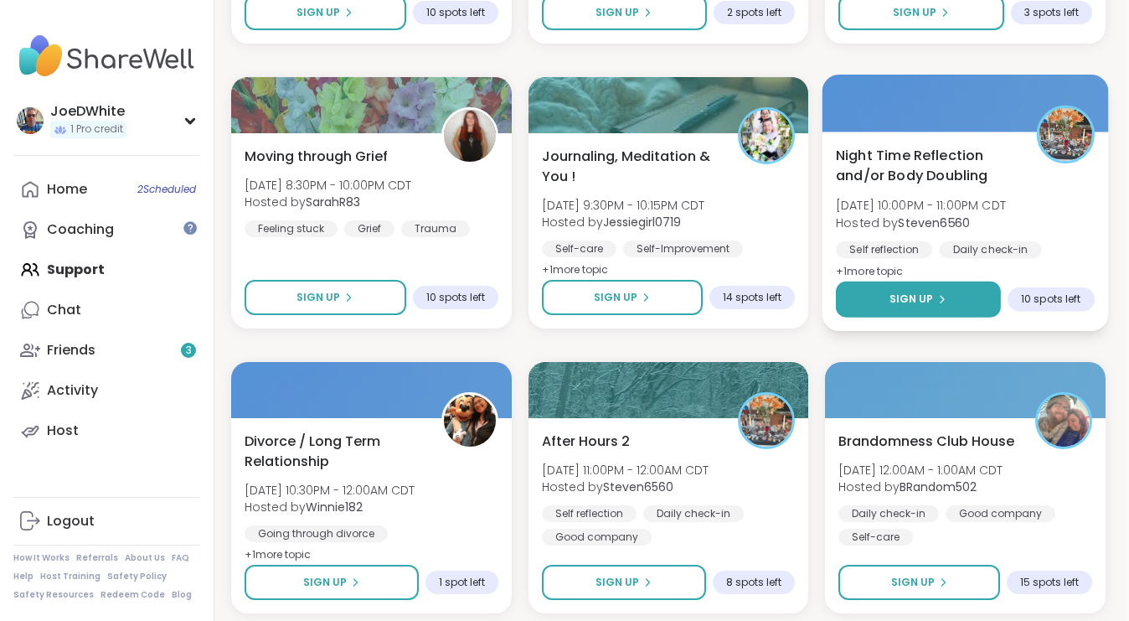
click at [924, 301] on span "Sign Up" at bounding box center [912, 299] width 44 height 15
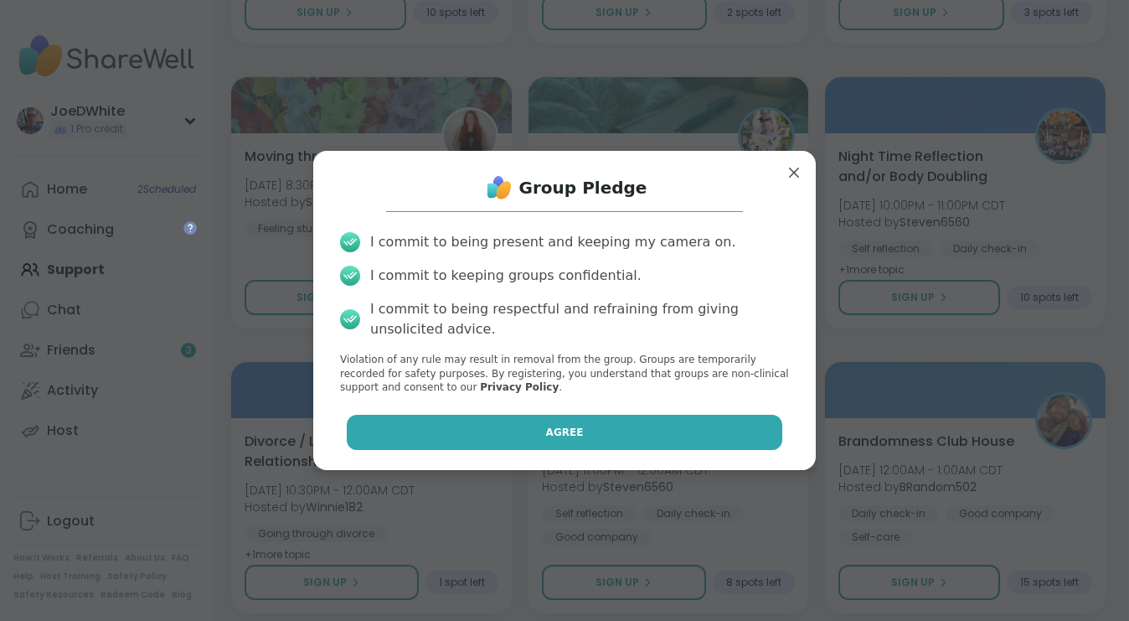
click at [641, 438] on button "Agree" at bounding box center [565, 432] width 436 height 35
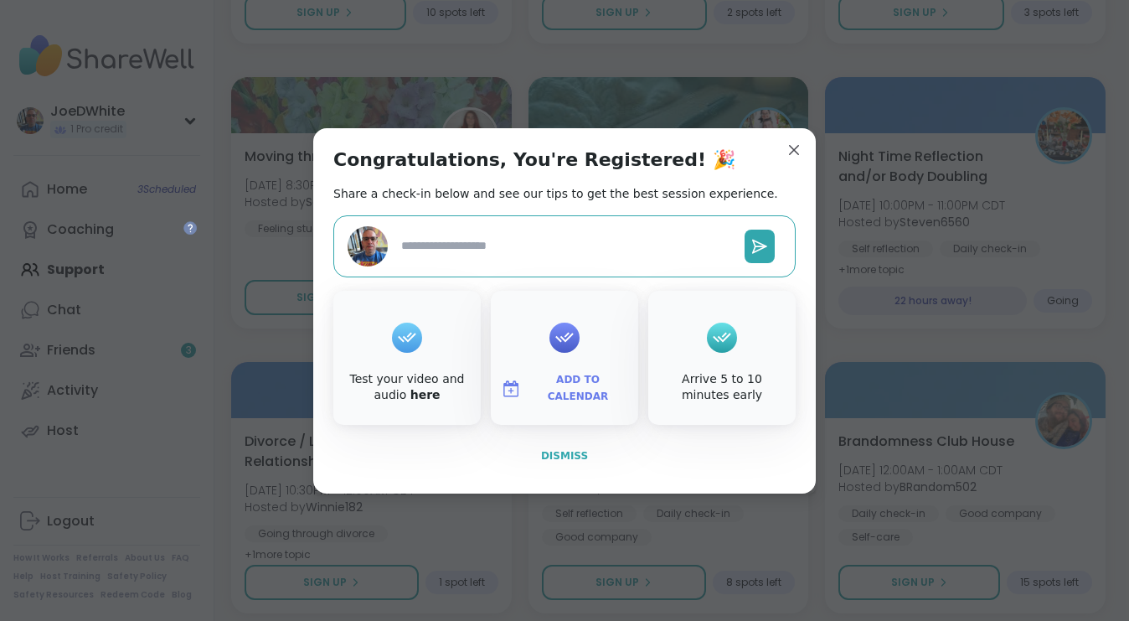
click at [580, 457] on span "Dismiss" at bounding box center [564, 456] width 47 height 12
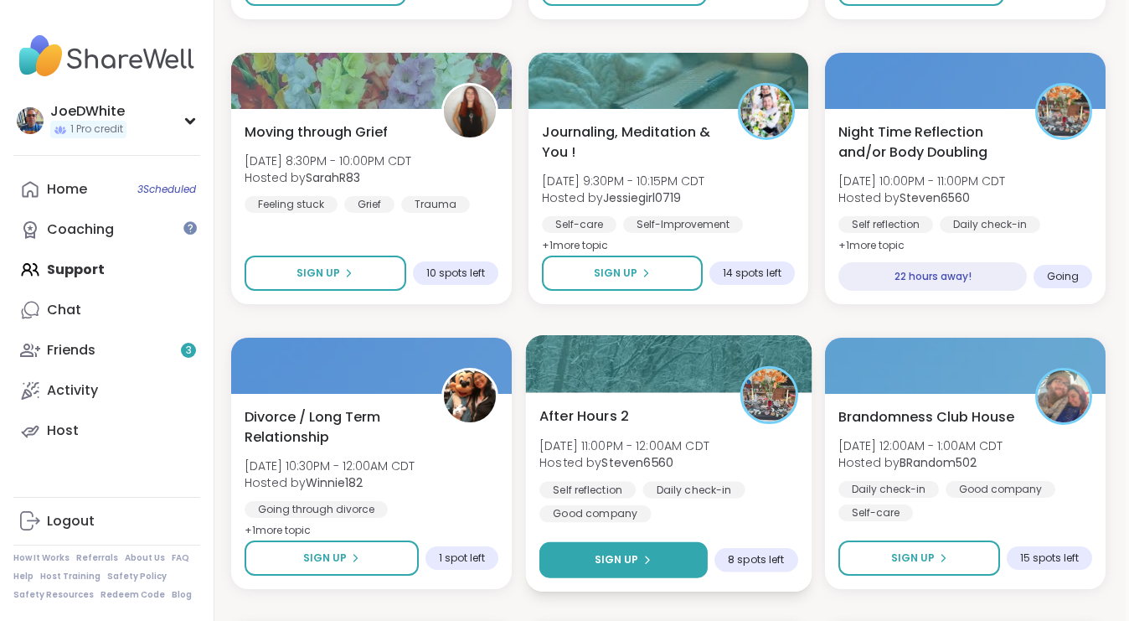
scroll to position [4001, 3]
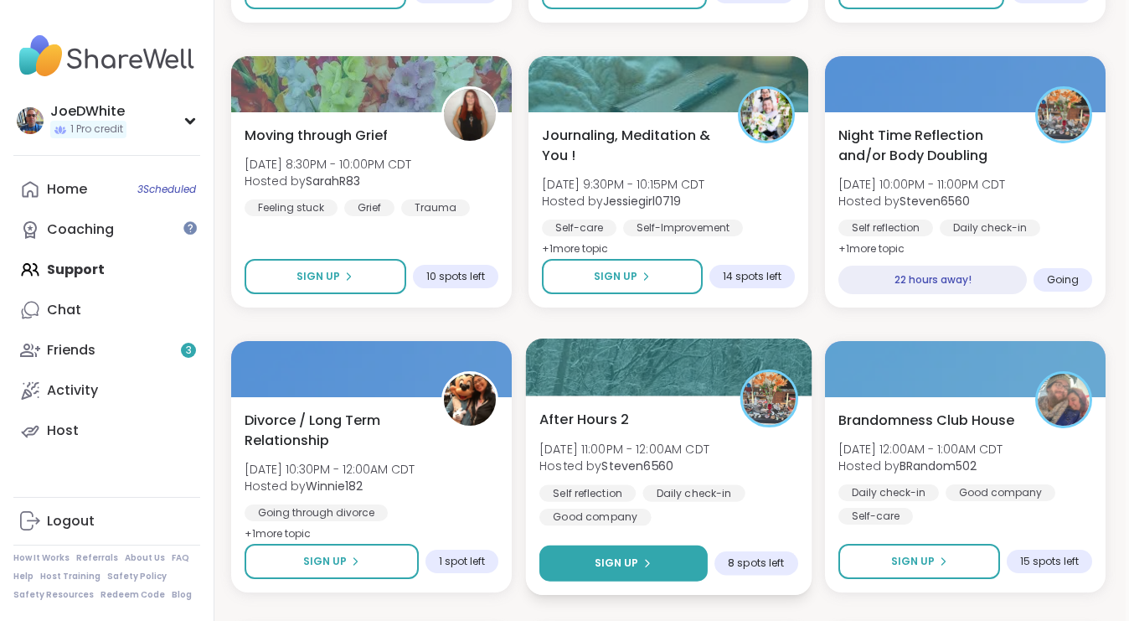
click at [642, 555] on div "Sign Up" at bounding box center [623, 562] width 58 height 15
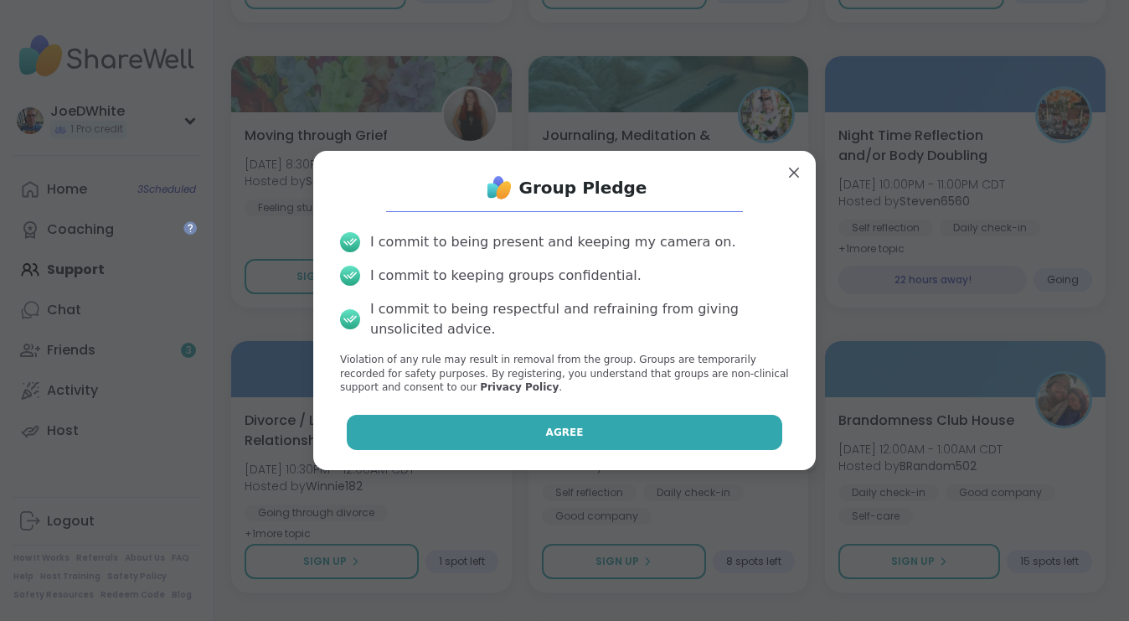
click at [591, 435] on button "Agree" at bounding box center [565, 432] width 436 height 35
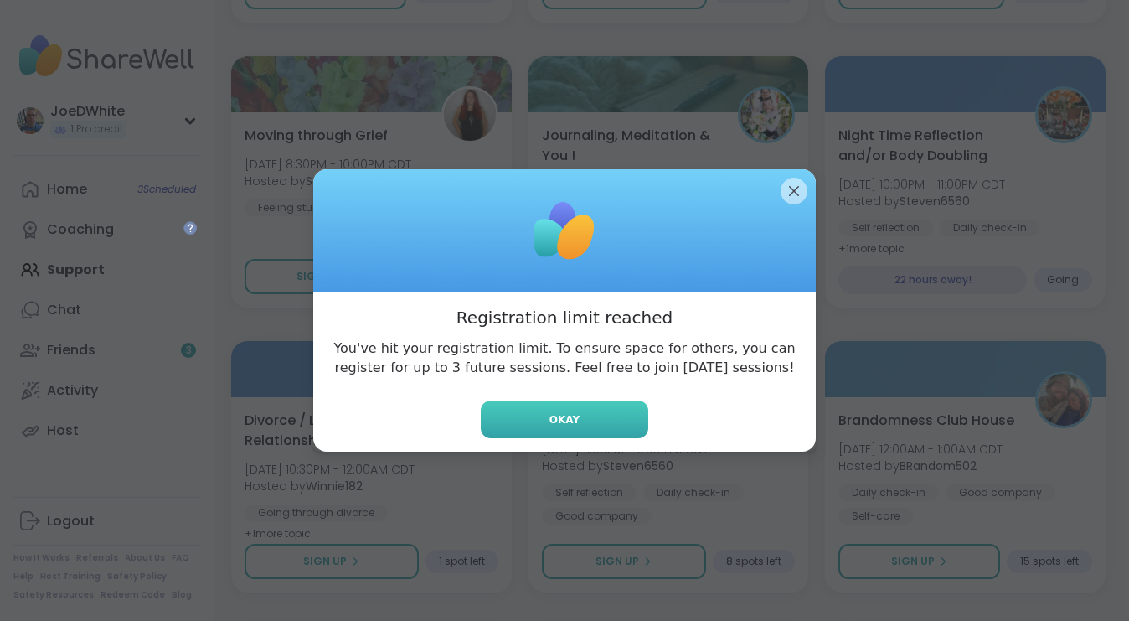
click at [586, 429] on button "Okay" at bounding box center [565, 419] width 168 height 38
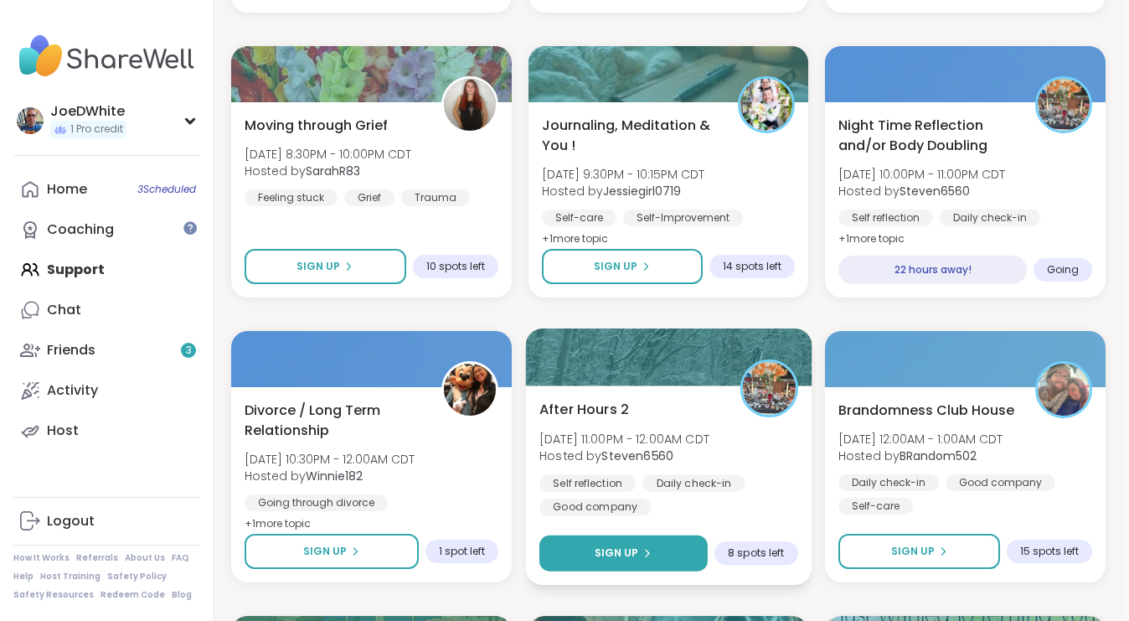
scroll to position [4011, 3]
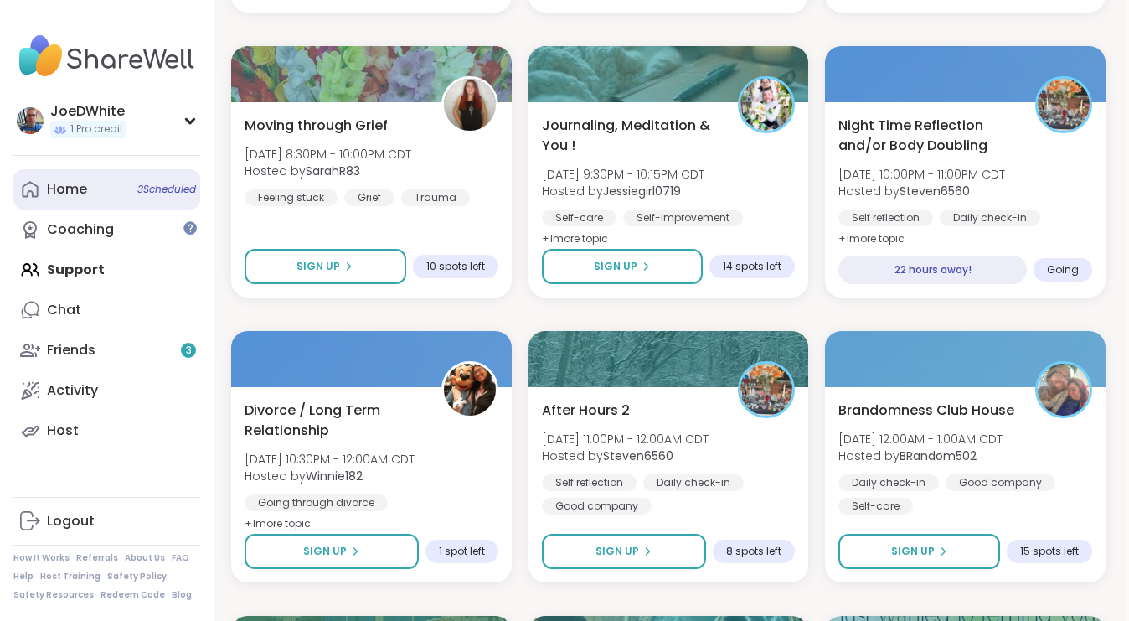
click at [71, 198] on link "Home 3 Scheduled" at bounding box center [106, 189] width 187 height 40
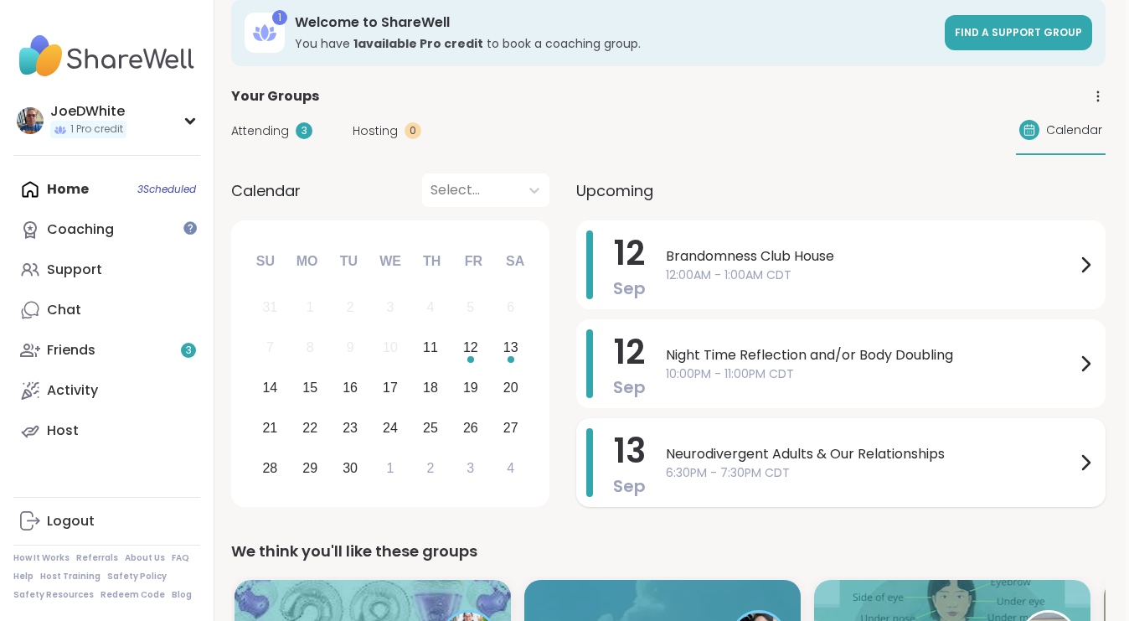
scroll to position [42, 3]
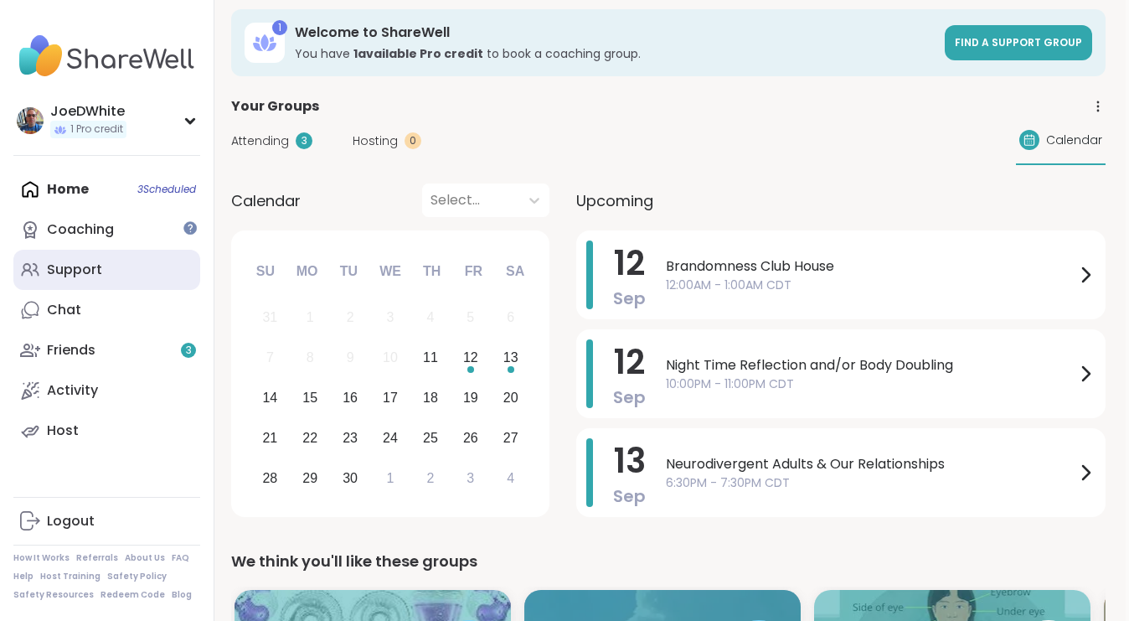
click at [69, 261] on div "Support" at bounding box center [74, 270] width 55 height 18
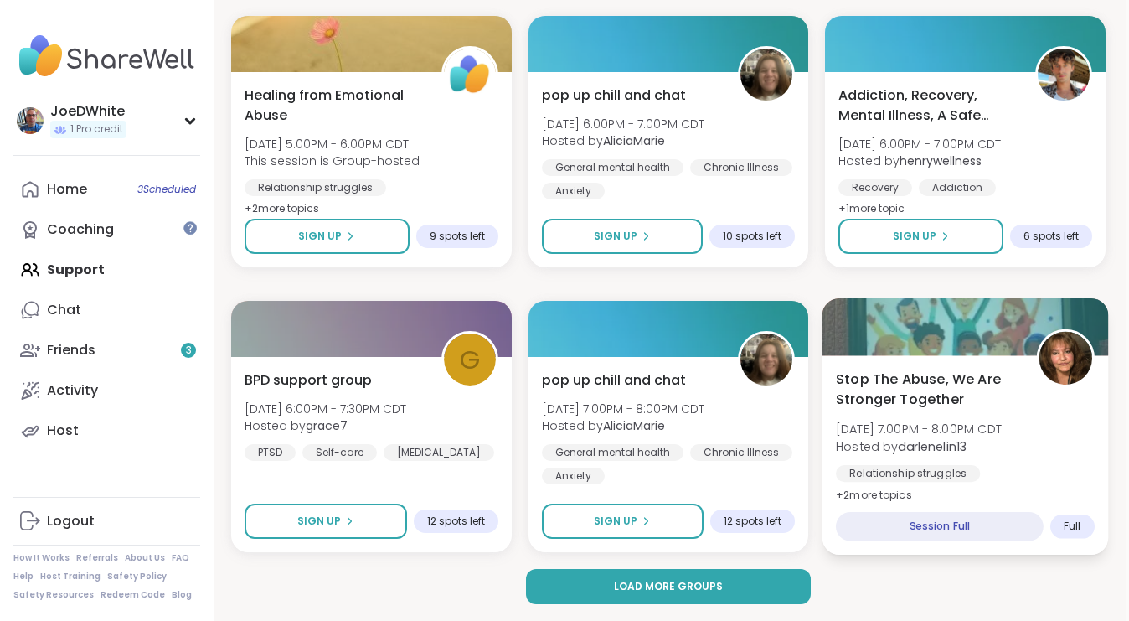
scroll to position [3186, 3]
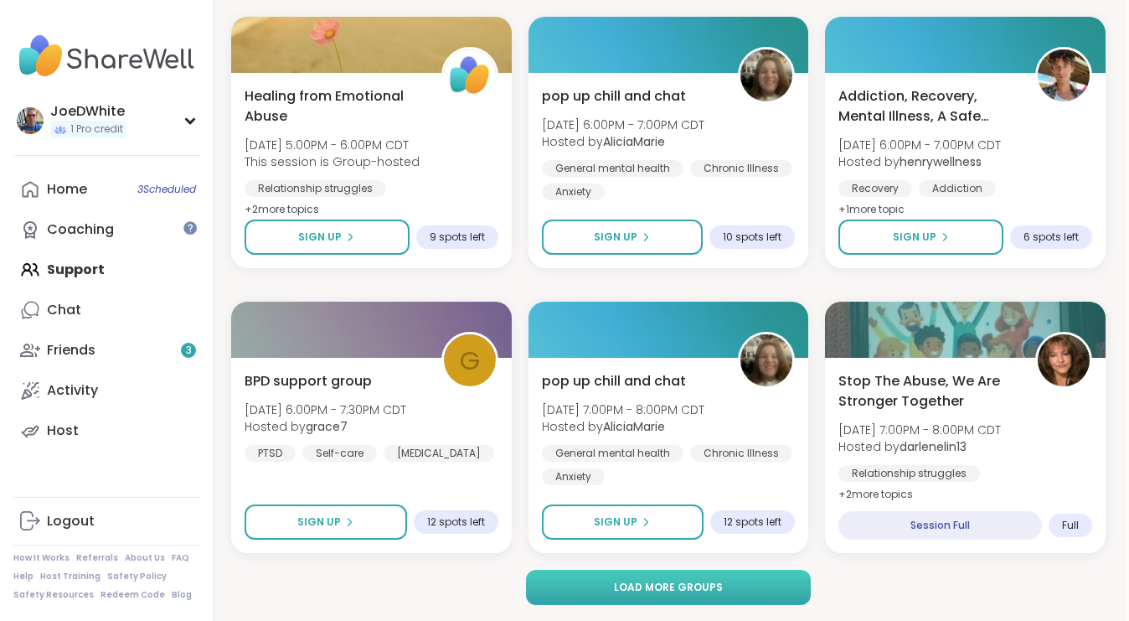
click at [704, 599] on button "Load more groups" at bounding box center [668, 587] width 285 height 35
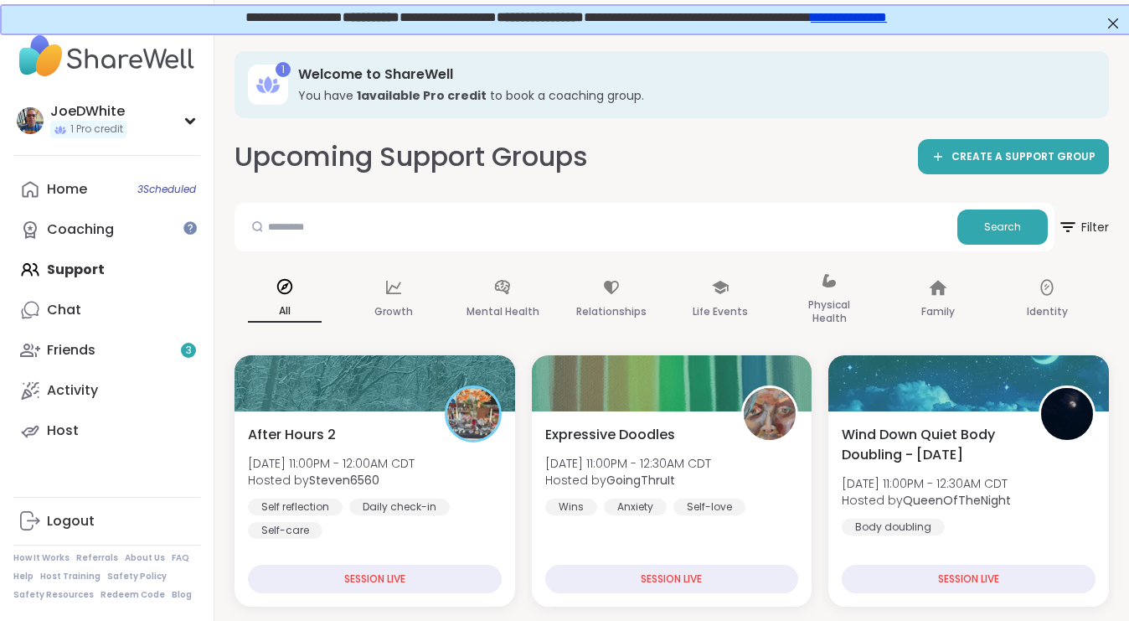
scroll to position [0, 0]
click at [26, 120] on img at bounding box center [30, 120] width 27 height 27
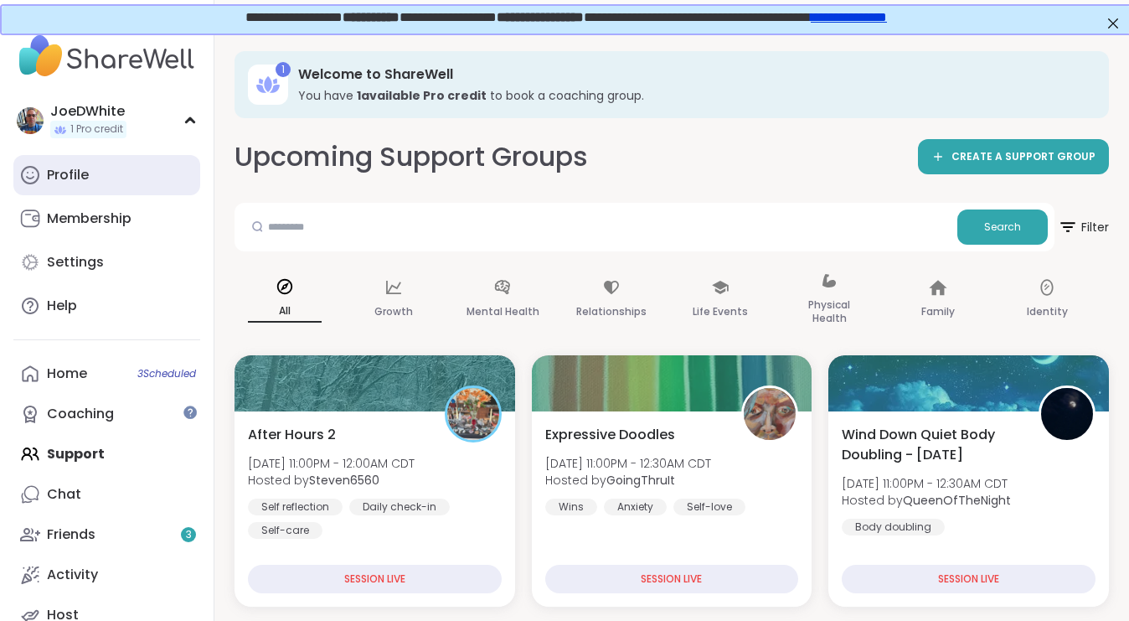
click at [49, 170] on div "Profile" at bounding box center [68, 175] width 42 height 18
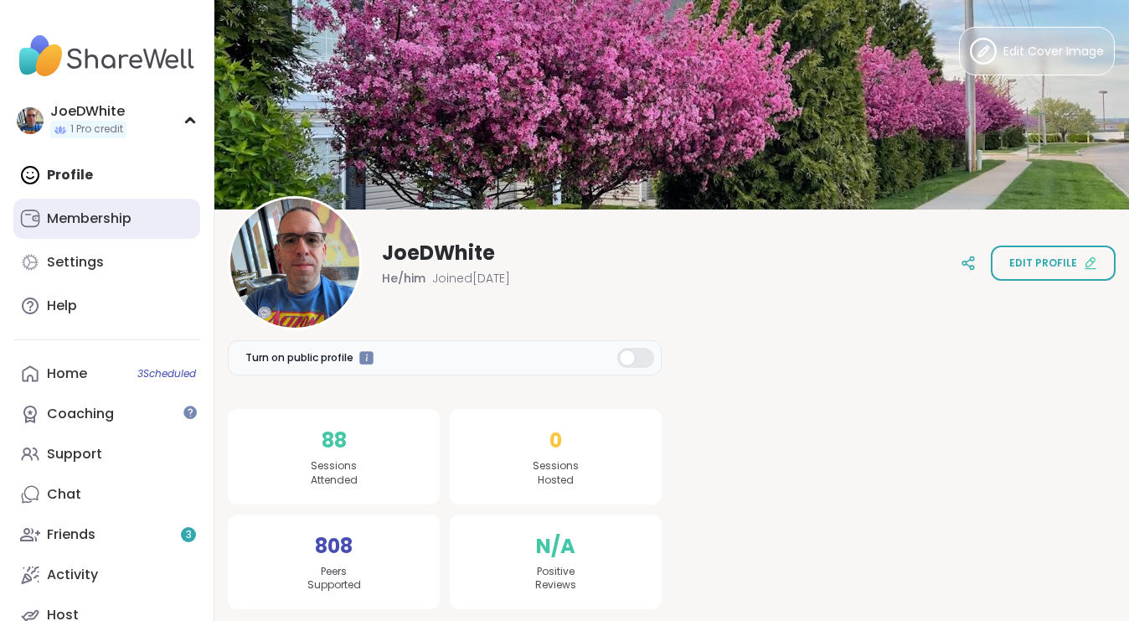
click at [64, 219] on div "Membership" at bounding box center [89, 218] width 85 height 18
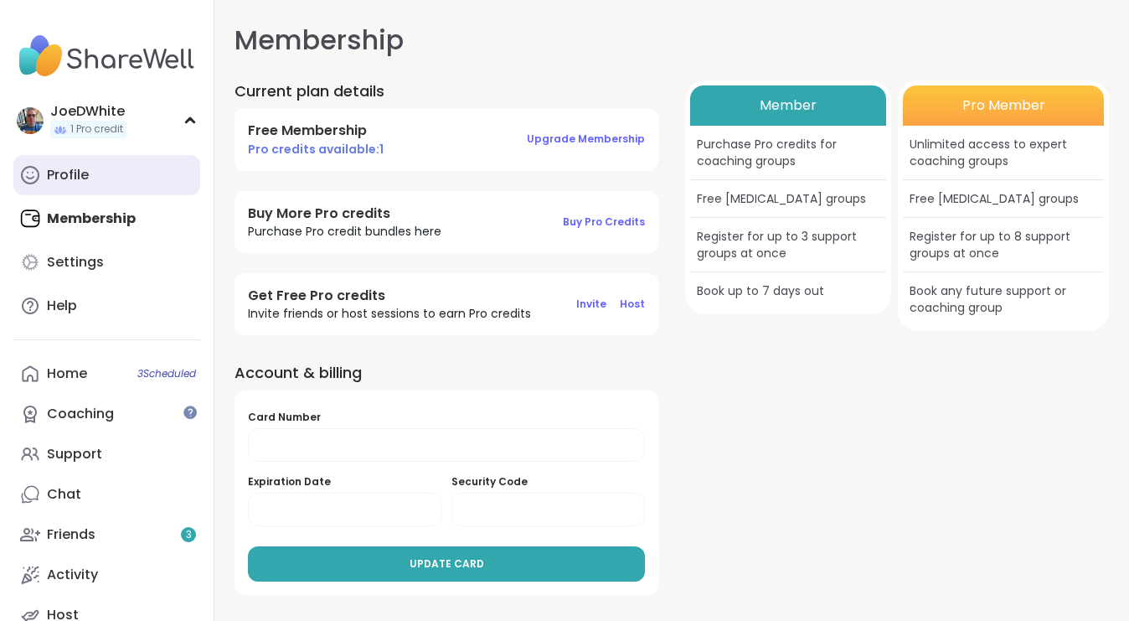
click at [67, 166] on div "Profile" at bounding box center [68, 175] width 42 height 18
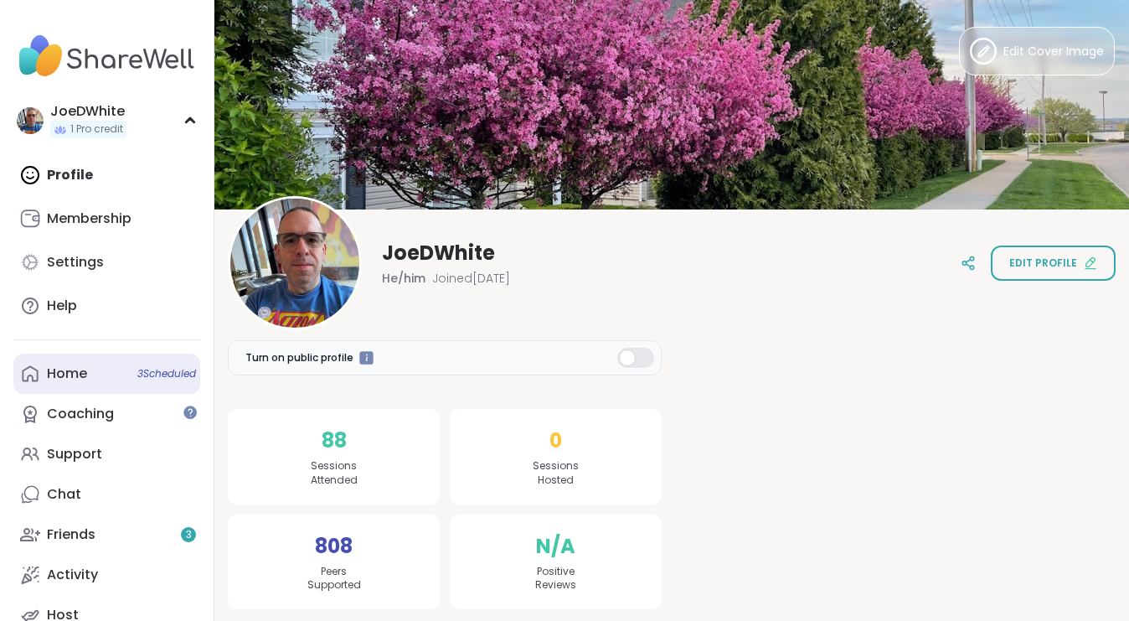
click at [103, 389] on link "Home 3 Scheduled" at bounding box center [106, 373] width 187 height 40
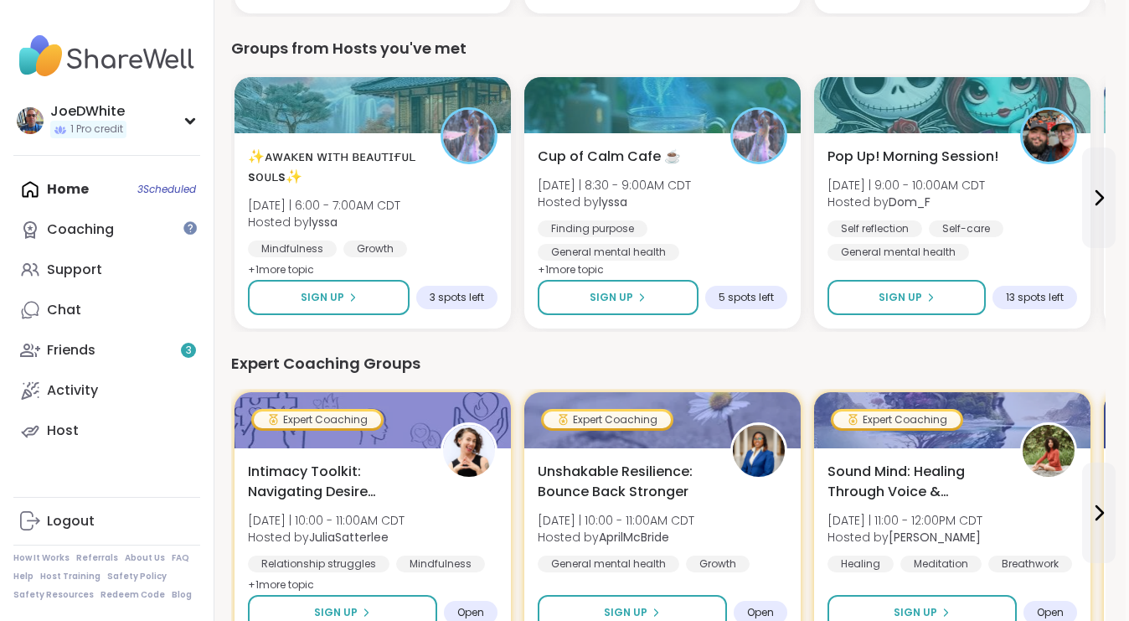
click at [137, 187] on div "Home 3 Scheduled Coaching Support Chat Friends 3 Activity Host" at bounding box center [106, 309] width 187 height 281
click at [156, 186] on div "Home 3 Scheduled Coaching Support Chat Friends 3 Activity Host" at bounding box center [106, 309] width 187 height 281
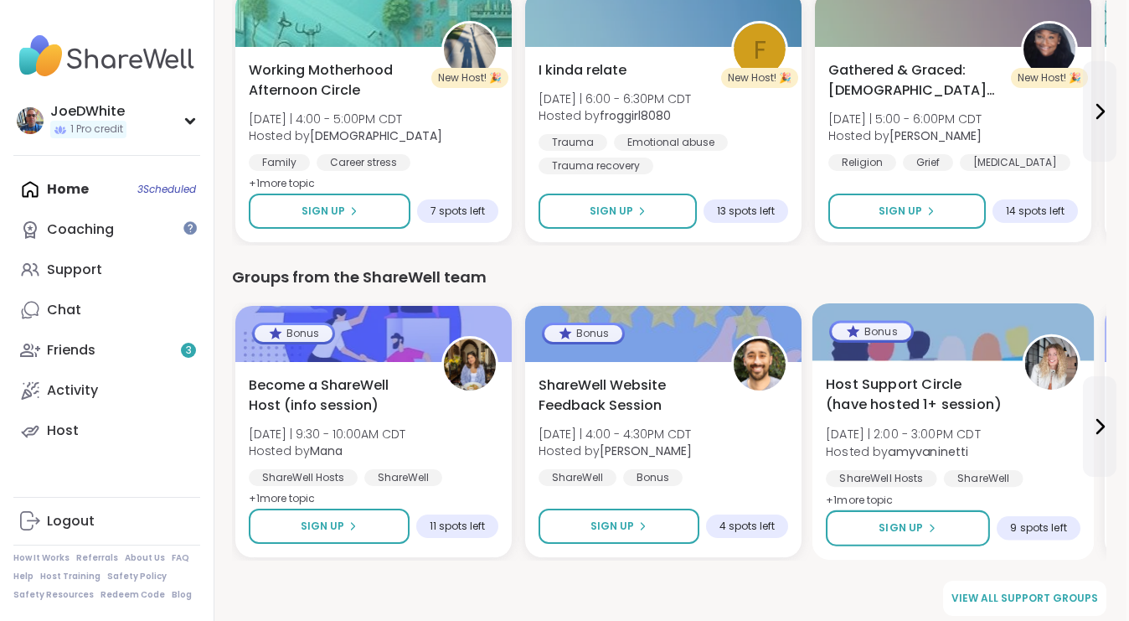
scroll to position [2216, 3]
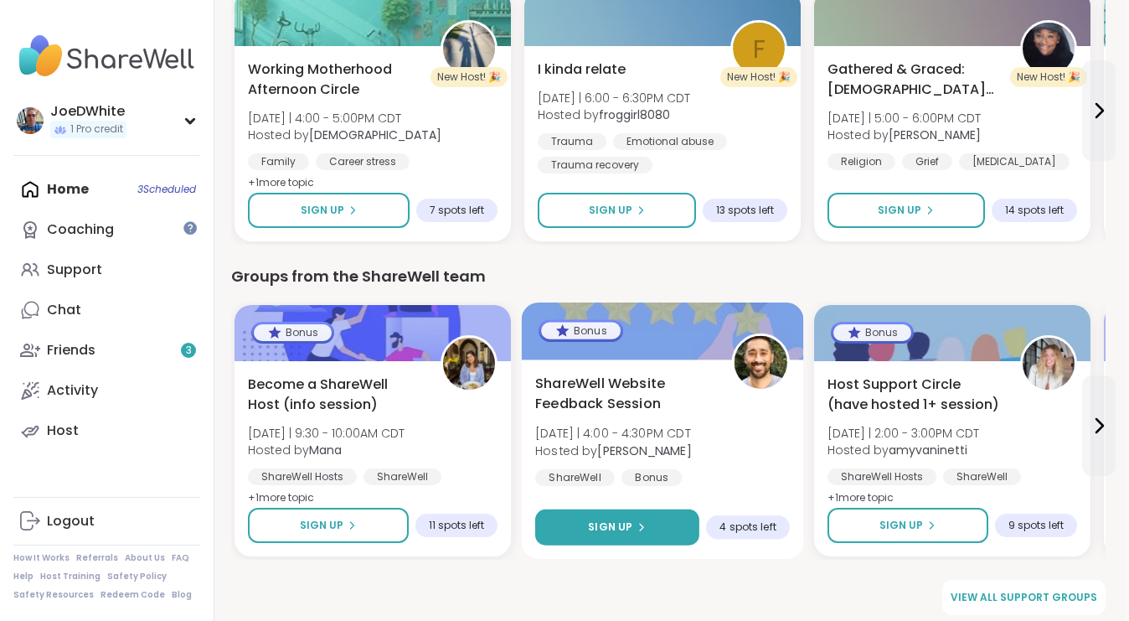
click at [657, 542] on button "Sign Up" at bounding box center [617, 527] width 164 height 36
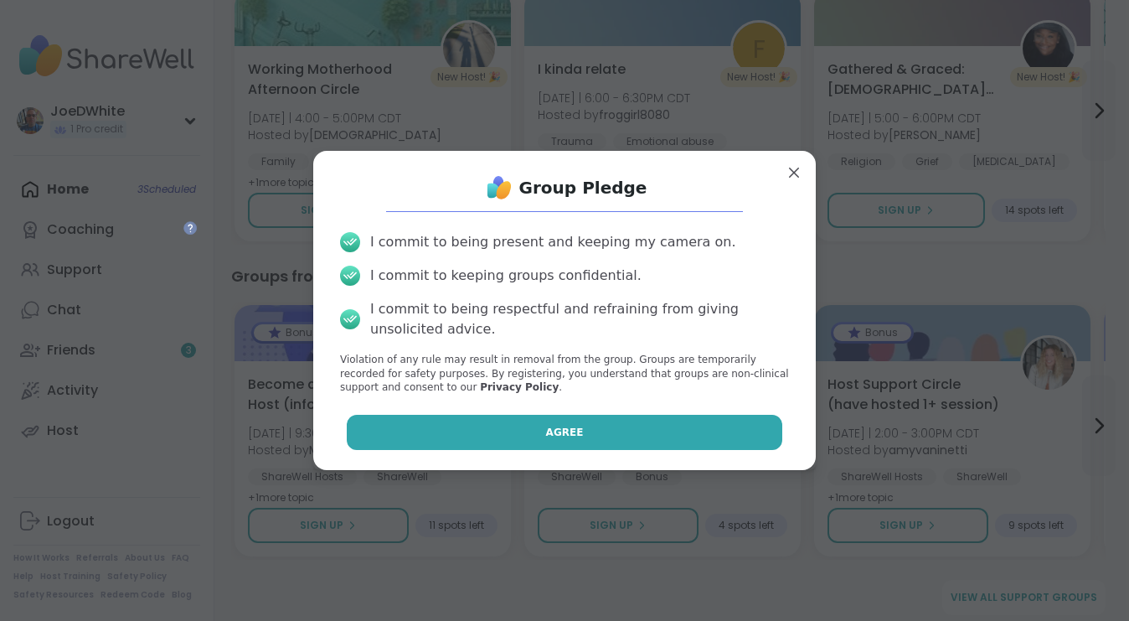
click at [587, 426] on button "Agree" at bounding box center [565, 432] width 436 height 35
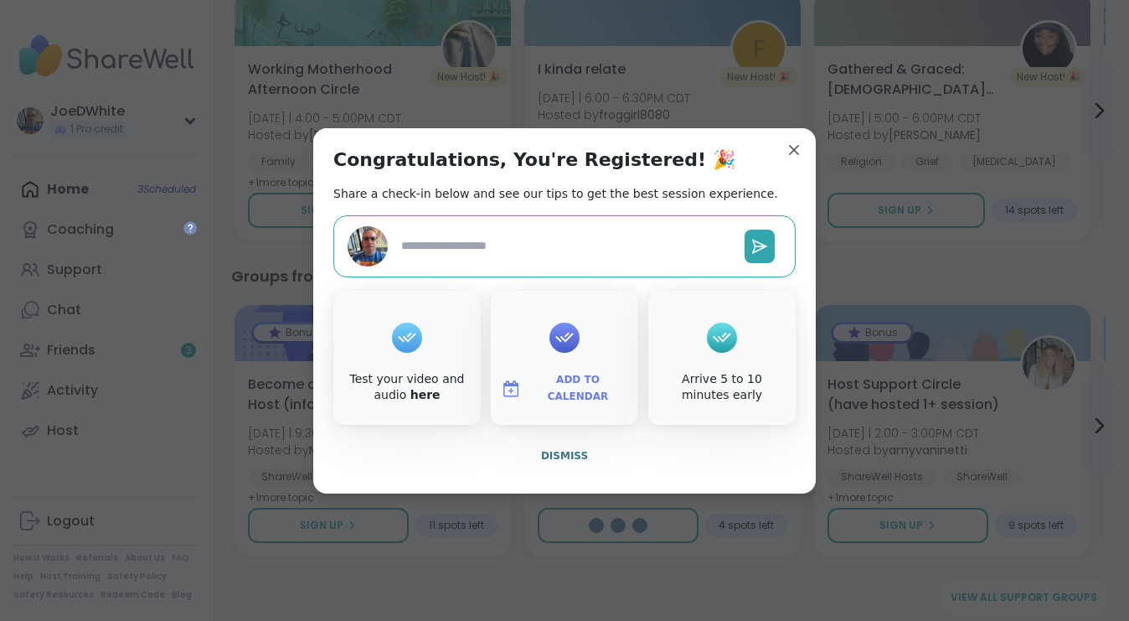
type textarea "*"
click at [579, 450] on span "Dismiss" at bounding box center [564, 456] width 47 height 12
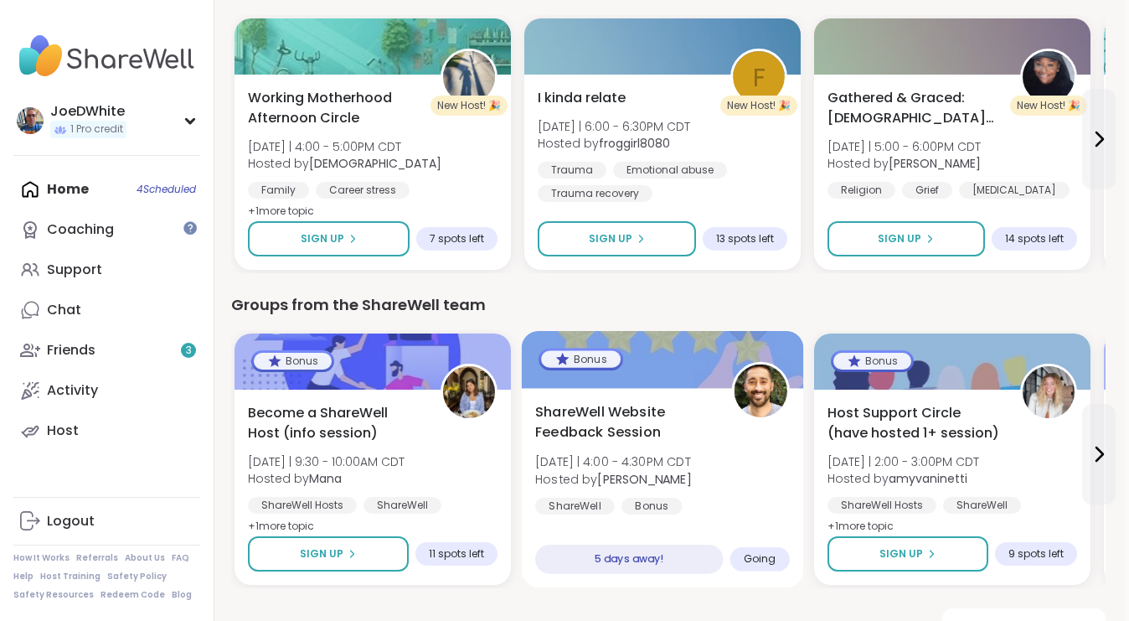
scroll to position [2188, 3]
click at [702, 559] on div "5 days away!" at bounding box center [629, 558] width 188 height 29
click at [668, 446] on div "ShareWell Website Feedback Session [DATE] | 4:00 - 4:30PM CDT Hosted by [PERSON…" at bounding box center [662, 458] width 255 height 113
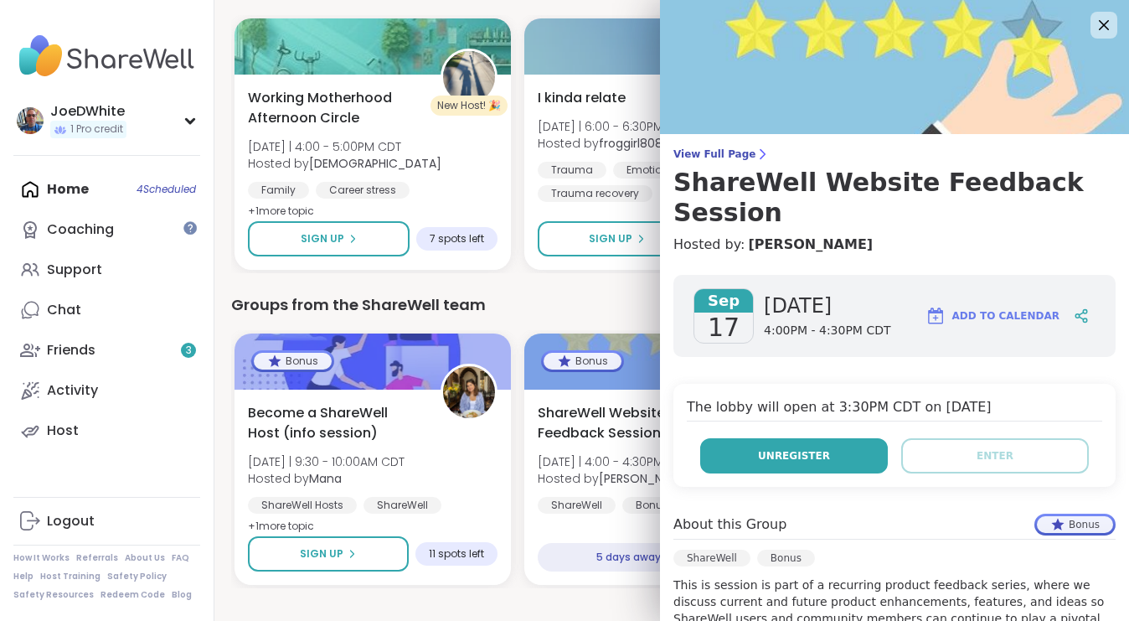
click at [770, 438] on button "Unregister" at bounding box center [794, 455] width 188 height 35
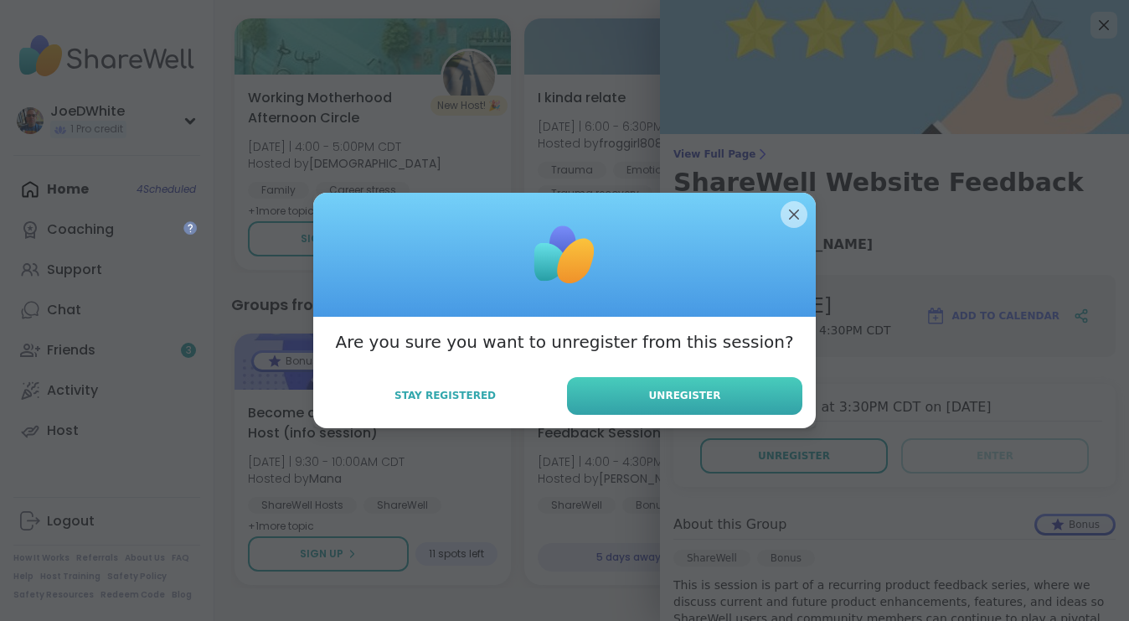
click at [746, 390] on button "Unregister" at bounding box center [684, 396] width 235 height 38
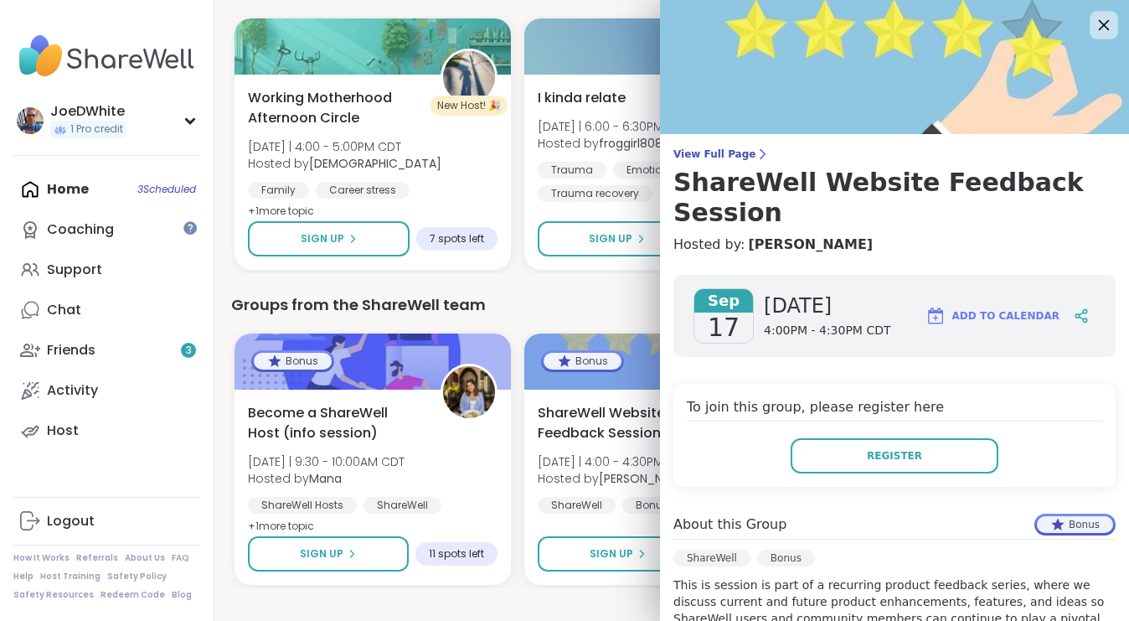
click at [1097, 19] on icon at bounding box center [1103, 24] width 21 height 21
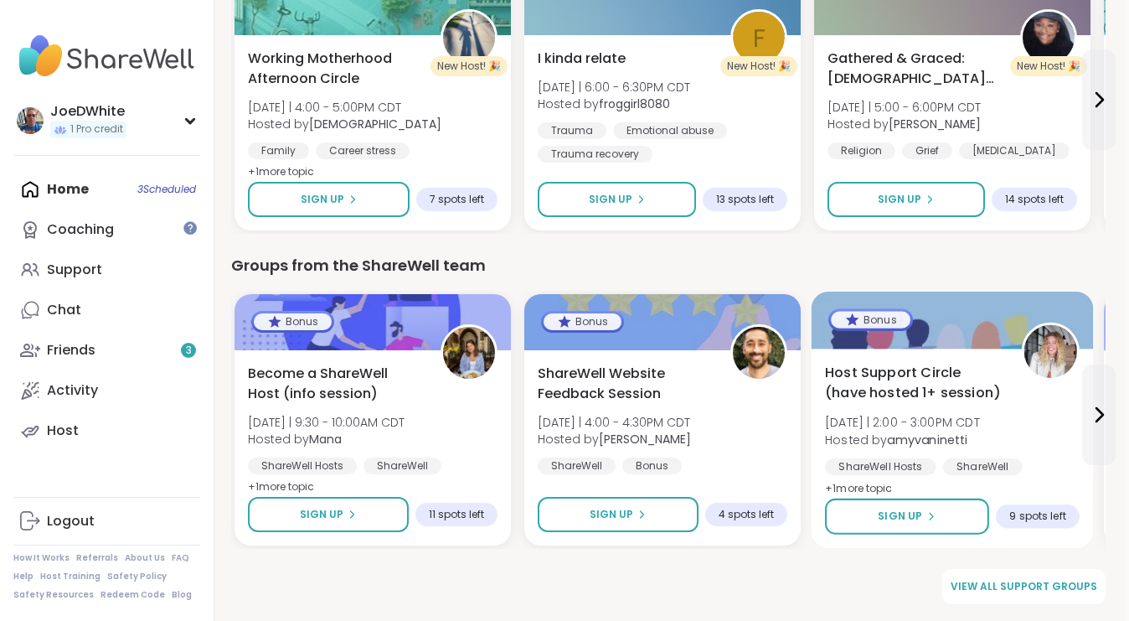
scroll to position [2227, 3]
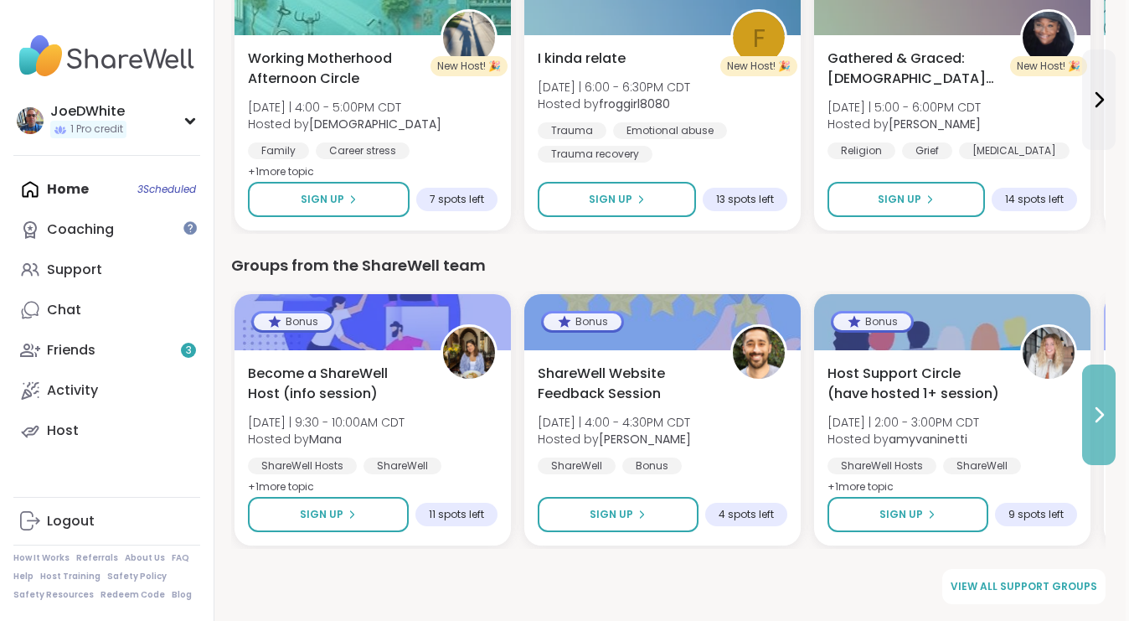
click at [1110, 415] on button at bounding box center [1099, 414] width 34 height 101
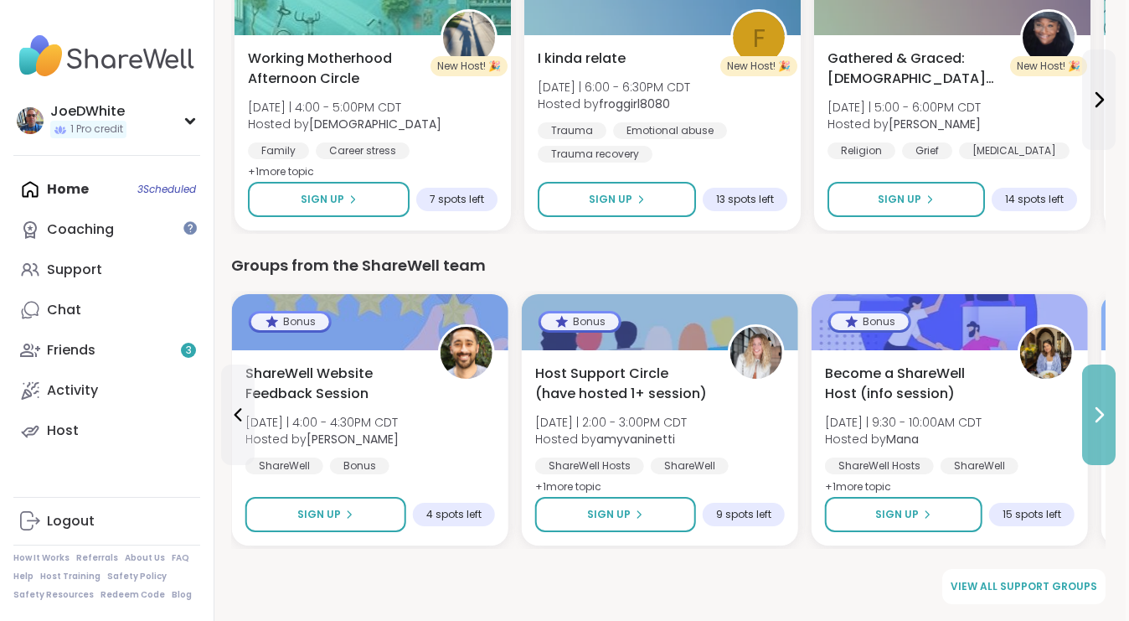
click at [1110, 415] on button at bounding box center [1099, 414] width 34 height 101
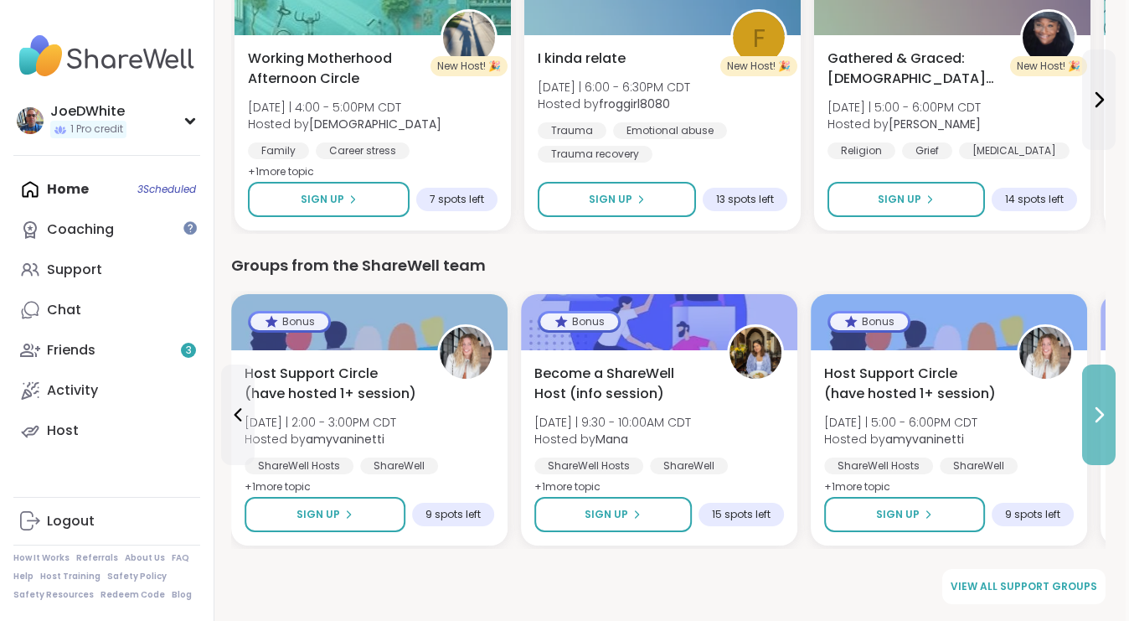
click at [1111, 415] on button at bounding box center [1099, 414] width 34 height 101
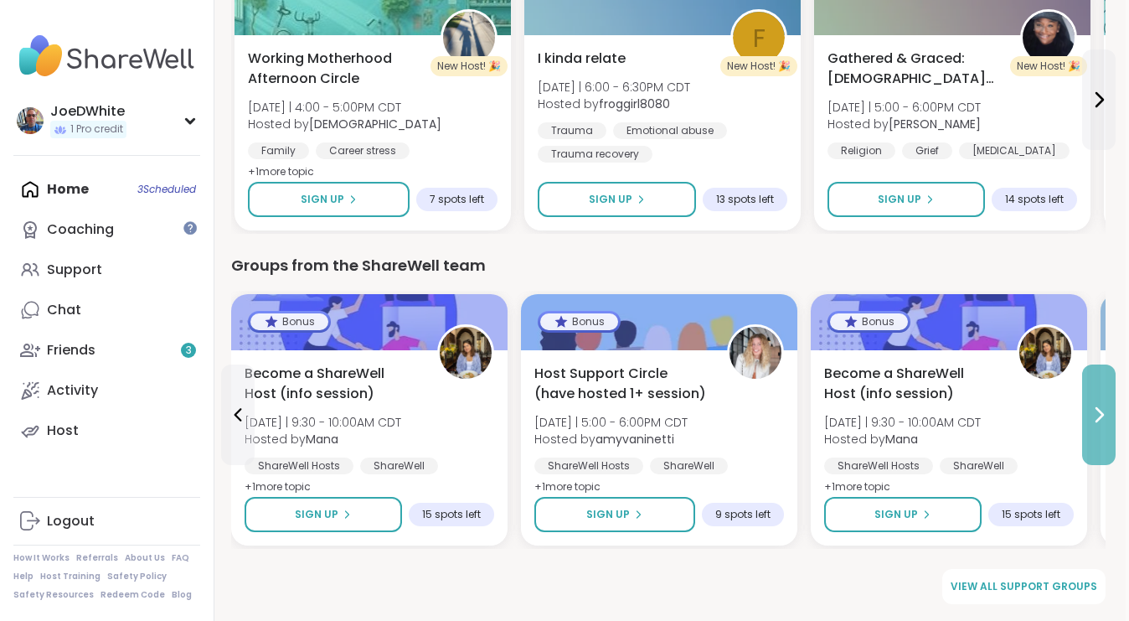
click at [1111, 415] on button at bounding box center [1099, 414] width 34 height 101
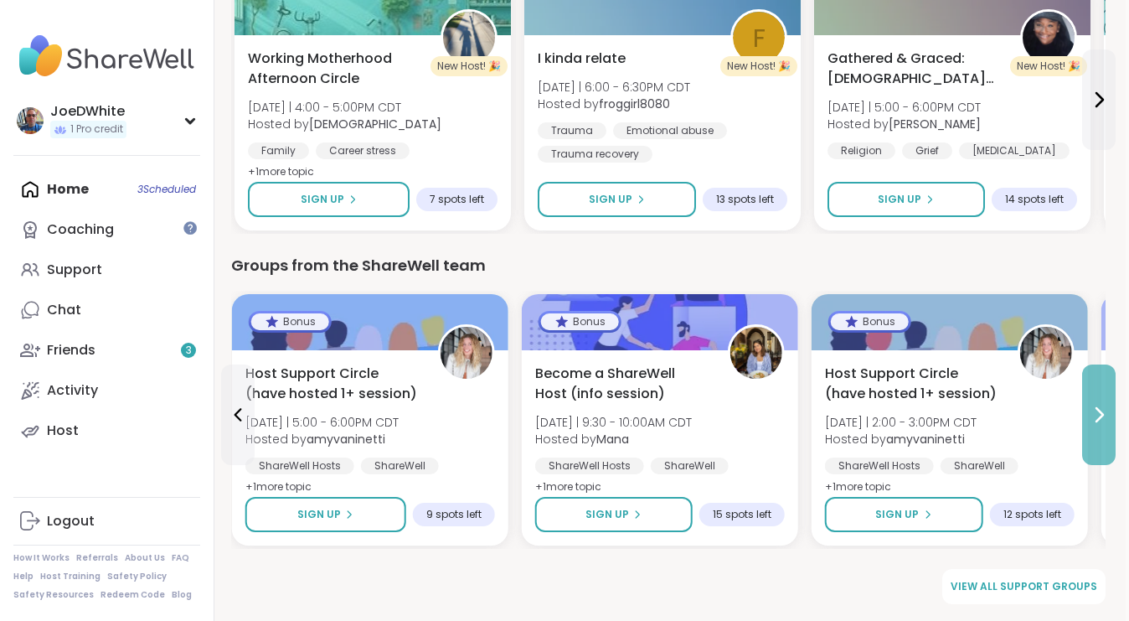
click at [1111, 415] on button at bounding box center [1099, 414] width 34 height 101
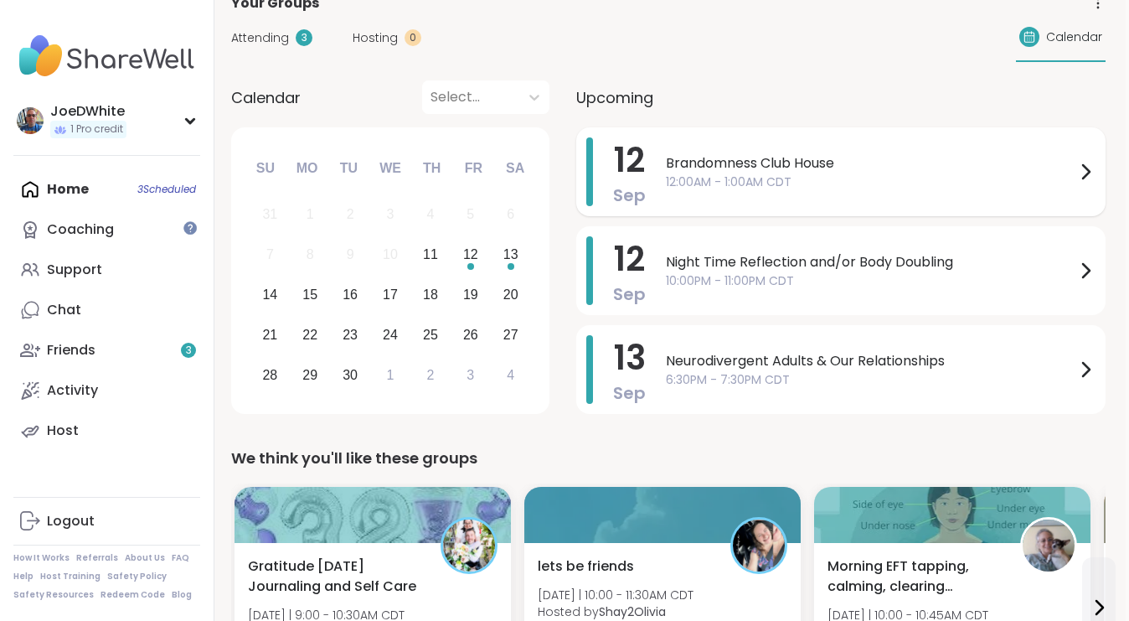
scroll to position [141, 3]
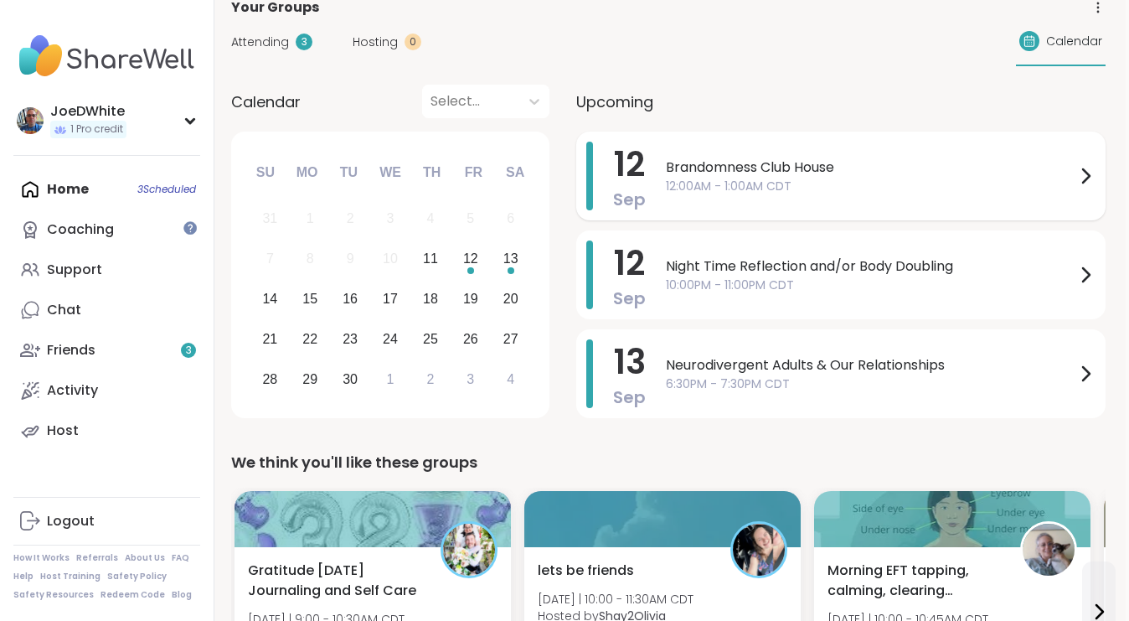
click at [830, 164] on span "Brandomness Club House" at bounding box center [871, 167] width 410 height 20
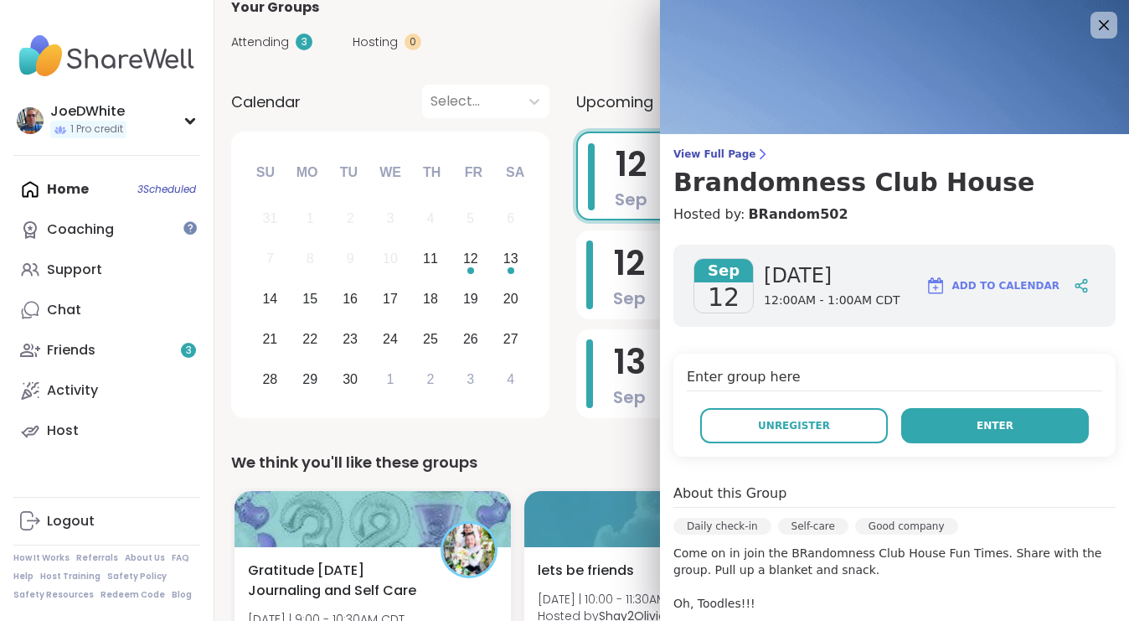
click at [976, 420] on button "Enter" at bounding box center [995, 425] width 188 height 35
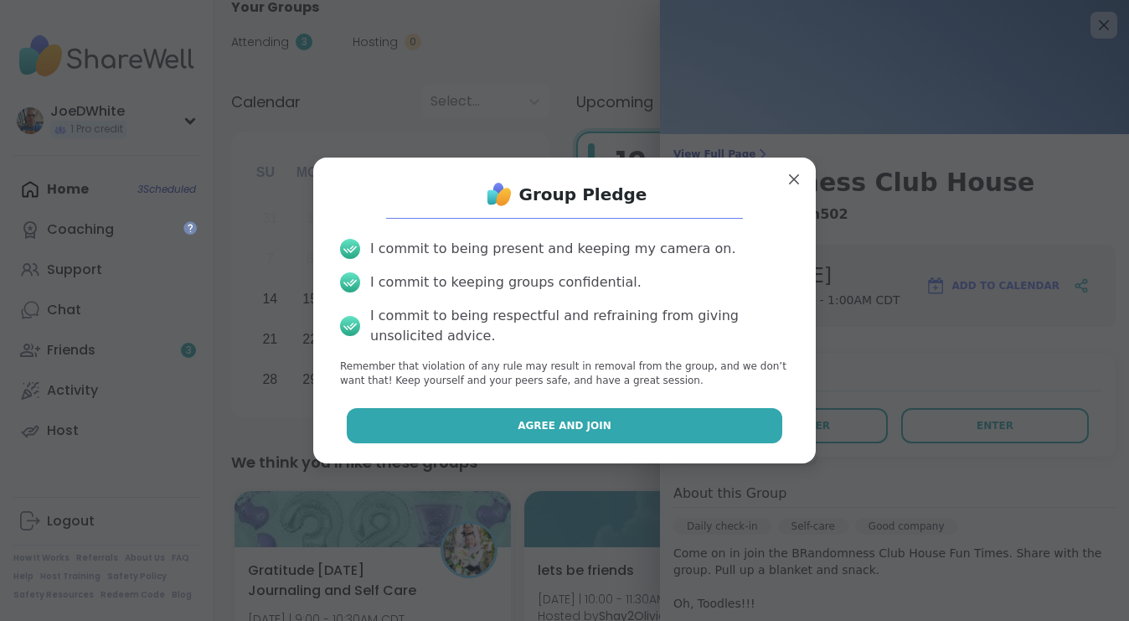
click at [696, 431] on button "Agree and Join" at bounding box center [565, 425] width 436 height 35
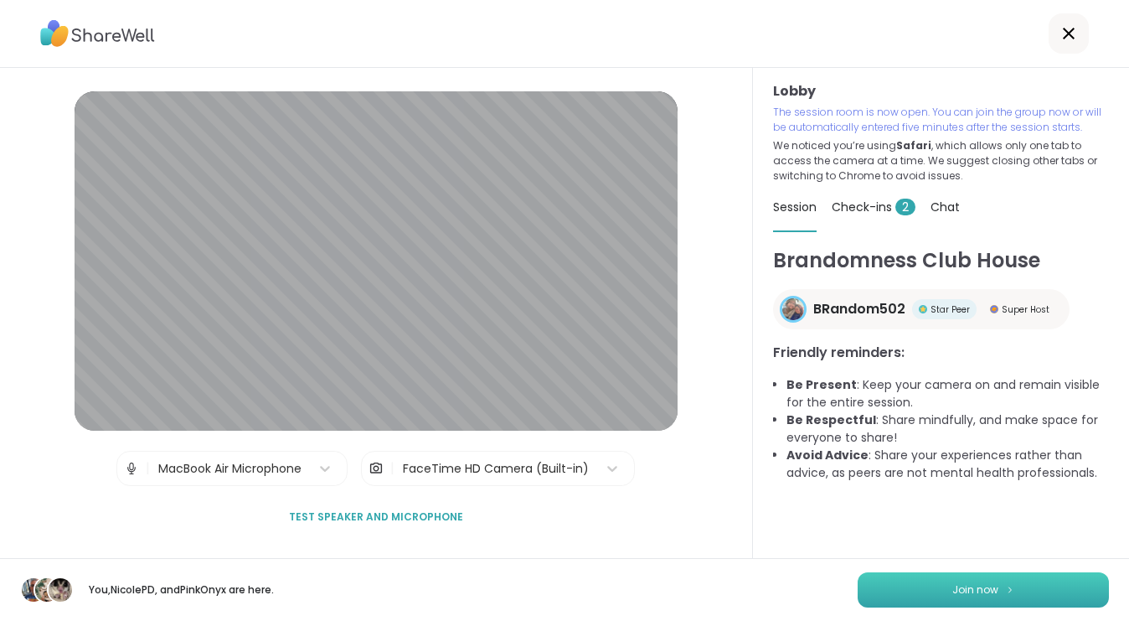
click at [906, 592] on button "Join now" at bounding box center [983, 589] width 251 height 35
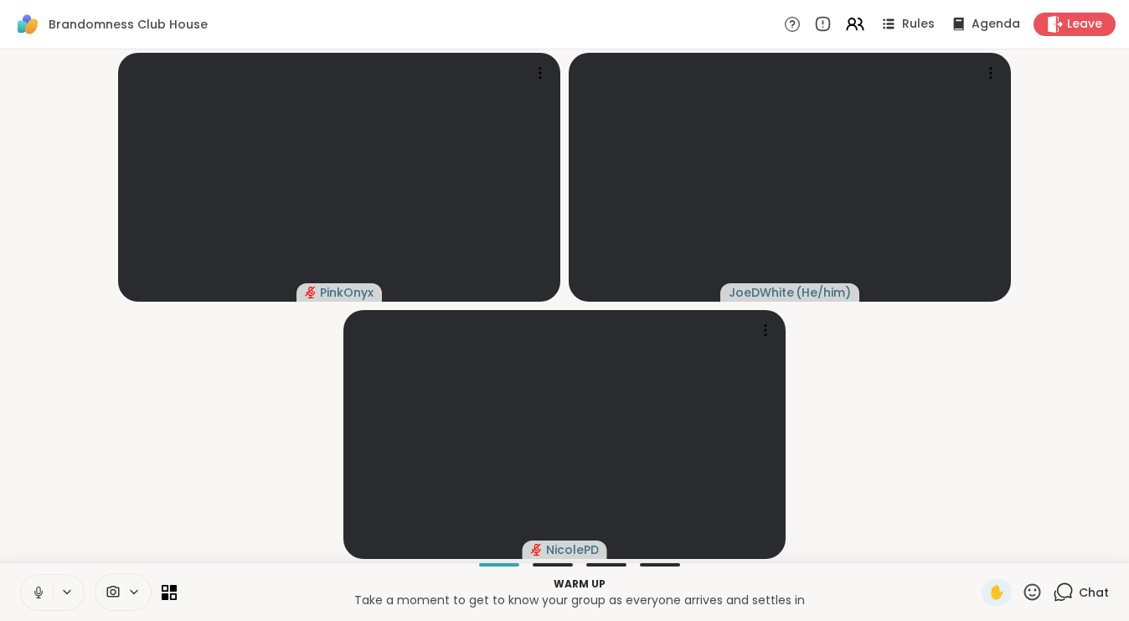
click at [41, 587] on icon at bounding box center [38, 592] width 15 height 15
click at [36, 591] on icon at bounding box center [38, 592] width 15 height 15
click at [43, 588] on icon at bounding box center [38, 592] width 15 height 15
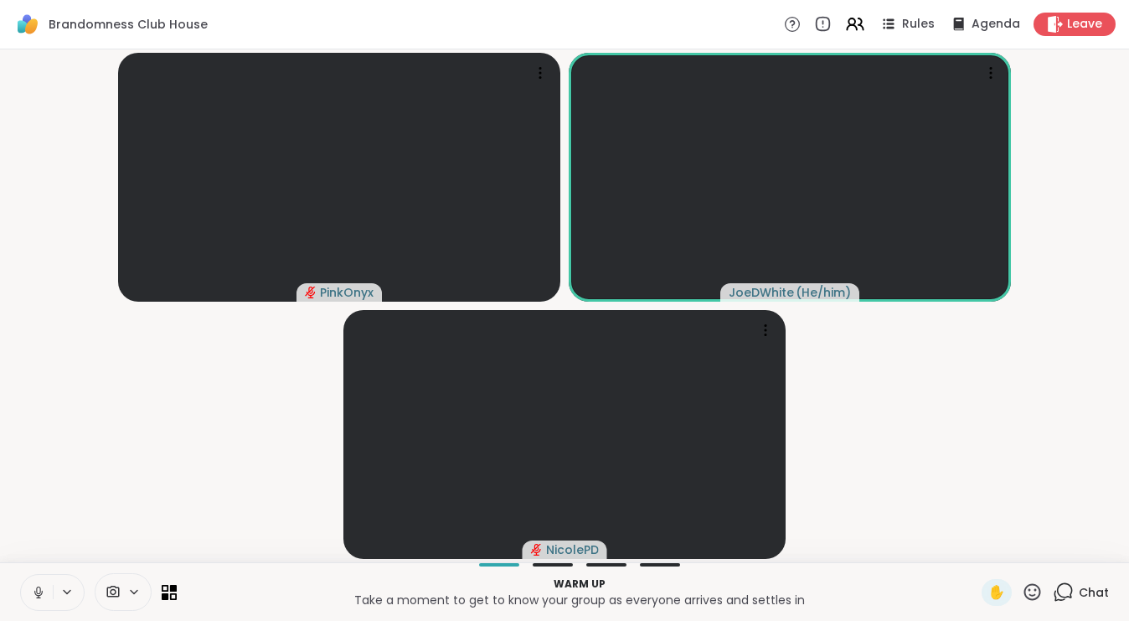
click at [33, 591] on icon at bounding box center [38, 592] width 15 height 15
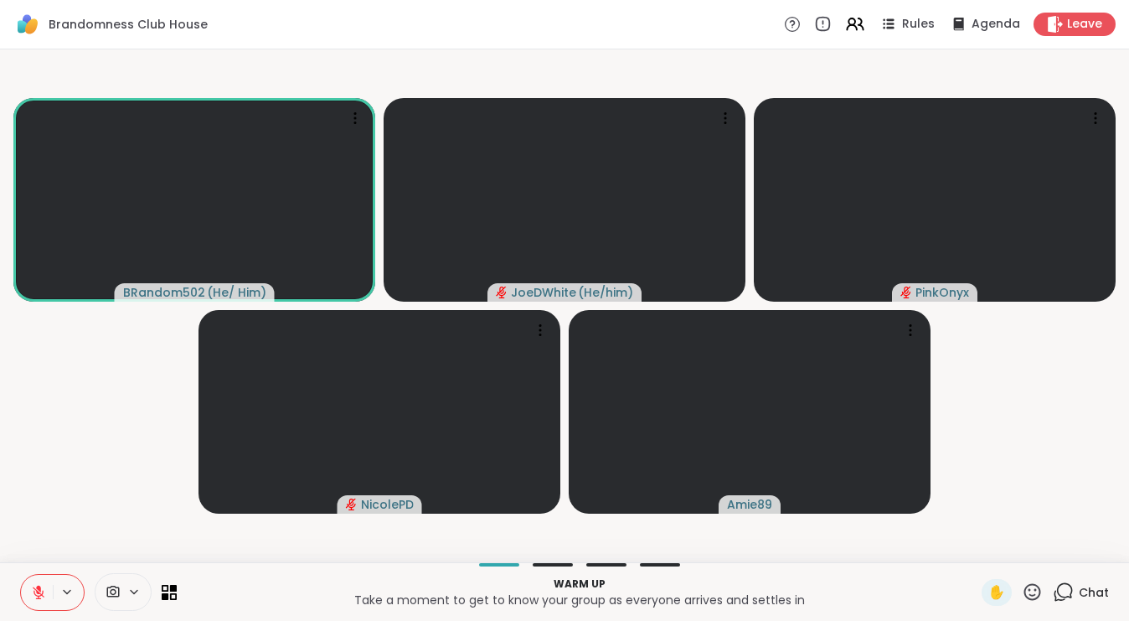
click at [43, 604] on button at bounding box center [37, 592] width 32 height 35
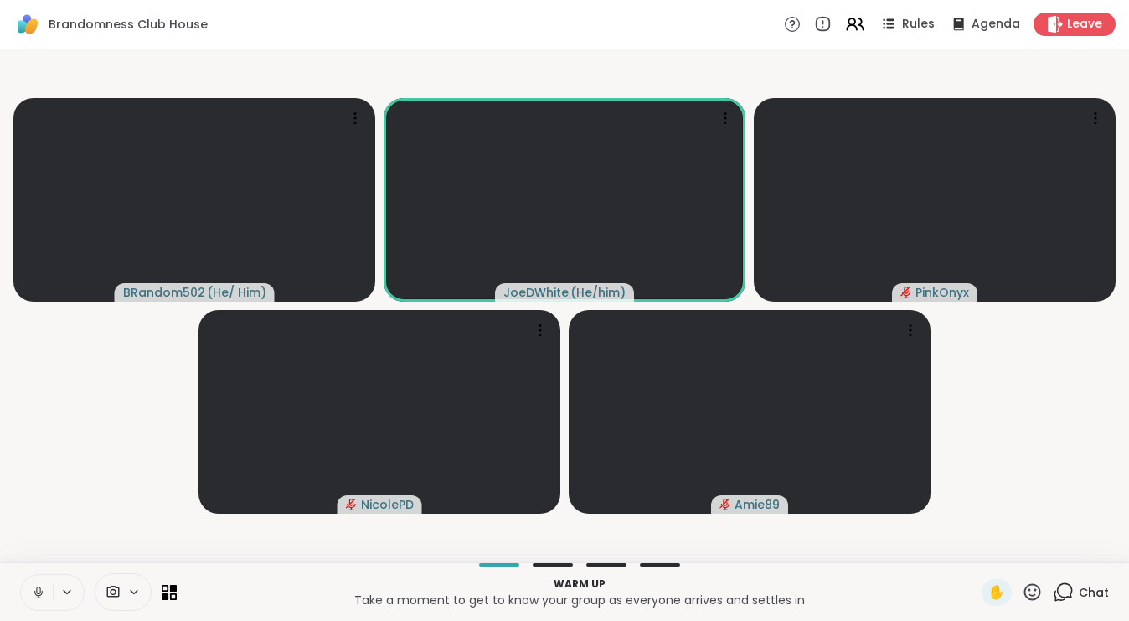
click at [37, 591] on icon at bounding box center [38, 590] width 4 height 8
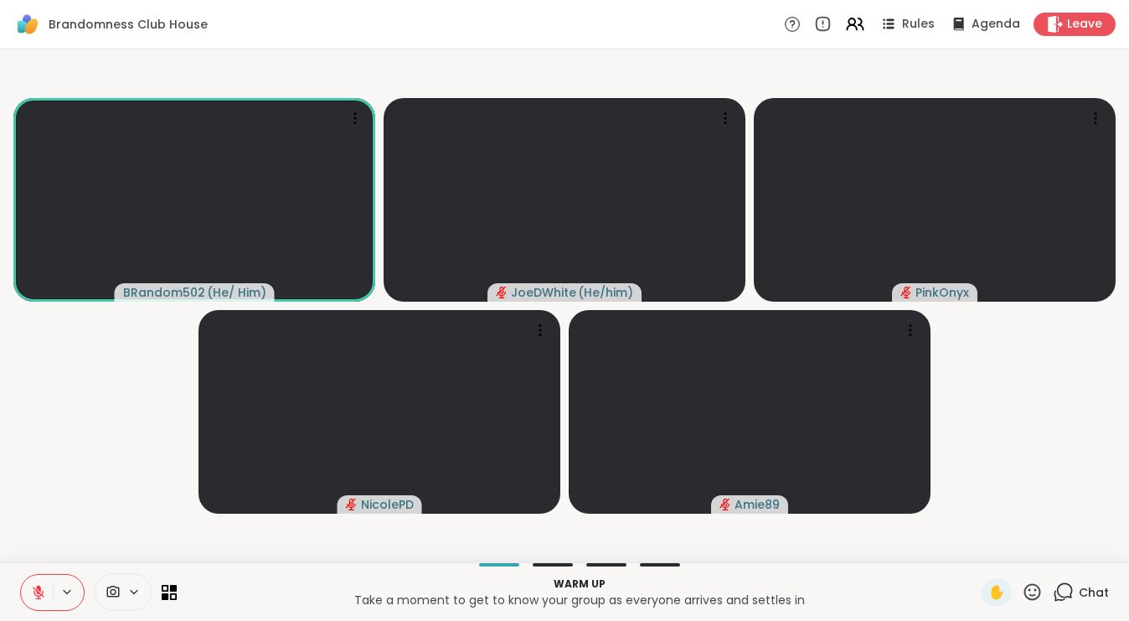
click at [39, 586] on icon at bounding box center [38, 588] width 5 height 7
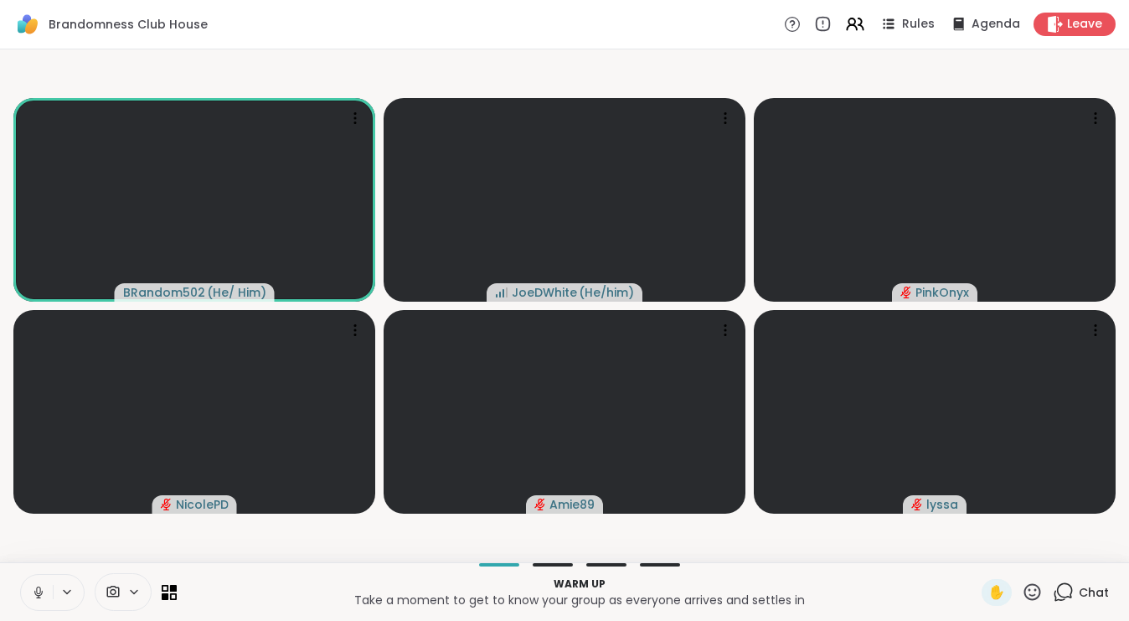
click at [38, 586] on icon at bounding box center [38, 592] width 15 height 15
